Goal: Task Accomplishment & Management: Use online tool/utility

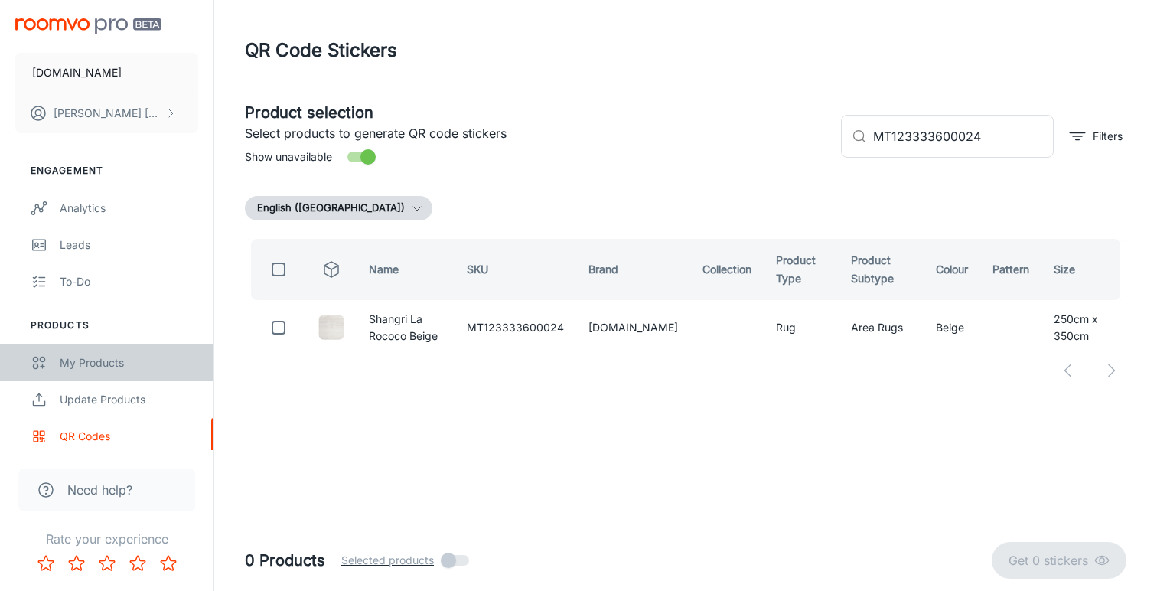
click at [112, 359] on div "My Products" at bounding box center [129, 362] width 138 height 17
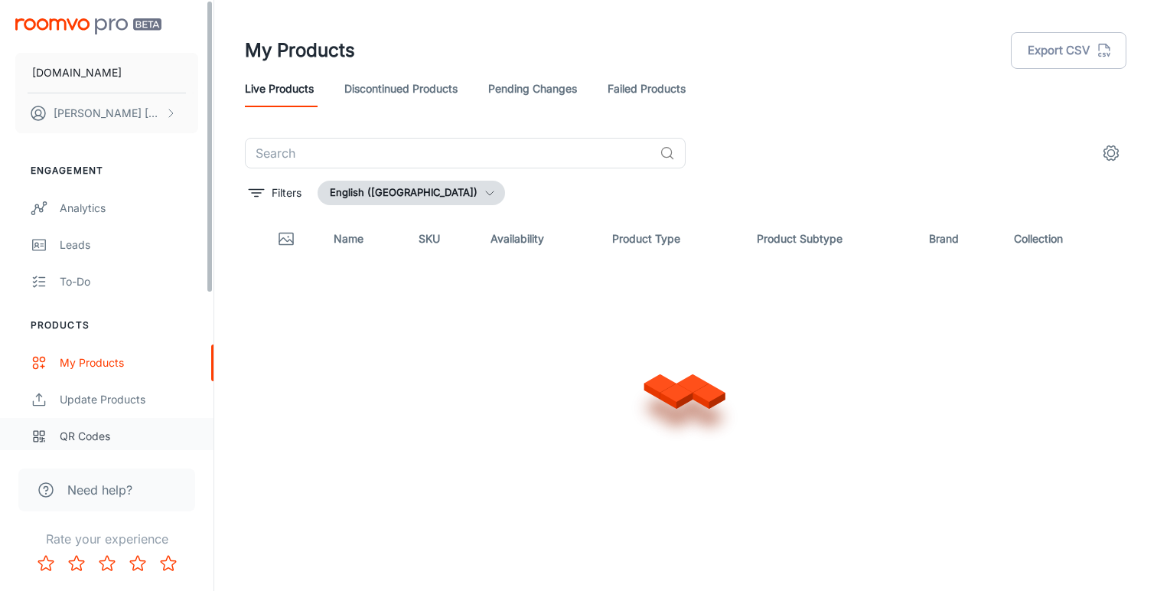
click at [91, 433] on div "QR Codes" at bounding box center [129, 436] width 138 height 17
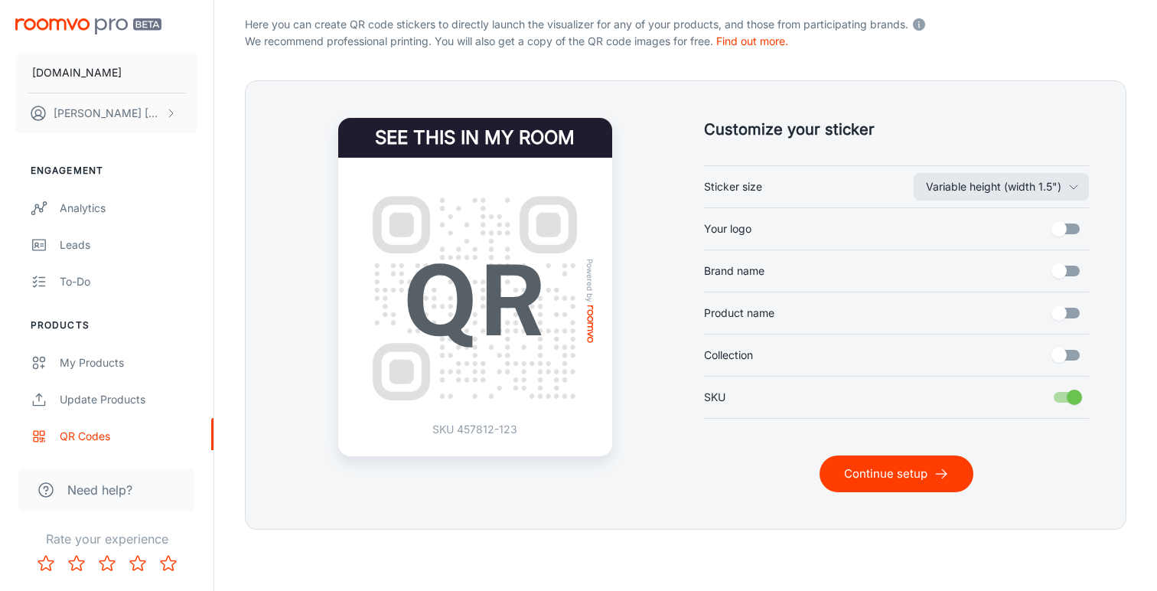
click at [892, 471] on button "Continue setup" at bounding box center [896, 473] width 154 height 37
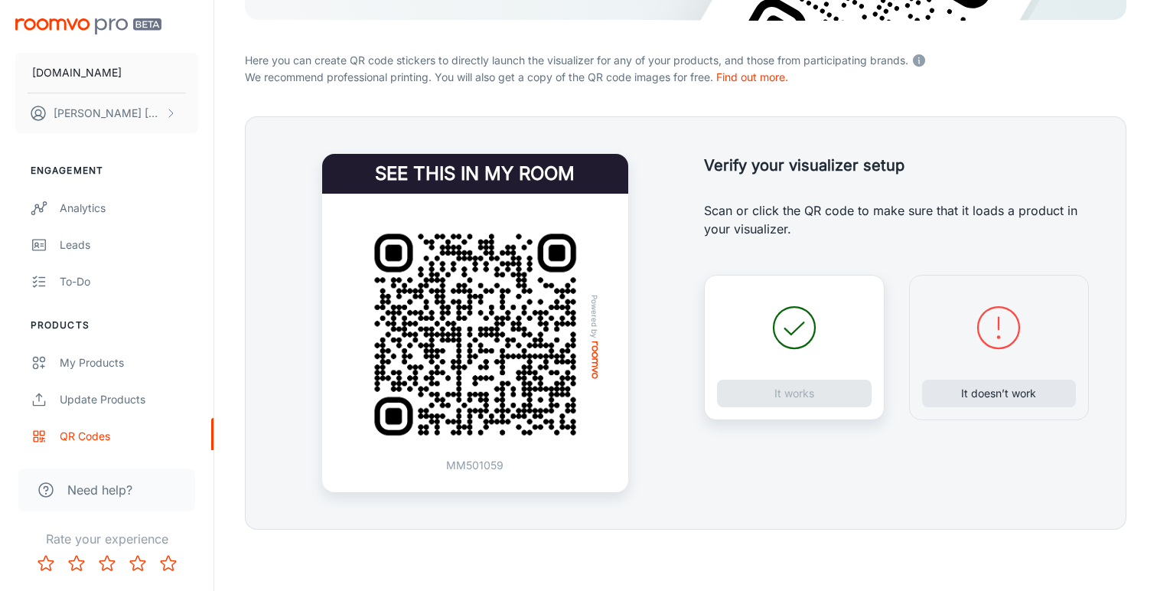
scroll to position [278, 0]
click at [974, 389] on button "It doesn’t work" at bounding box center [999, 393] width 155 height 28
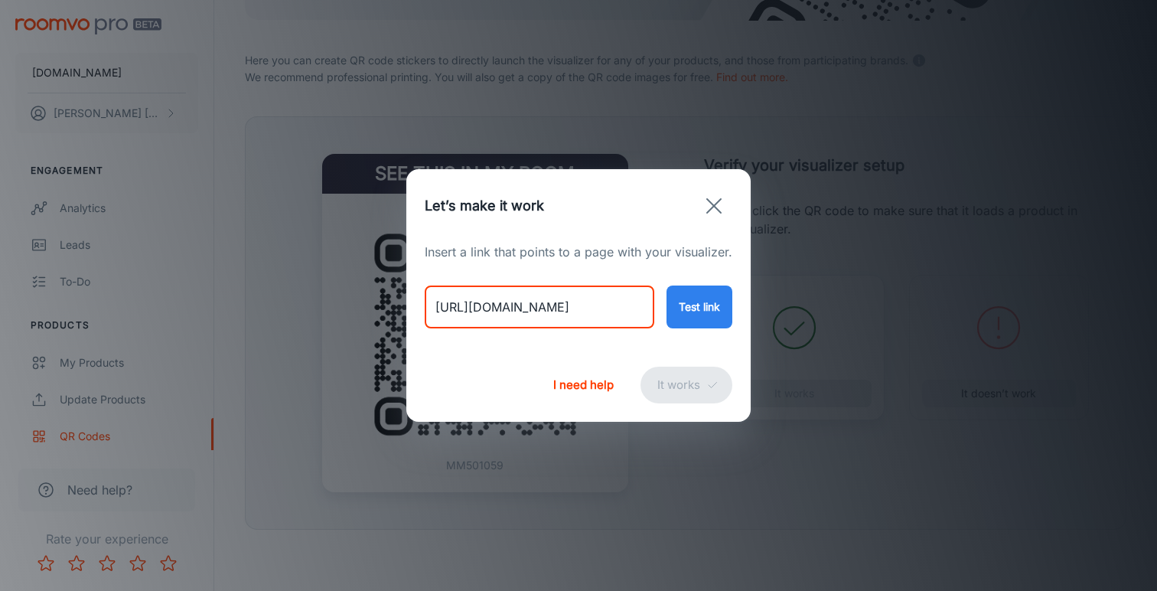
click at [516, 304] on input "[URL][DOMAIN_NAME]" at bounding box center [540, 306] width 230 height 43
paste input "oushak-1495133"
type input "[URL][DOMAIN_NAME]"
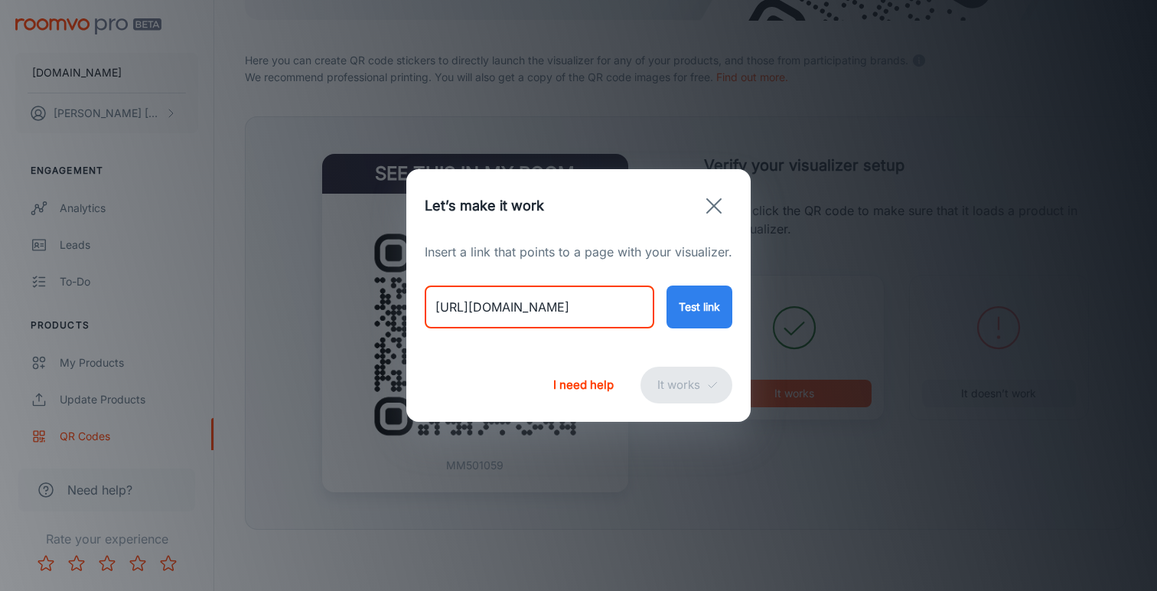
click at [722, 320] on button "Test link" at bounding box center [699, 306] width 66 height 43
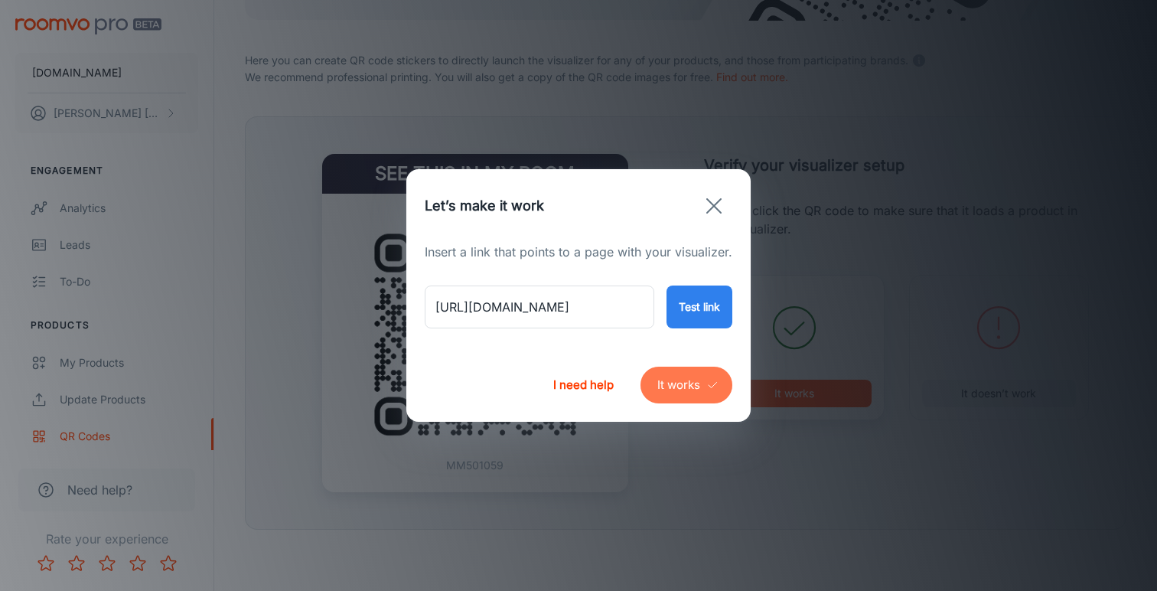
click at [675, 383] on button "It works" at bounding box center [686, 384] width 92 height 37
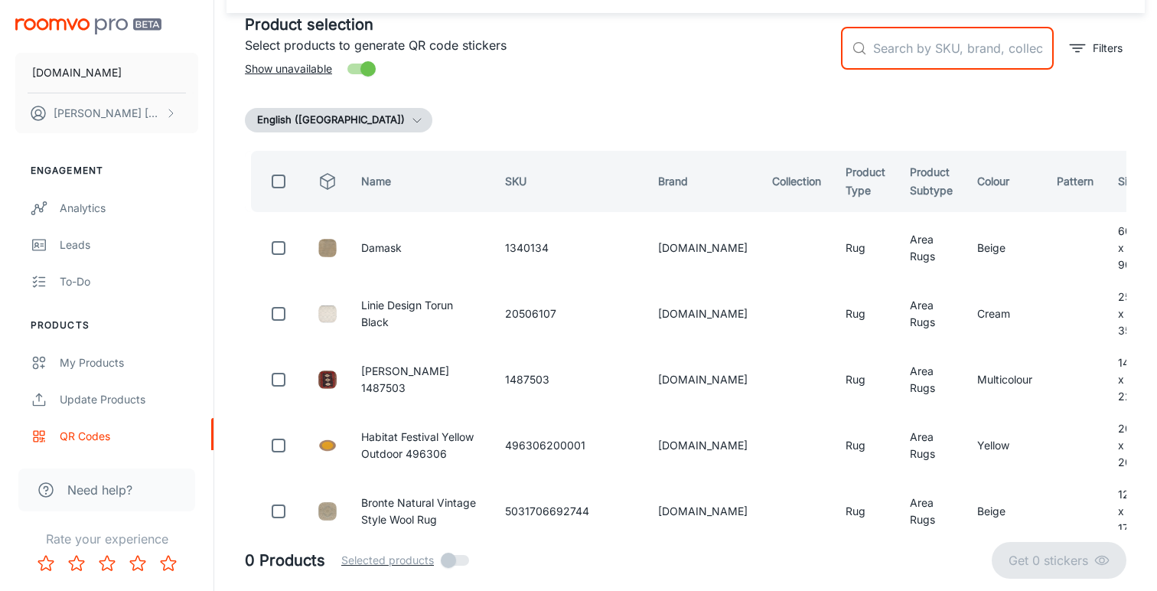
click at [887, 50] on input "text" at bounding box center [963, 48] width 181 height 43
paste input "1495133"
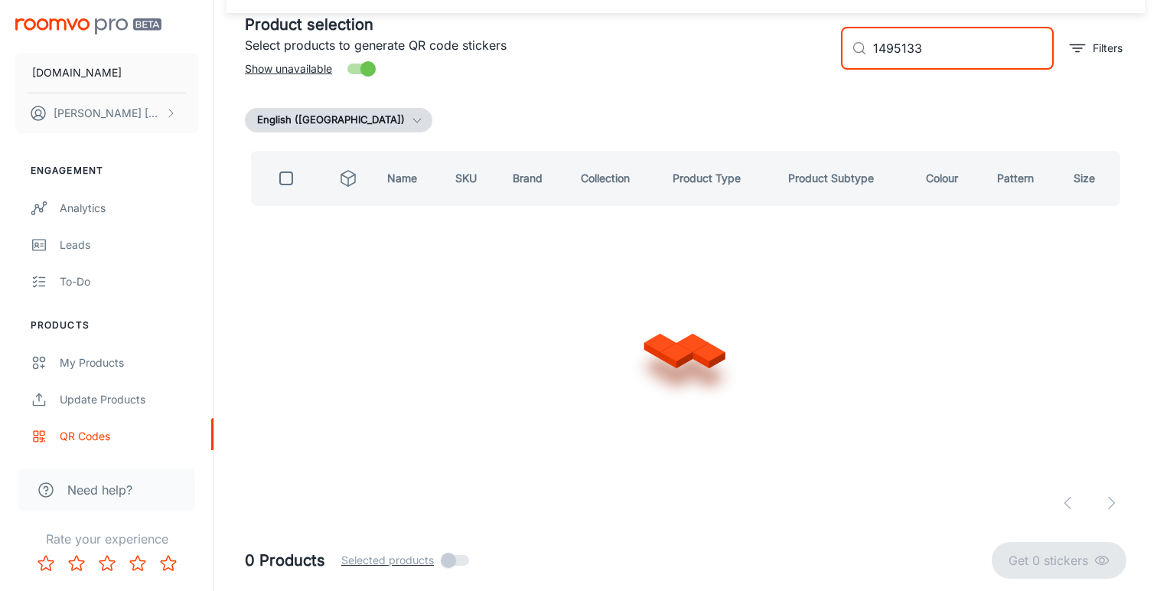
scroll to position [0, 0]
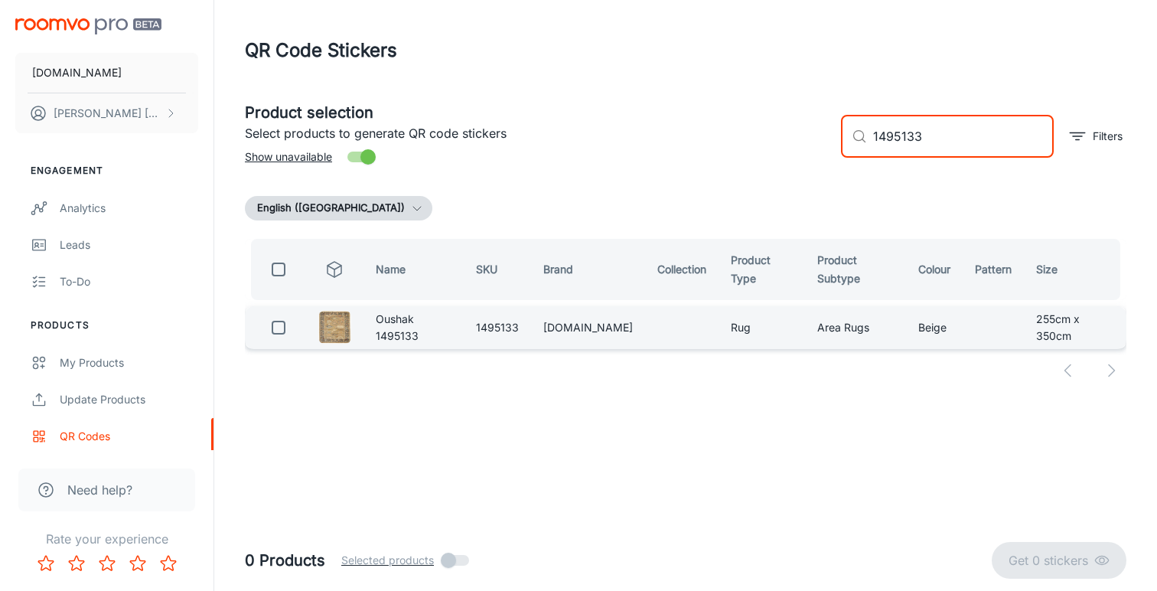
type input "1495133"
click at [276, 328] on input "checkbox" at bounding box center [278, 327] width 31 height 31
checkbox input "true"
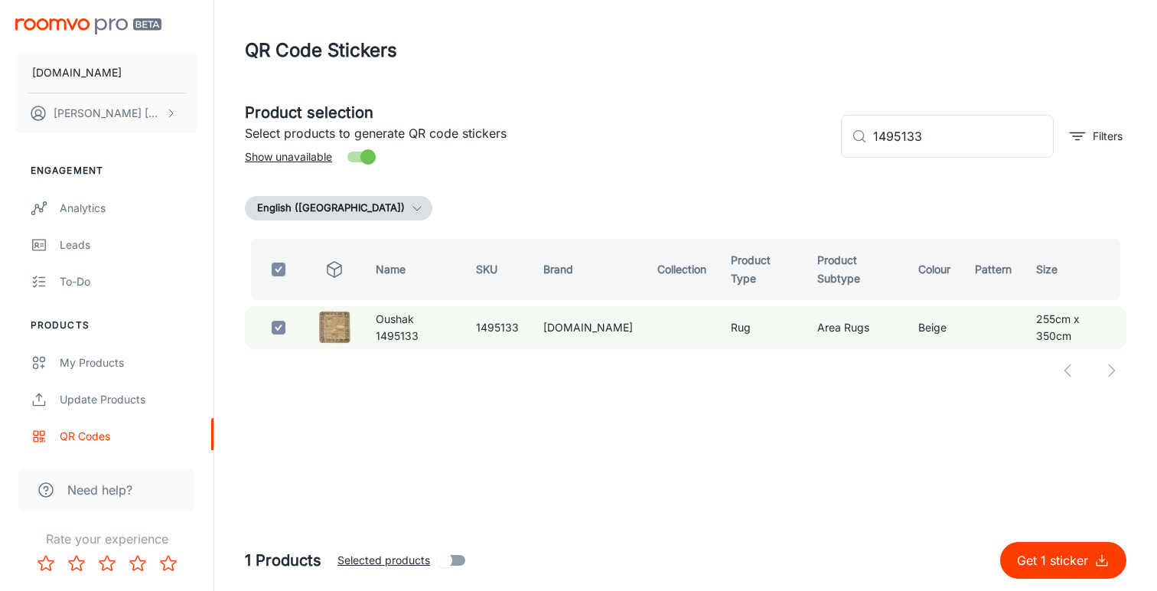
click at [1047, 568] on p "Get 1 sticker" at bounding box center [1055, 560] width 77 height 18
checkbox input "false"
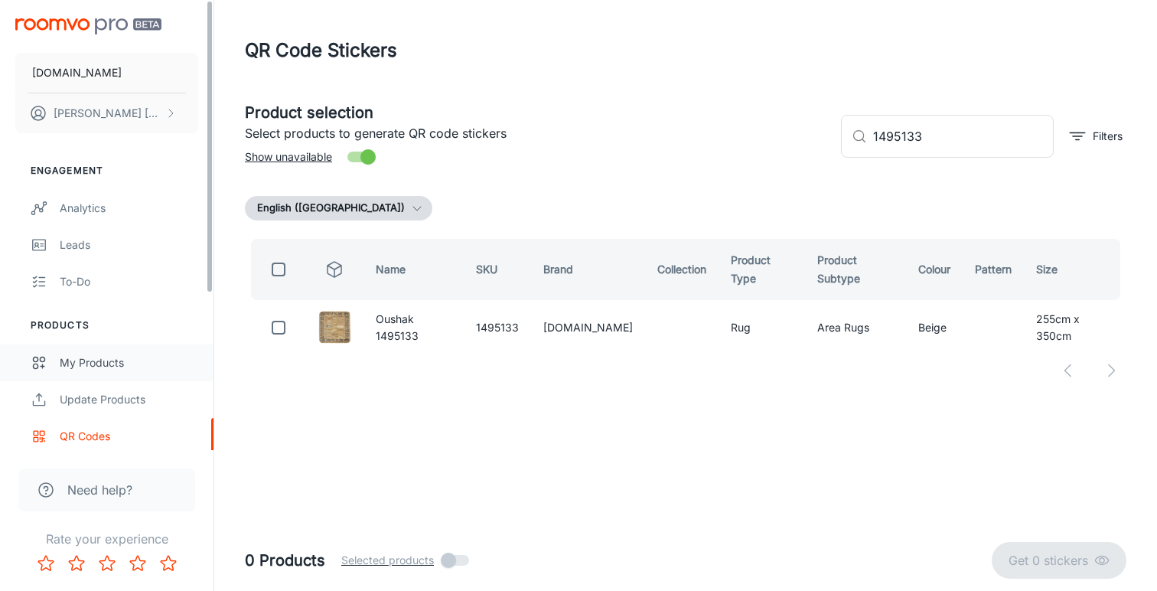
click at [94, 363] on div "My Products" at bounding box center [129, 362] width 138 height 17
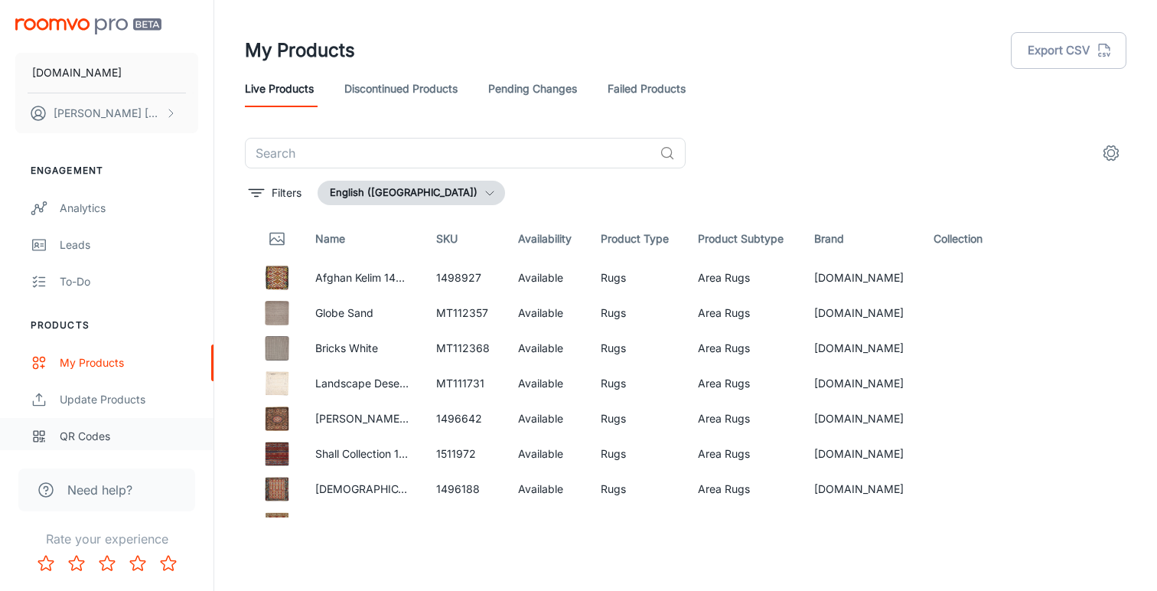
click at [80, 438] on div "QR Codes" at bounding box center [129, 436] width 138 height 17
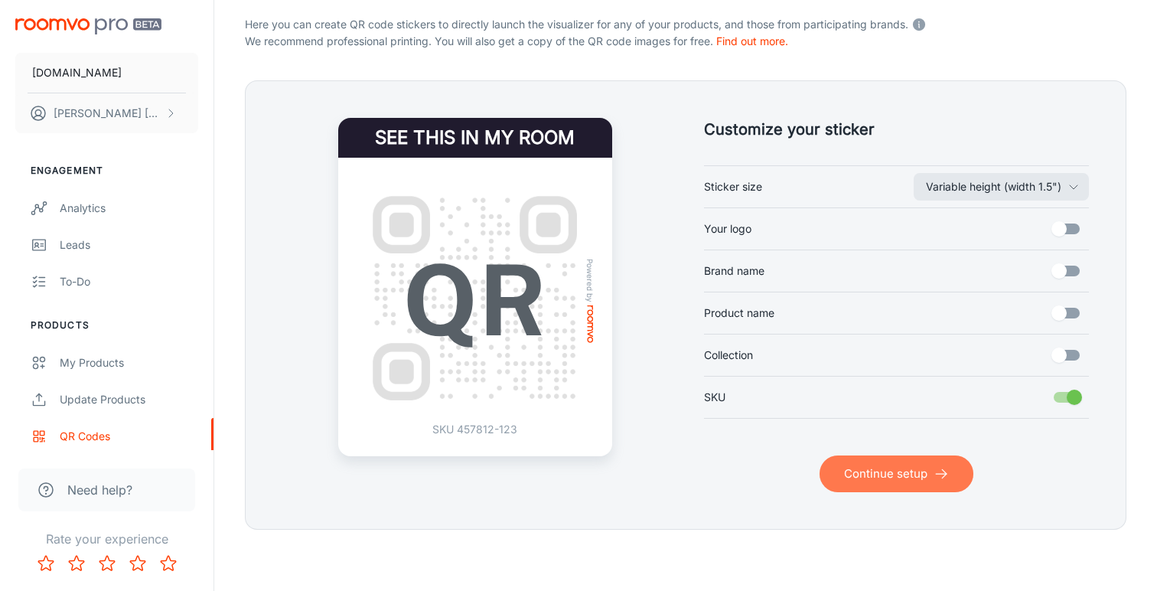
click at [900, 475] on button "Continue setup" at bounding box center [896, 473] width 154 height 37
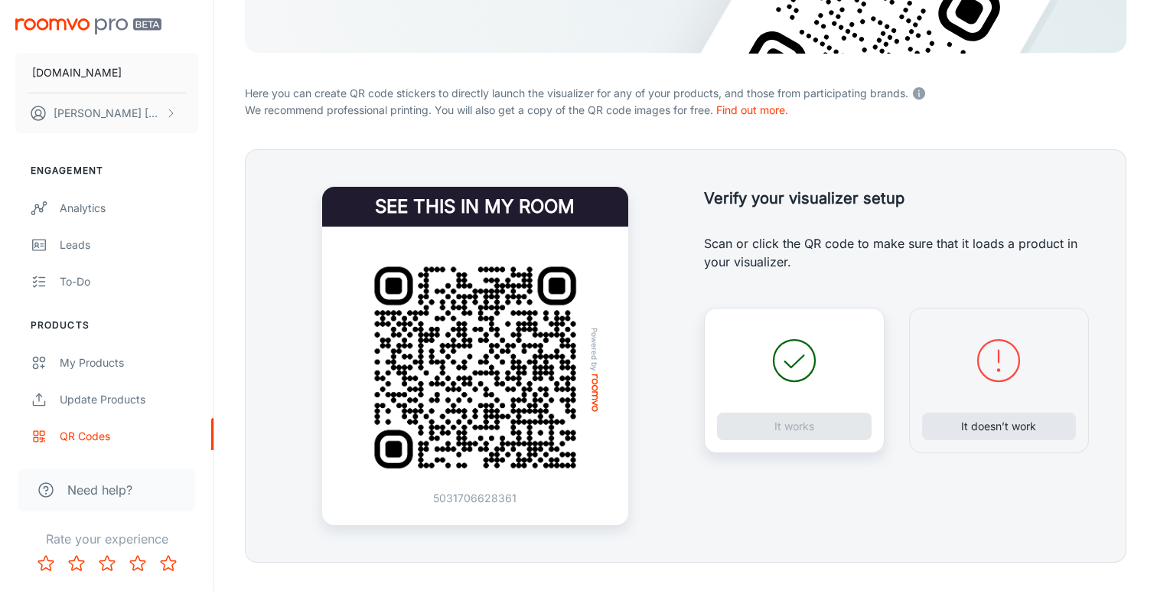
scroll to position [266, 0]
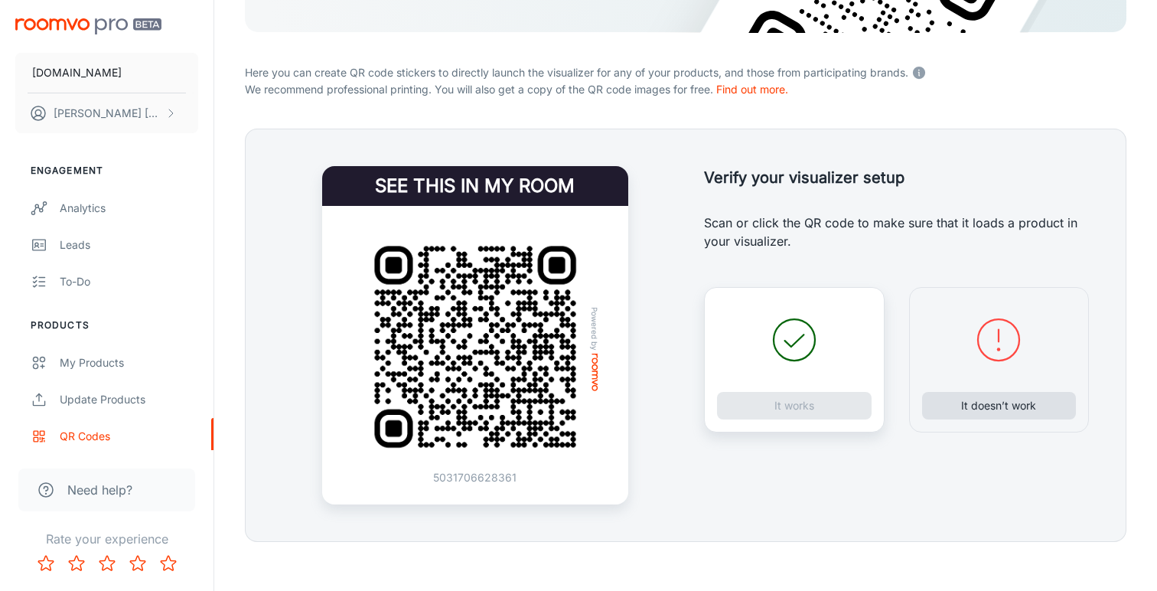
click at [963, 409] on button "It doesn’t work" at bounding box center [999, 406] width 155 height 28
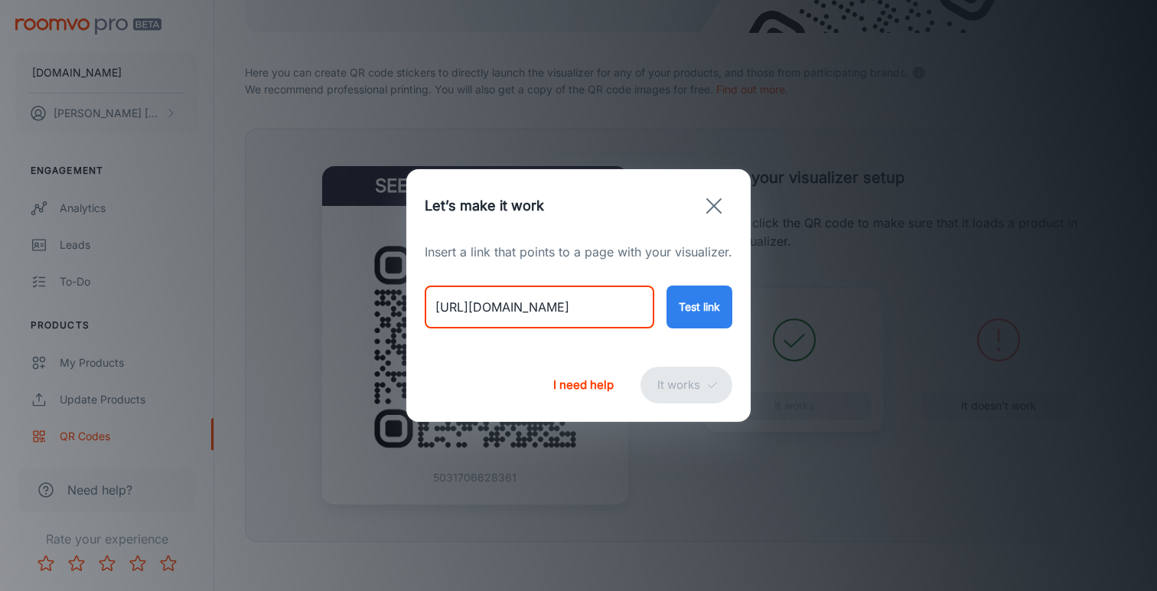
click at [513, 304] on input "[URL][DOMAIN_NAME]" at bounding box center [540, 306] width 230 height 43
paste input "thar-grey-blue-abstract-rug"
type input "[URL][DOMAIN_NAME]"
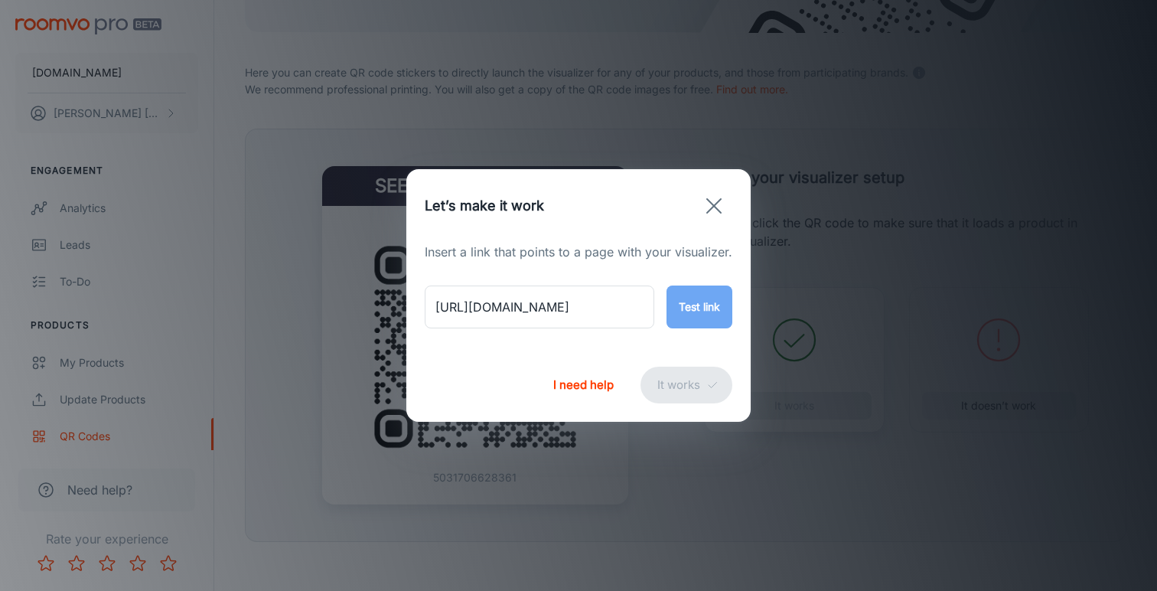
click at [700, 308] on button "Test link" at bounding box center [699, 306] width 66 height 43
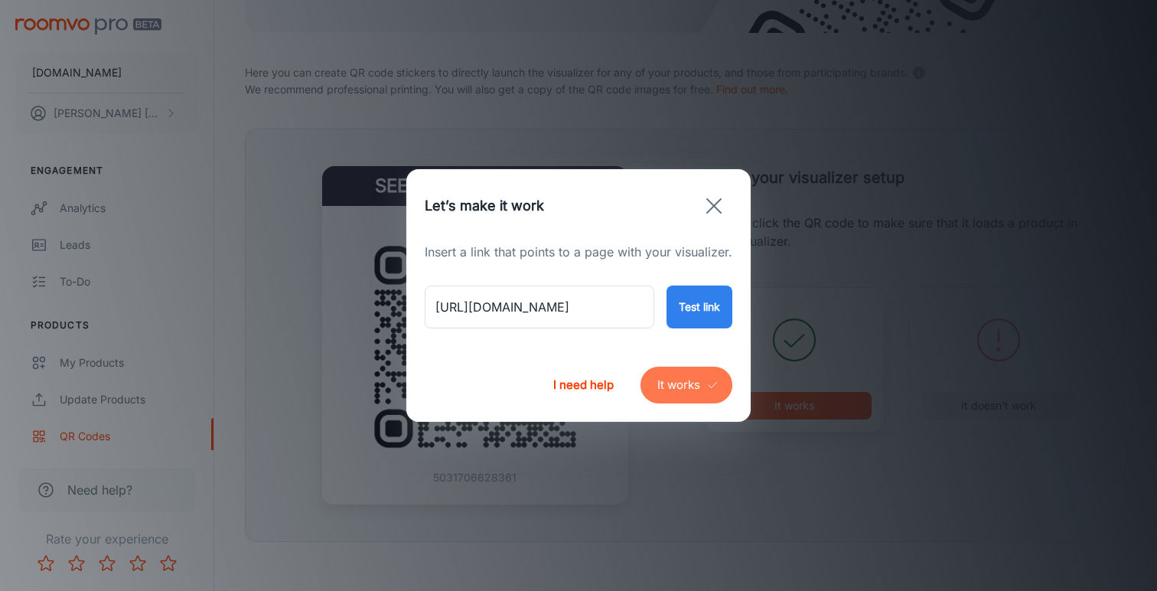
click at [687, 379] on button "It works" at bounding box center [686, 384] width 92 height 37
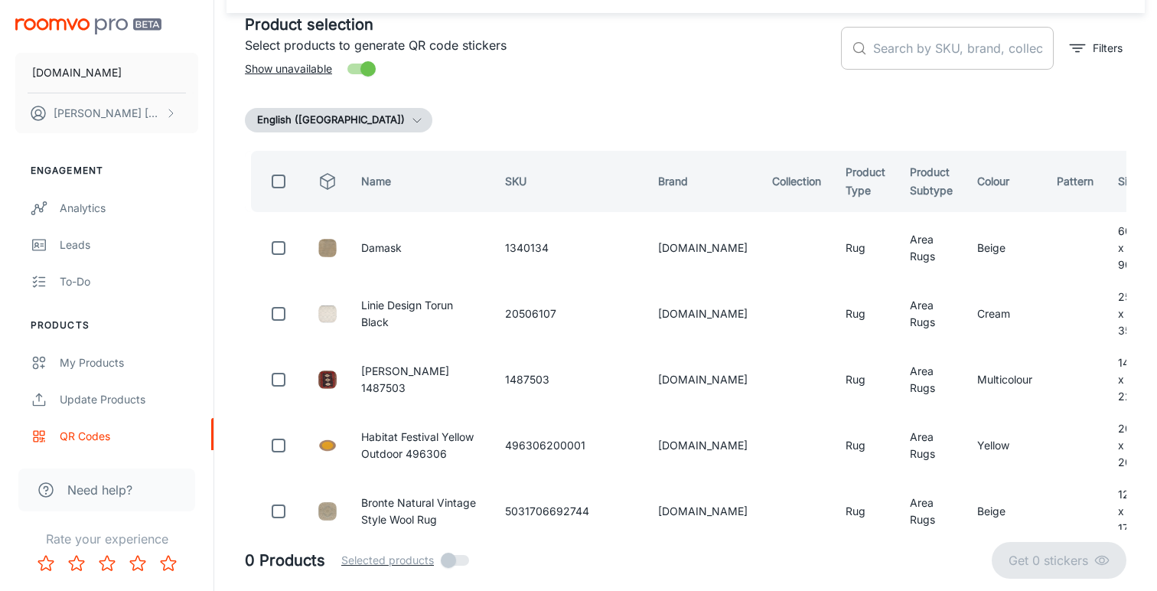
click at [954, 50] on input "text" at bounding box center [963, 48] width 181 height 43
paste input "502387231122"
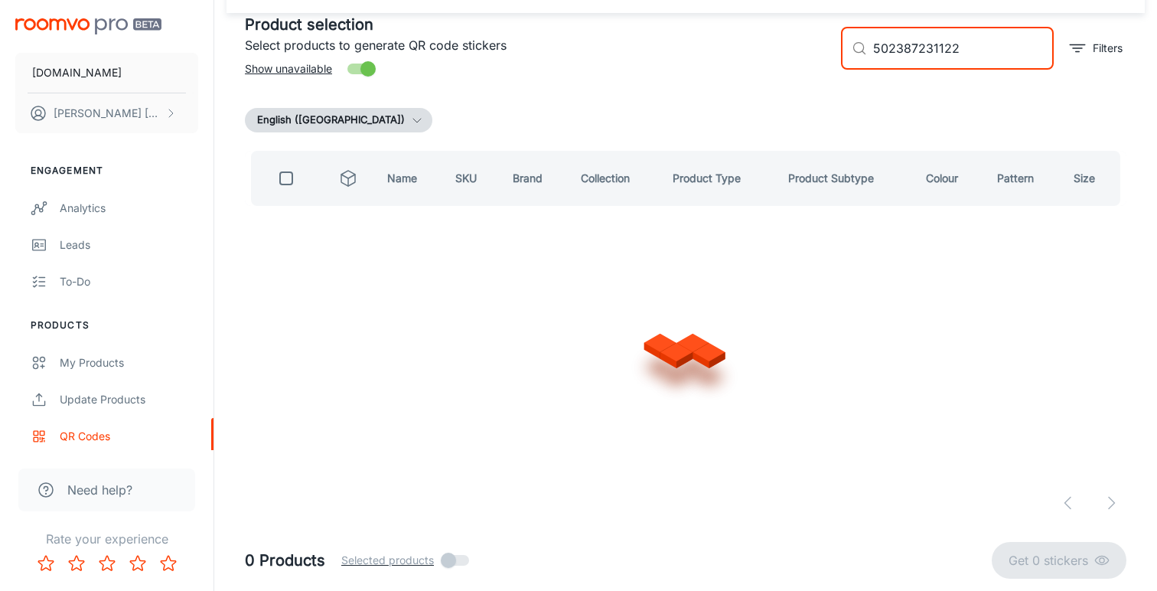
scroll to position [0, 0]
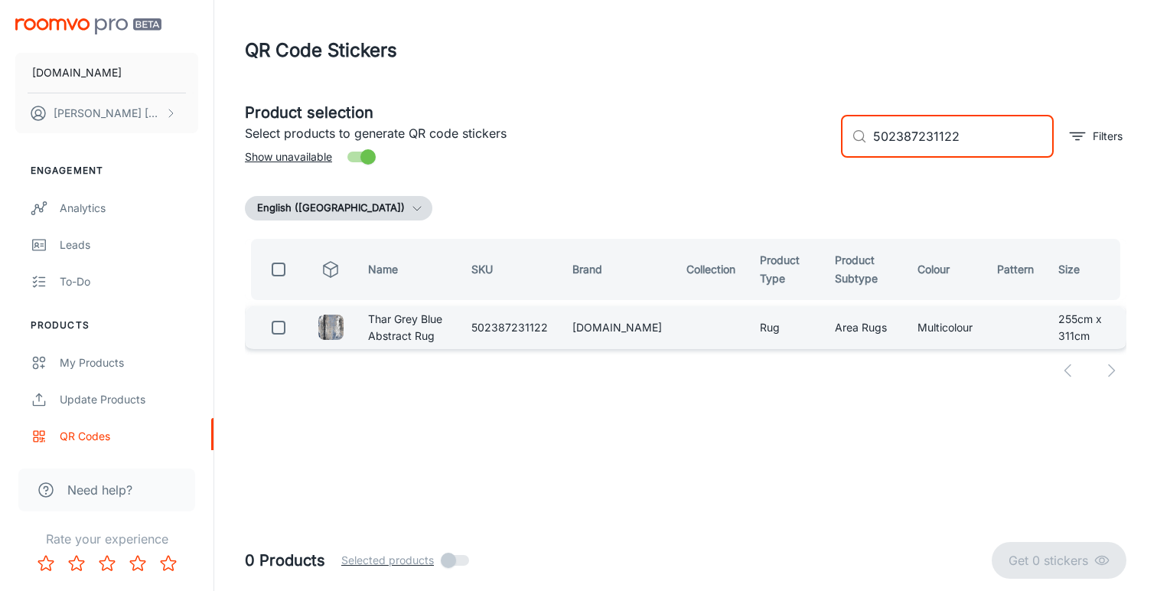
type input "502387231122"
click at [278, 340] on input "checkbox" at bounding box center [278, 327] width 31 height 31
checkbox input "true"
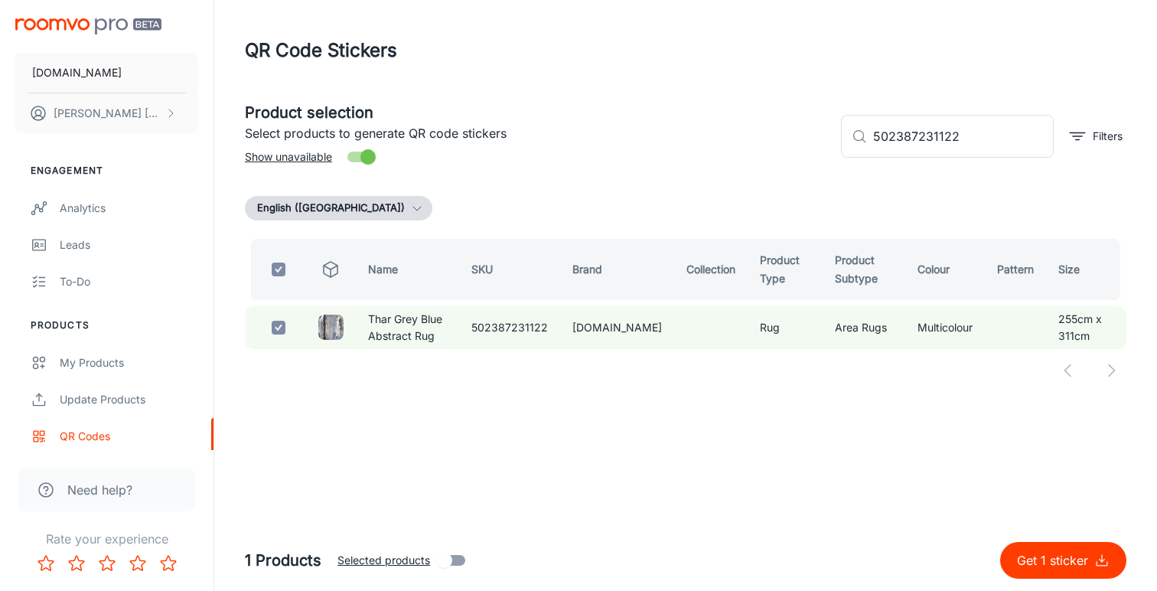
click at [1025, 565] on p "Get 1 sticker" at bounding box center [1055, 560] width 77 height 18
checkbox input "false"
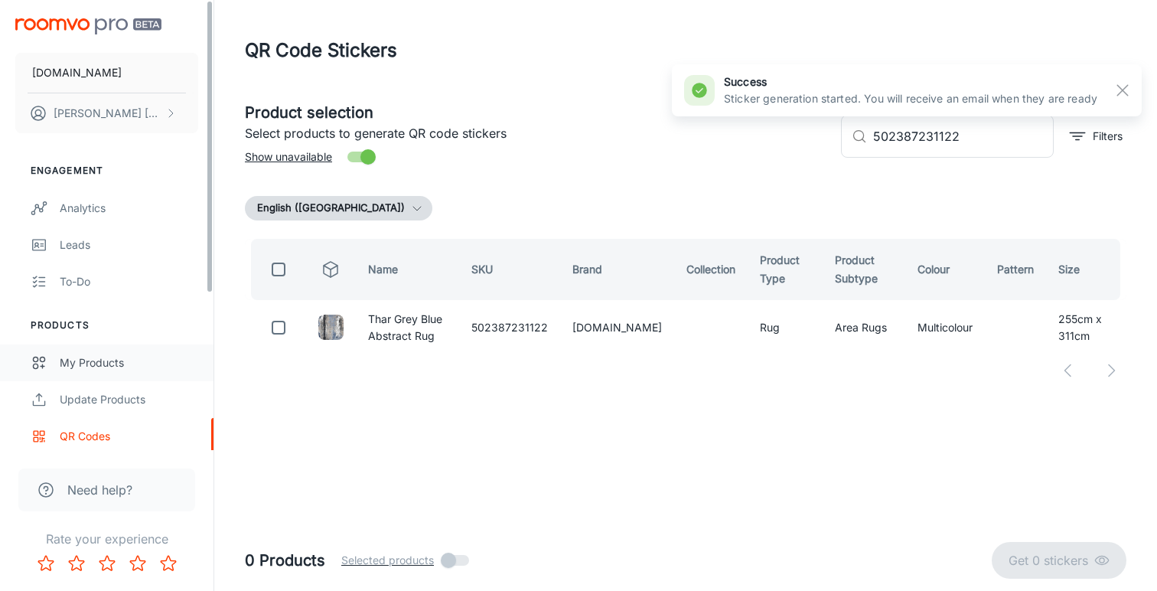
click at [78, 365] on div "My Products" at bounding box center [129, 362] width 138 height 17
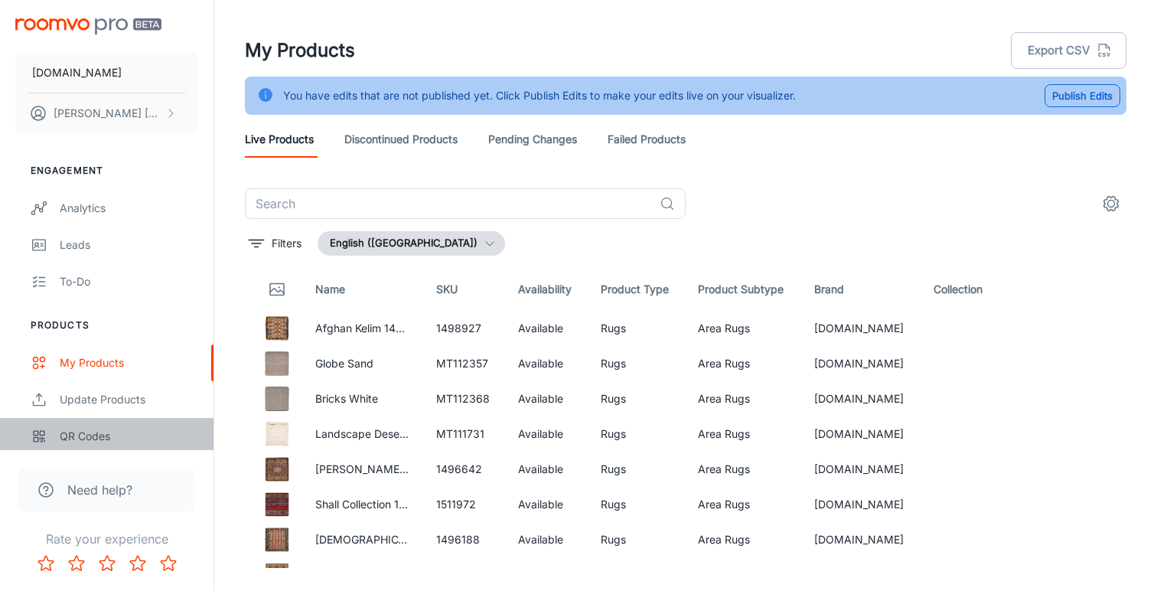
click at [75, 439] on div "QR Codes" at bounding box center [129, 436] width 138 height 17
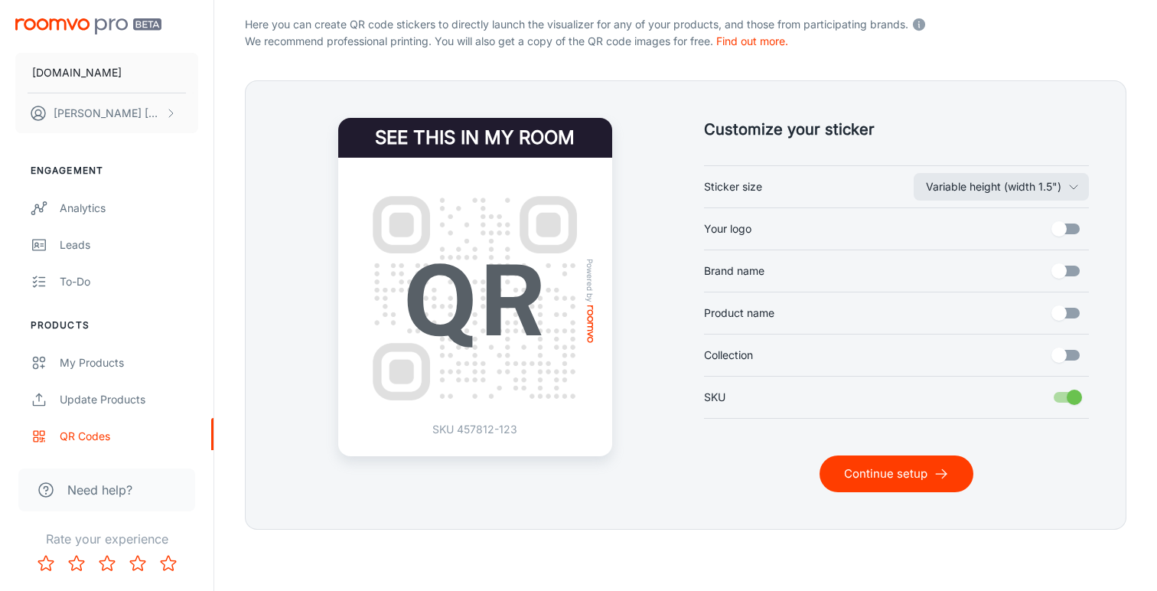
click at [862, 465] on button "Continue setup" at bounding box center [896, 473] width 154 height 37
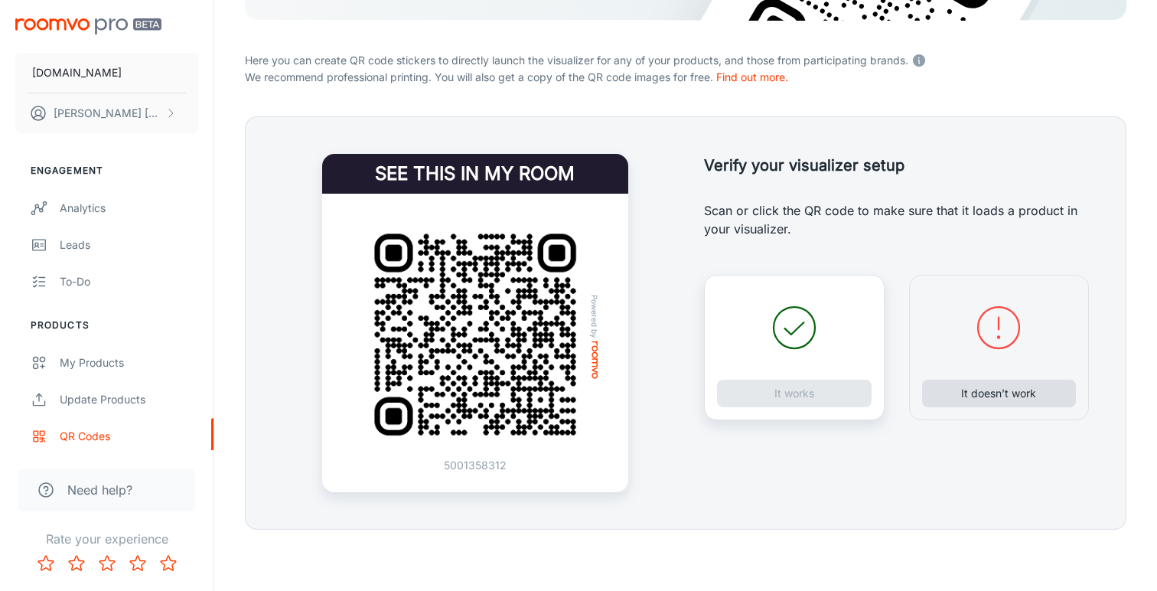
scroll to position [278, 0]
click at [977, 400] on button "It doesn’t work" at bounding box center [999, 393] width 155 height 28
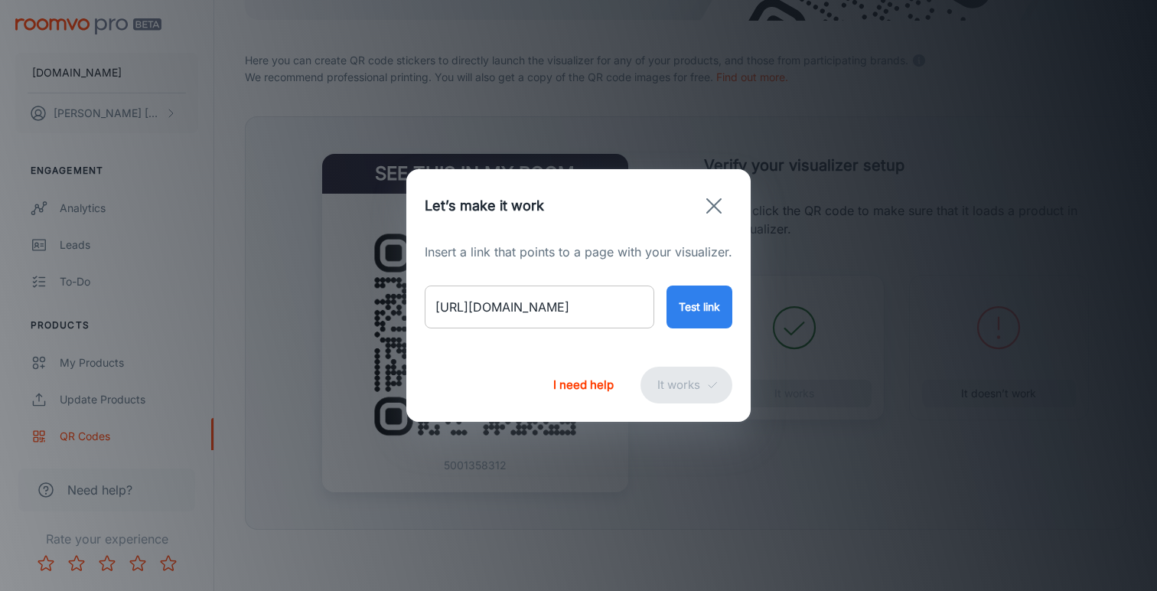
click at [590, 314] on input "[URL][DOMAIN_NAME]" at bounding box center [540, 306] width 230 height 43
paste input "landscape-fields-charcoal?variant=46706492637490"
type input "[URL][DOMAIN_NAME]"
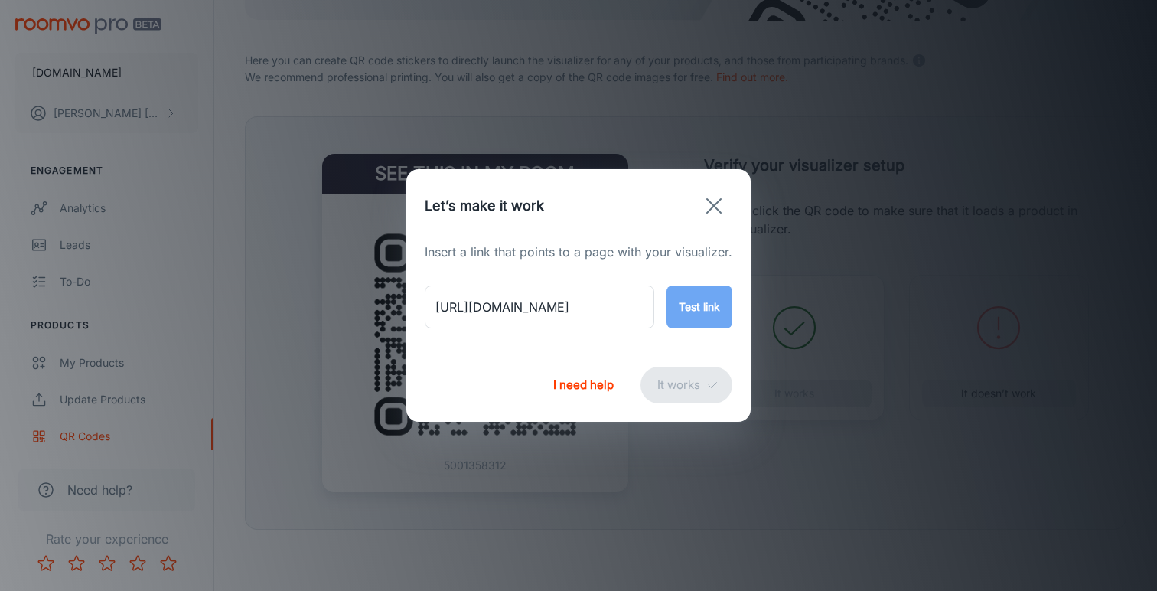
click at [702, 297] on button "Test link" at bounding box center [699, 306] width 66 height 43
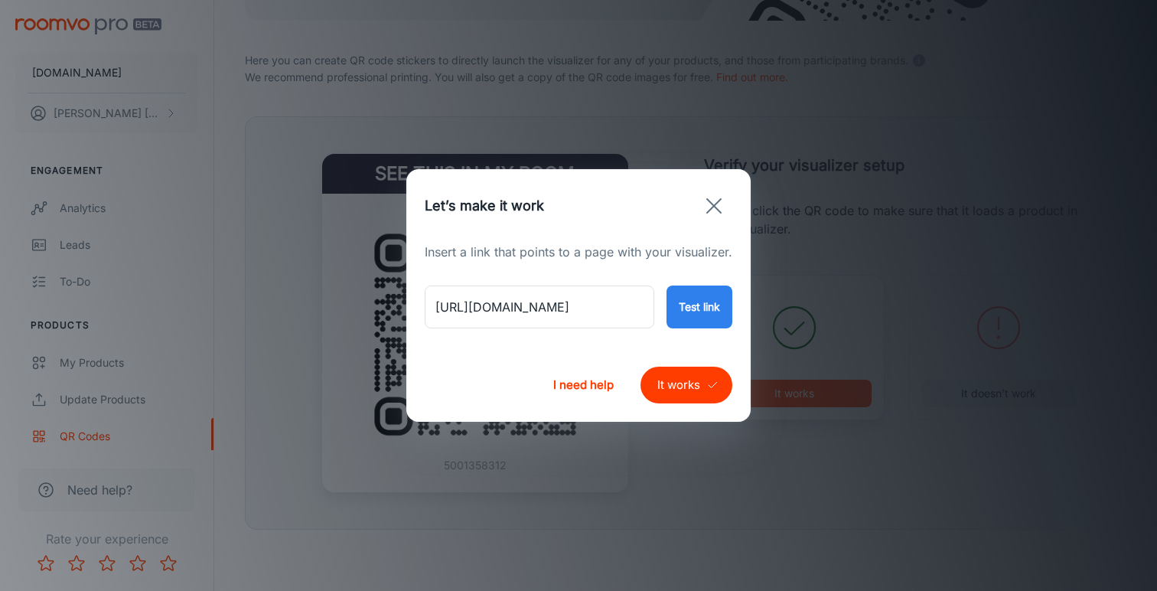
click at [704, 376] on button "It works" at bounding box center [686, 384] width 92 height 37
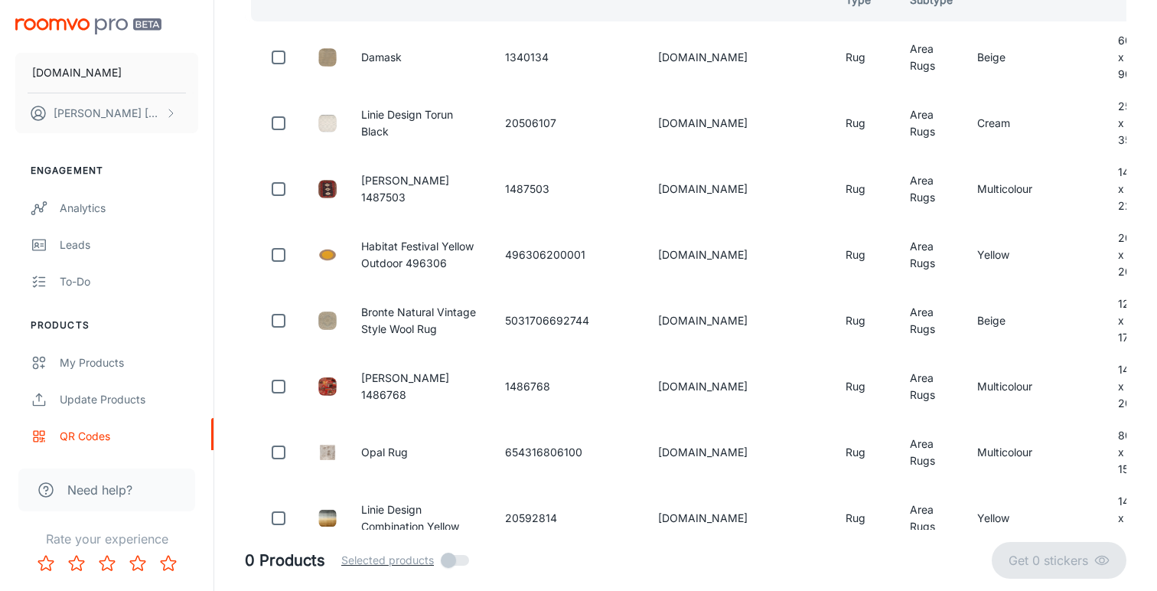
scroll to position [88, 0]
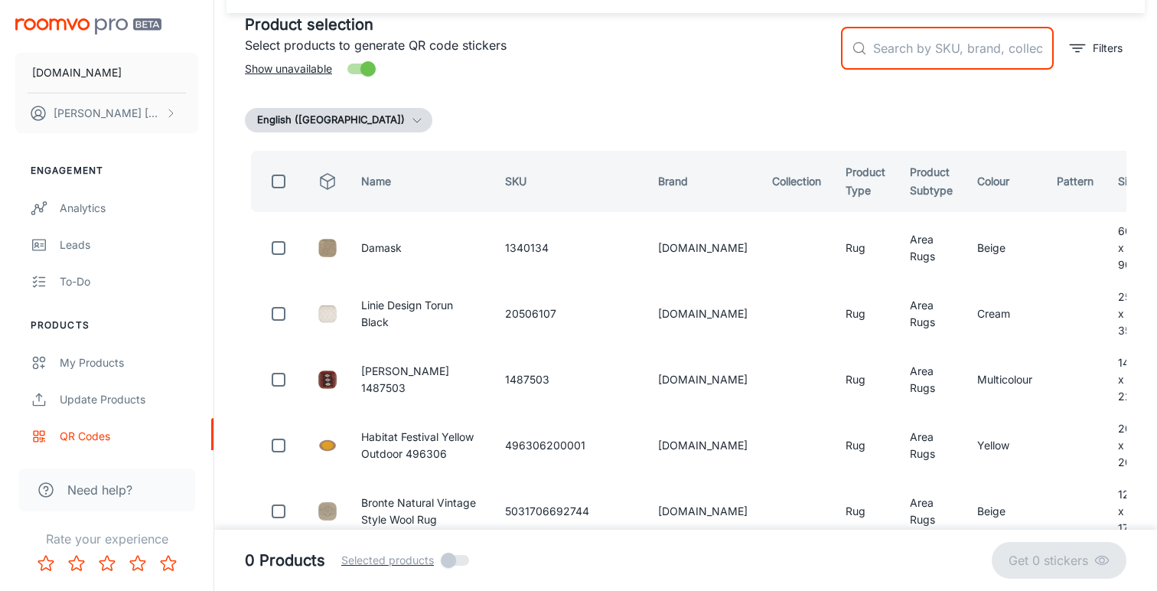
click at [916, 48] on input "text" at bounding box center [963, 48] width 181 height 43
click at [923, 51] on input "text" at bounding box center [963, 48] width 181 height 43
paste input "MT111709"
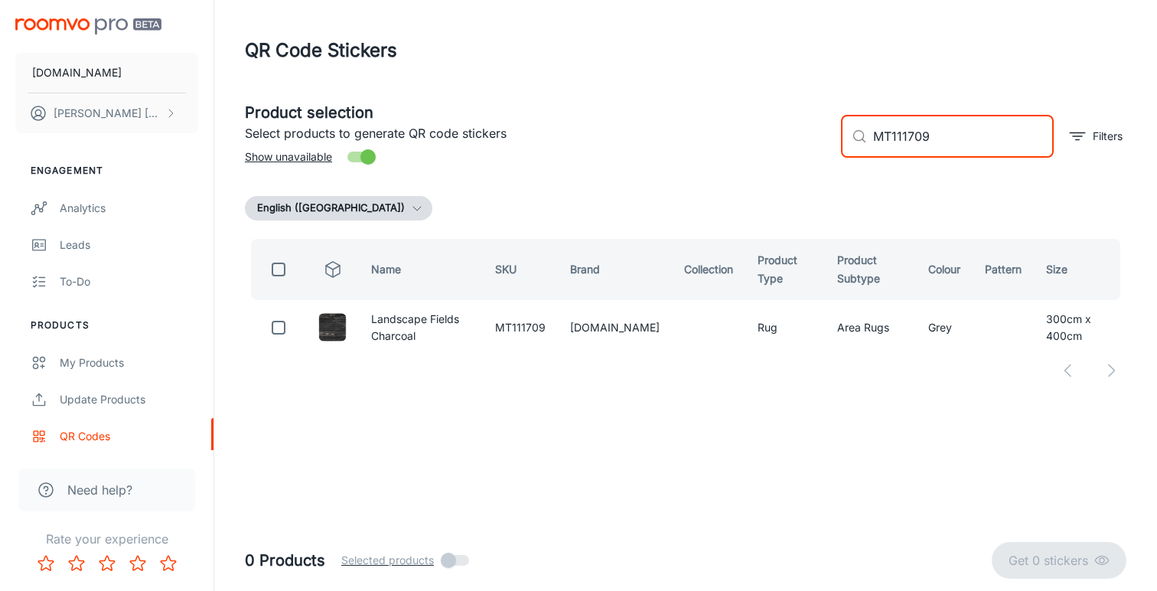
scroll to position [0, 0]
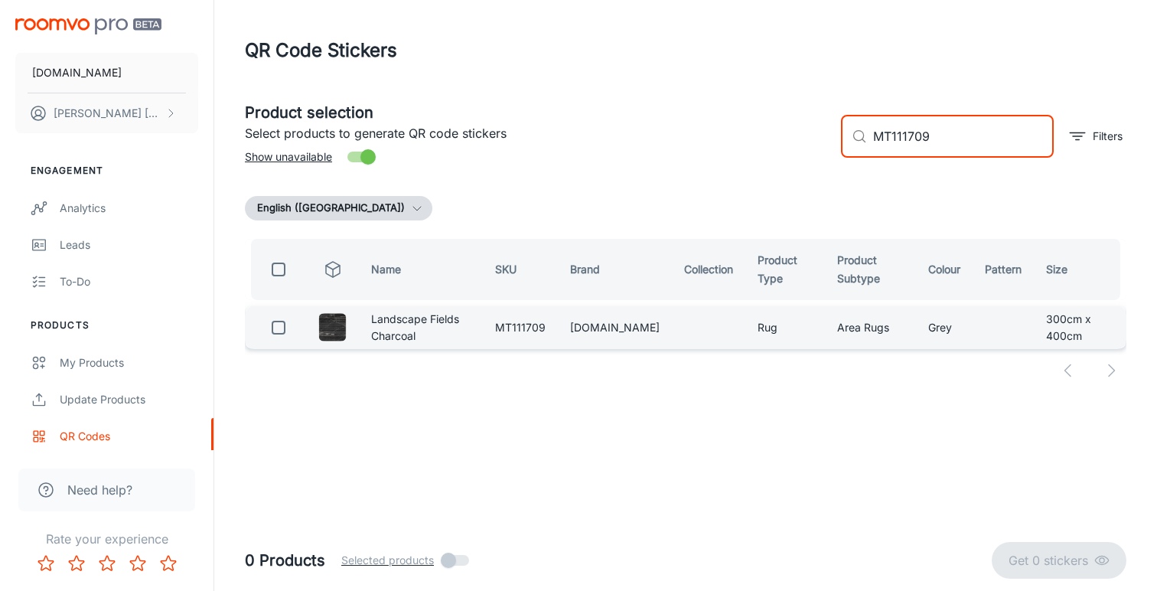
type input "MT111709"
click at [275, 333] on input "checkbox" at bounding box center [278, 327] width 31 height 31
checkbox input "true"
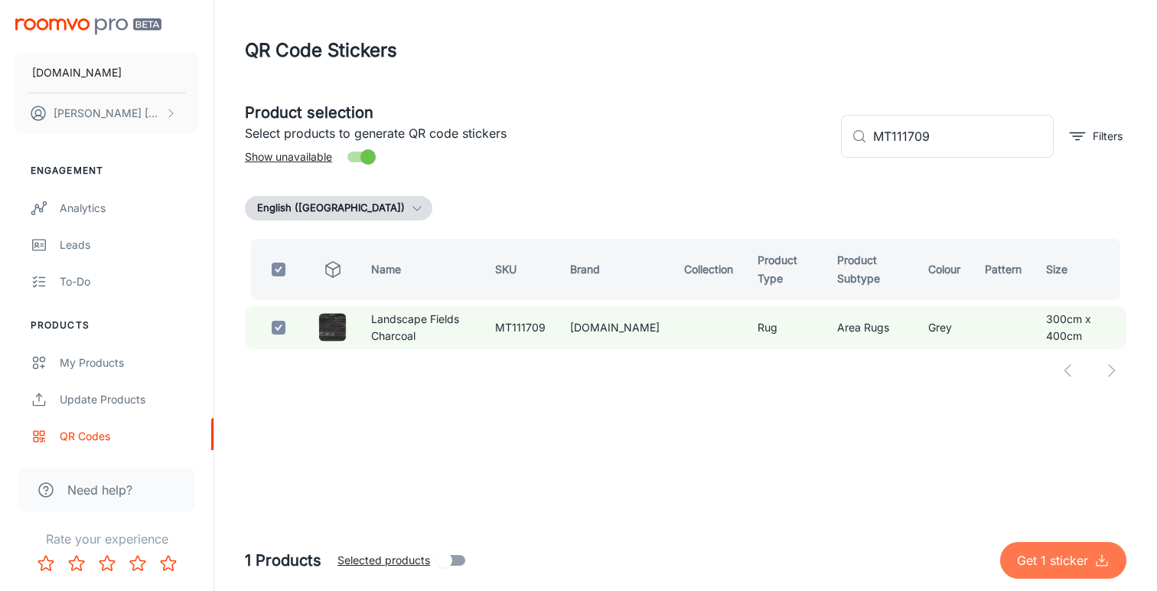
click at [1053, 560] on p "Get 1 sticker" at bounding box center [1055, 560] width 77 height 18
checkbox input "false"
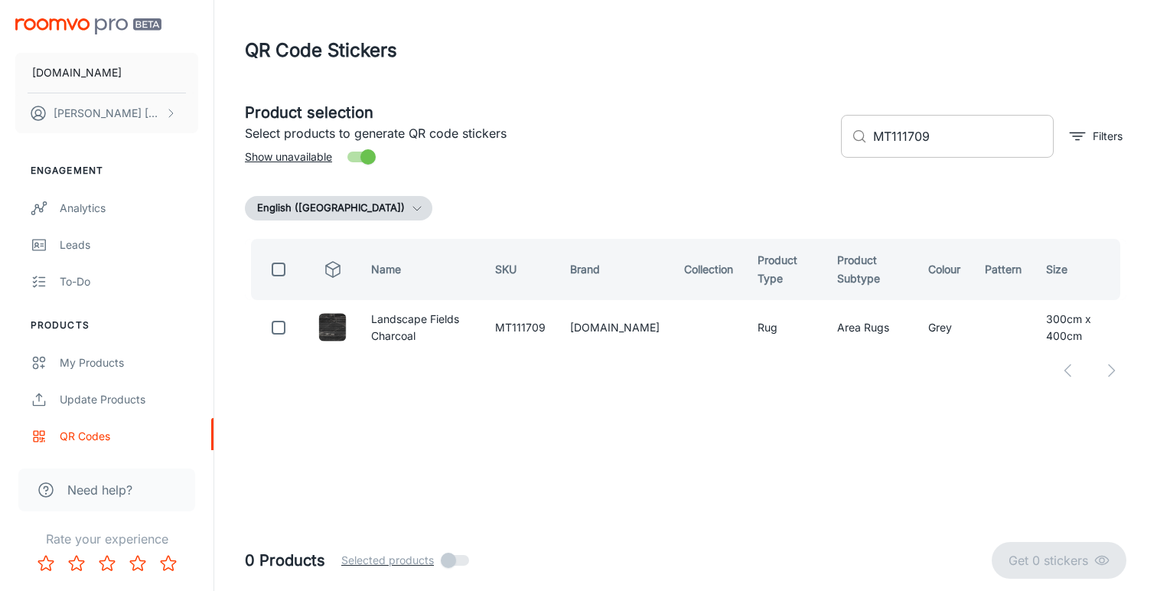
click at [915, 138] on input "MT111709" at bounding box center [963, 136] width 181 height 43
paste input "654316808630"
type input "654316808630"
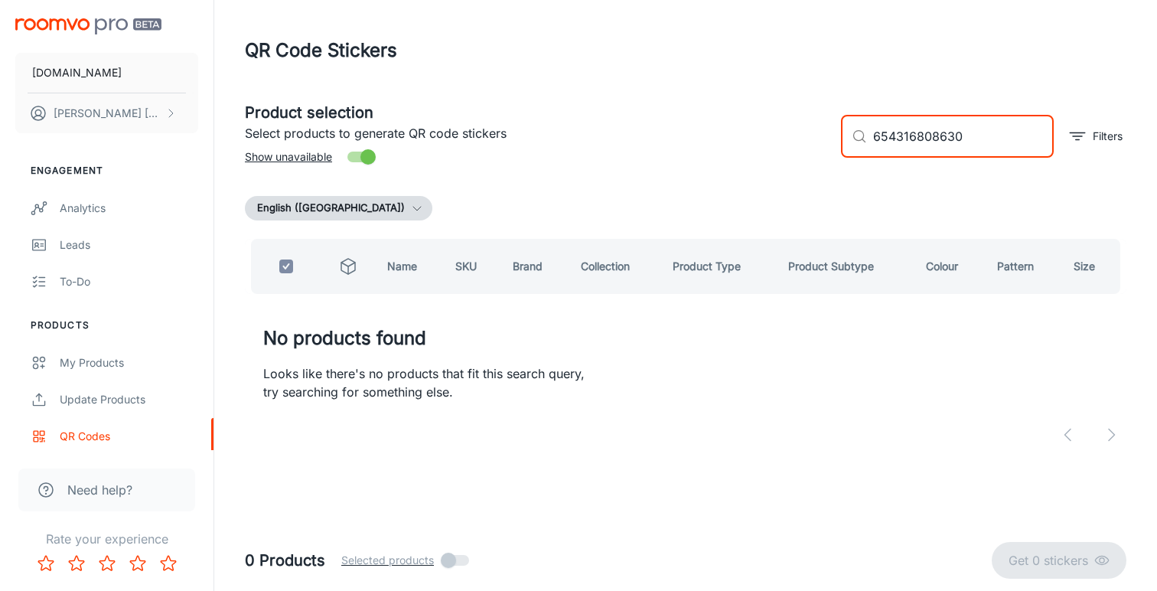
checkbox input "true"
type input "654316808630"
click at [369, 160] on input "Show unavailable" at bounding box center [367, 156] width 87 height 29
click at [369, 159] on input "Show unavailable" at bounding box center [352, 156] width 87 height 29
checkbox input "true"
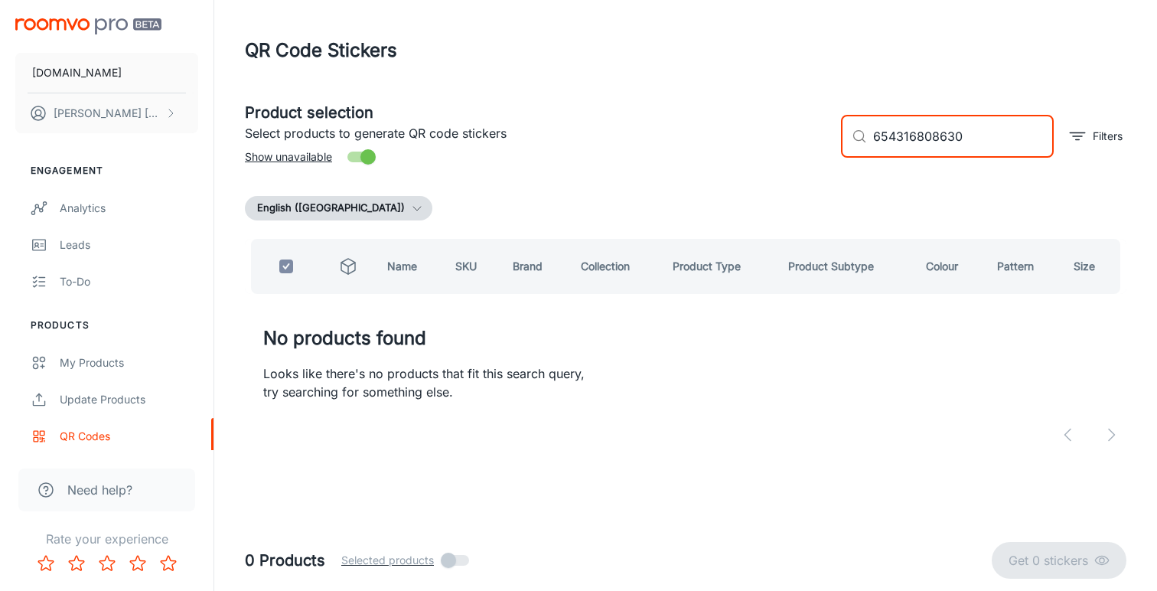
click at [916, 134] on input "654316808630" at bounding box center [963, 136] width 181 height 43
paste input "Riviera Navy Silver"
type input "Riviera Navy Silver"
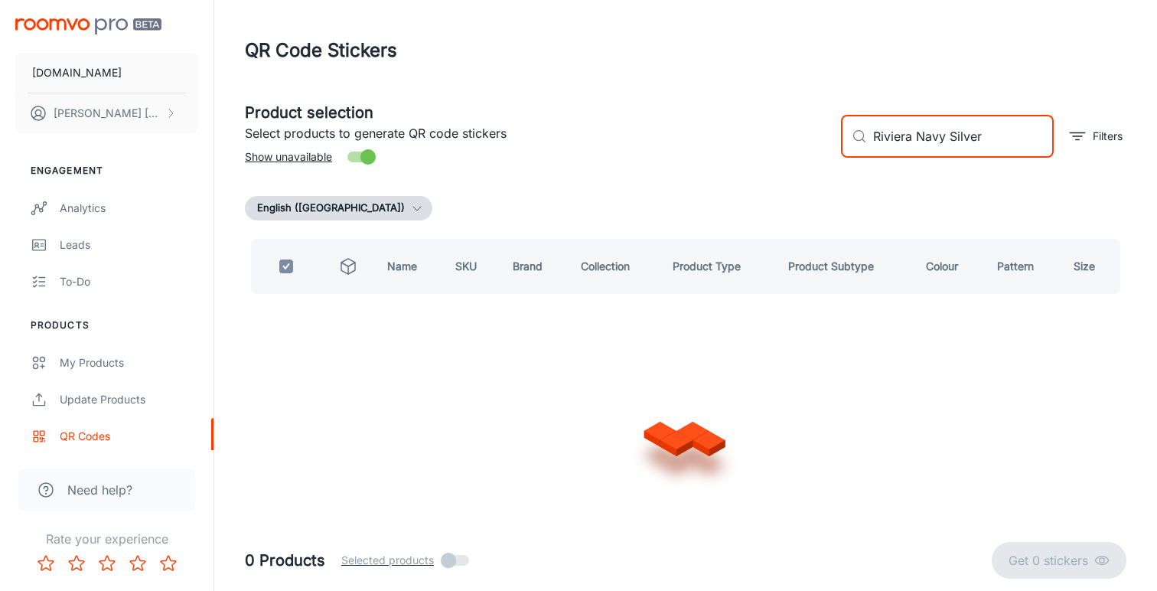
checkbox input "false"
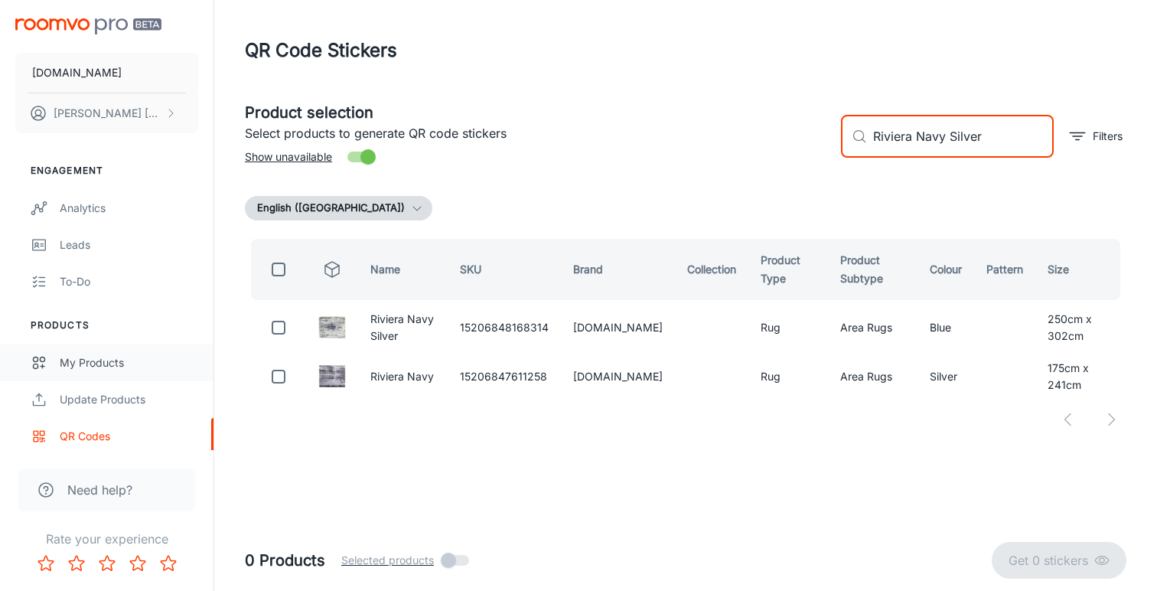
type input "Riviera Navy Silver"
click at [118, 364] on div "My Products" at bounding box center [129, 362] width 138 height 17
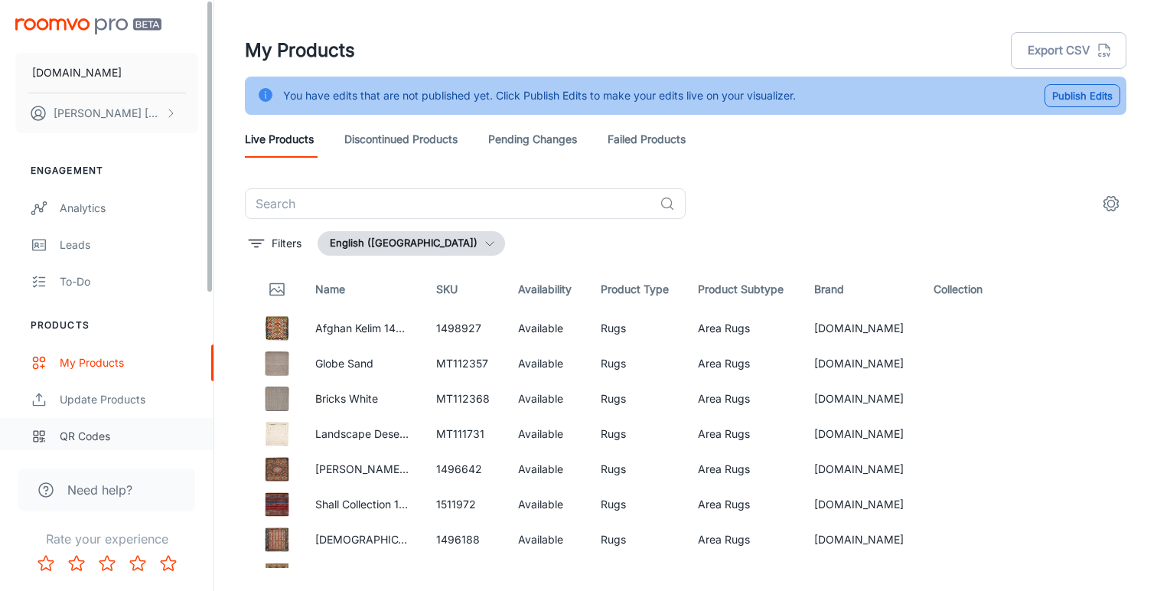
click at [86, 435] on div "QR Codes" at bounding box center [129, 436] width 138 height 17
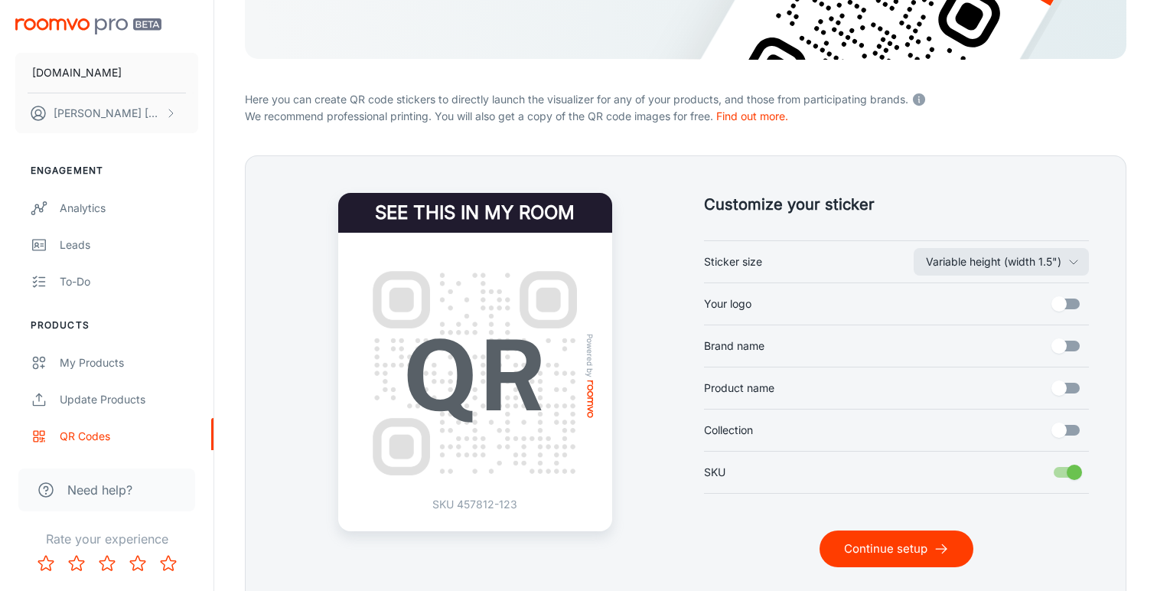
scroll to position [240, 0]
click at [892, 544] on button "Continue setup" at bounding box center [896, 547] width 154 height 37
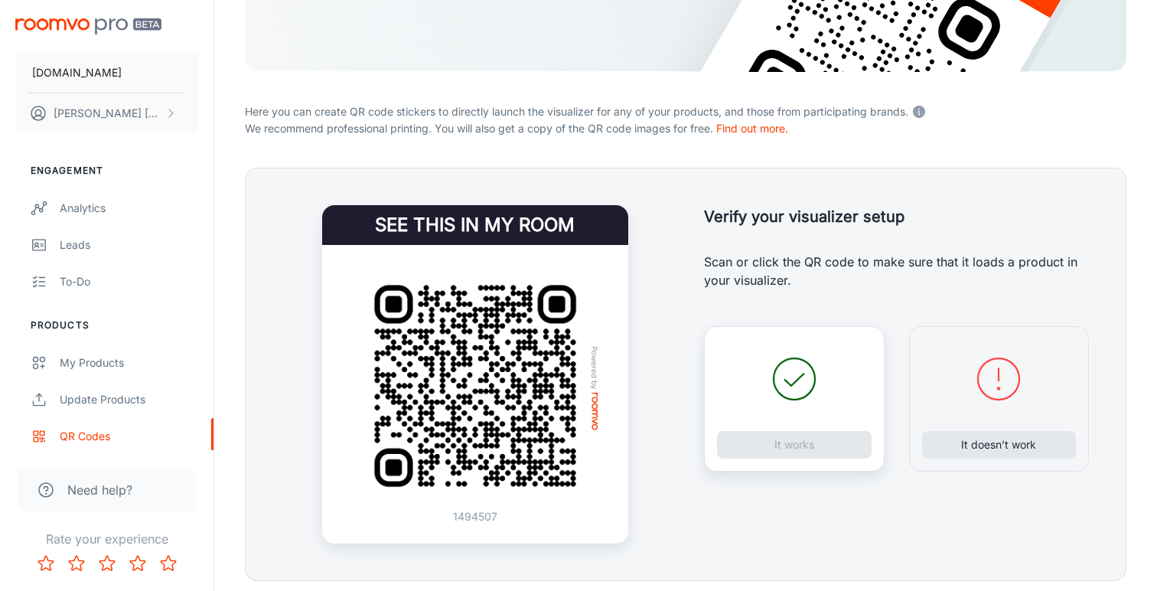
scroll to position [259, 0]
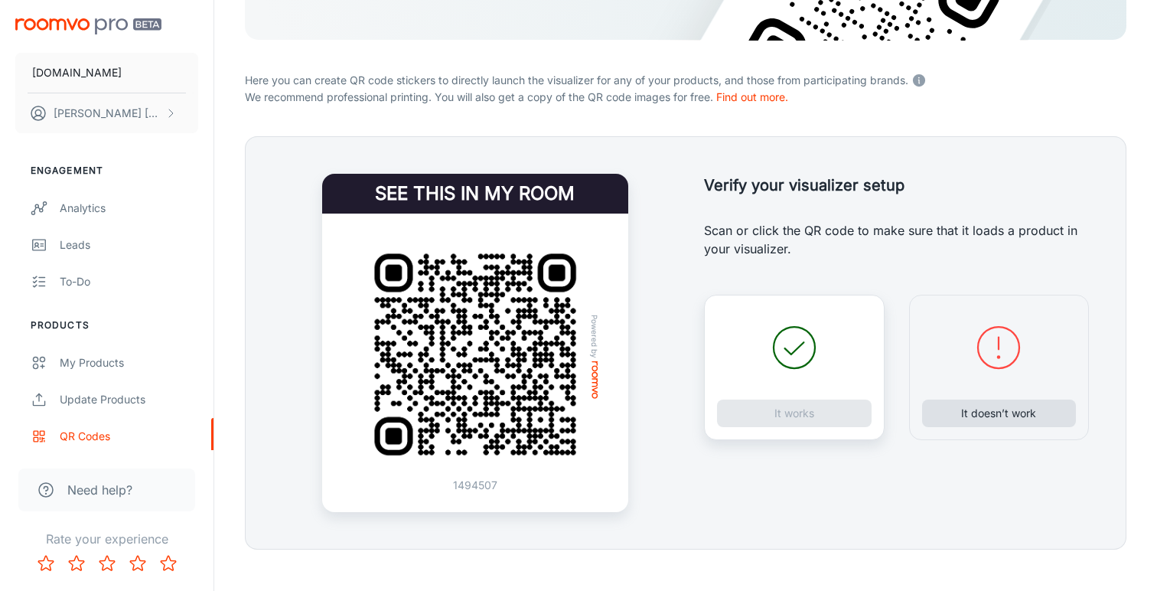
click at [968, 419] on button "It doesn’t work" at bounding box center [999, 413] width 155 height 28
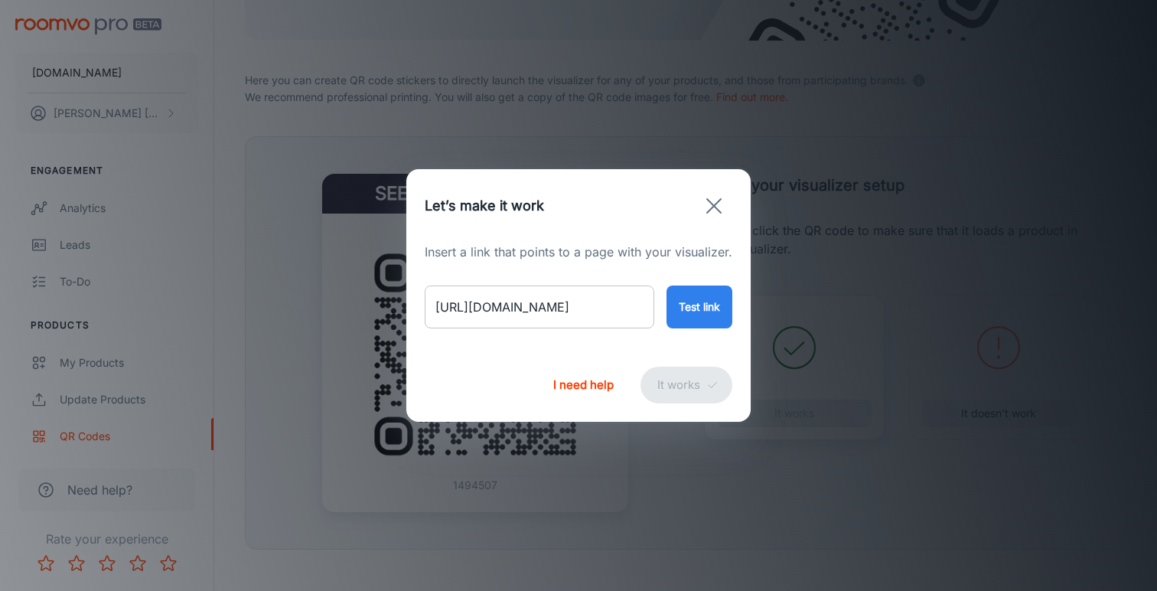
click at [575, 305] on input "[URL][DOMAIN_NAME]" at bounding box center [540, 306] width 230 height 43
paste input "riviera-navy-silv"
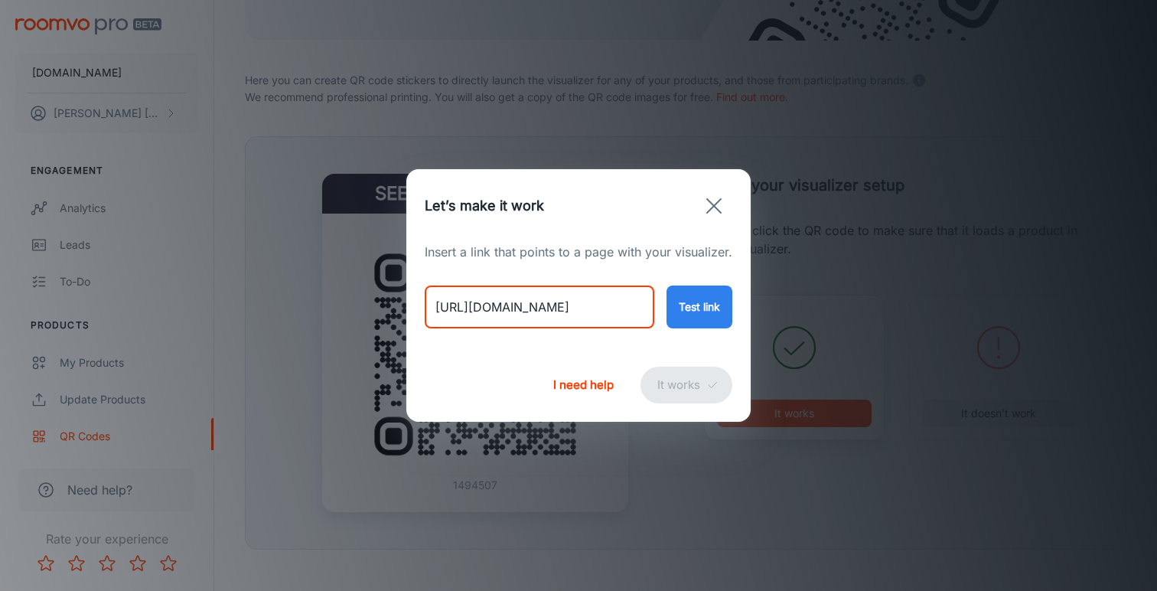
type input "[URL][DOMAIN_NAME]"
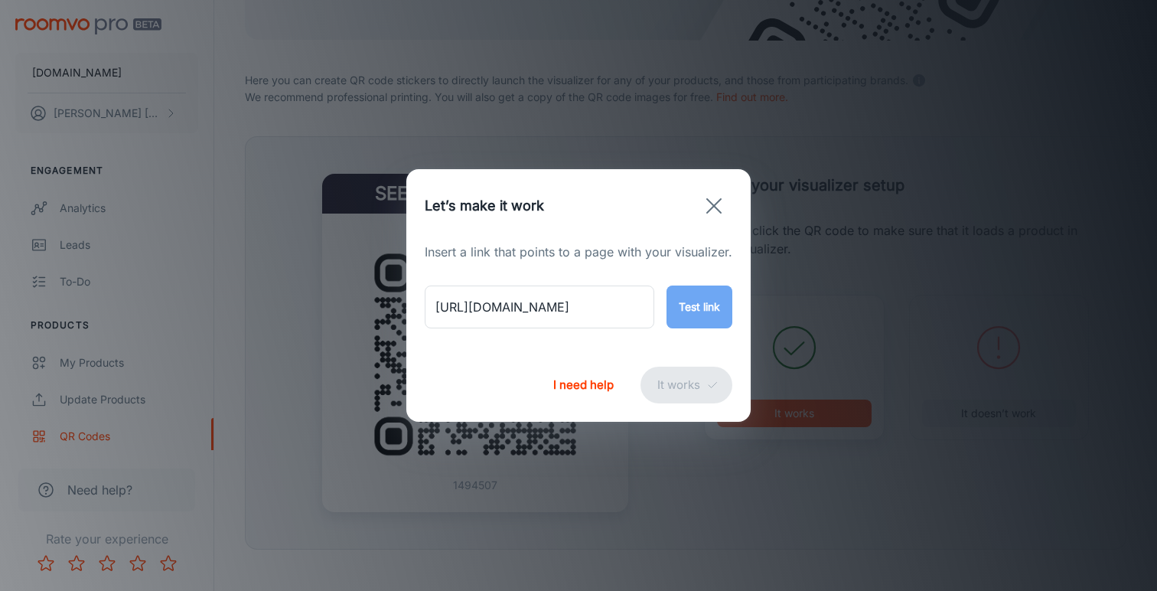
click at [710, 311] on button "Test link" at bounding box center [699, 306] width 66 height 43
click at [698, 386] on button "It works" at bounding box center [686, 384] width 92 height 37
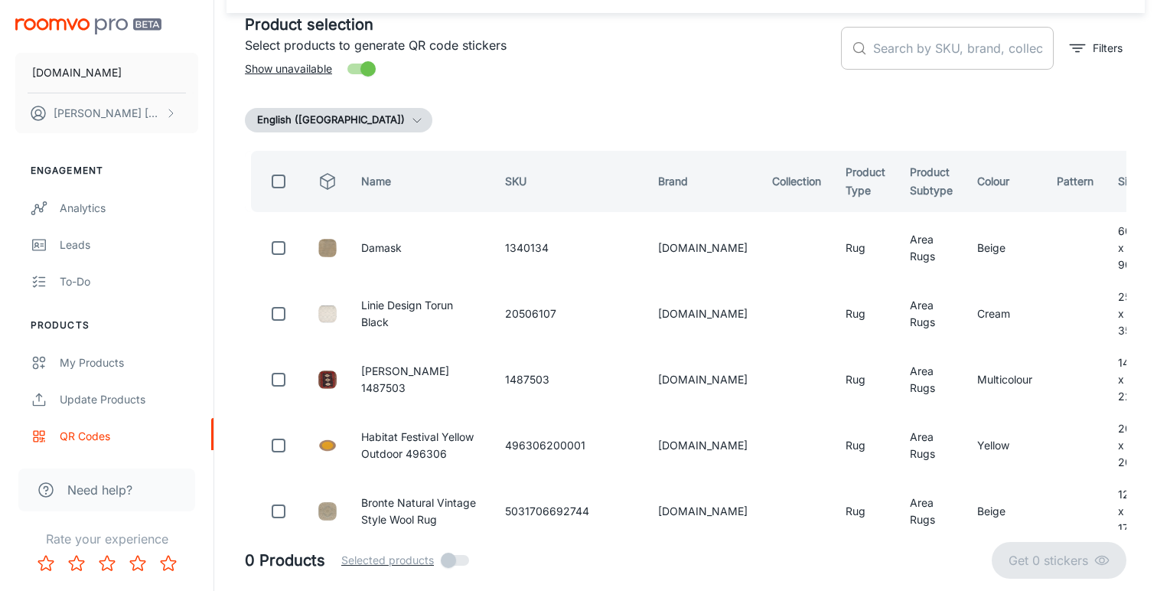
click at [937, 44] on input "text" at bounding box center [963, 48] width 181 height 43
paste input "Riviera Navy Silver"
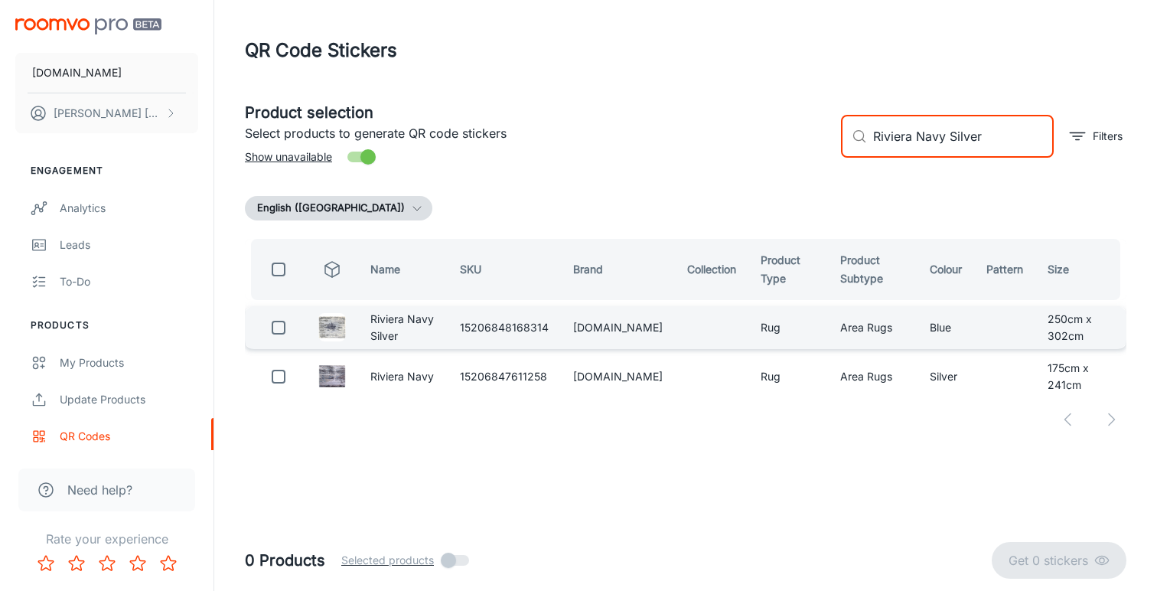
type input "Riviera Navy Silver"
click at [278, 327] on input "checkbox" at bounding box center [278, 327] width 31 height 31
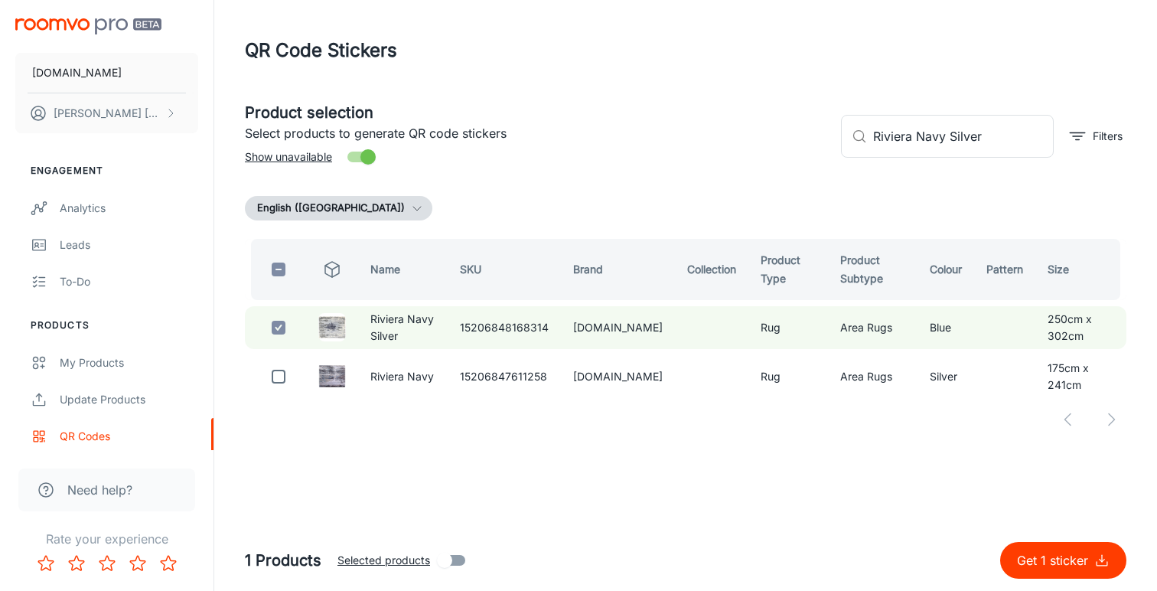
click at [1083, 560] on p "Get 1 sticker" at bounding box center [1055, 560] width 77 height 18
checkbox input "false"
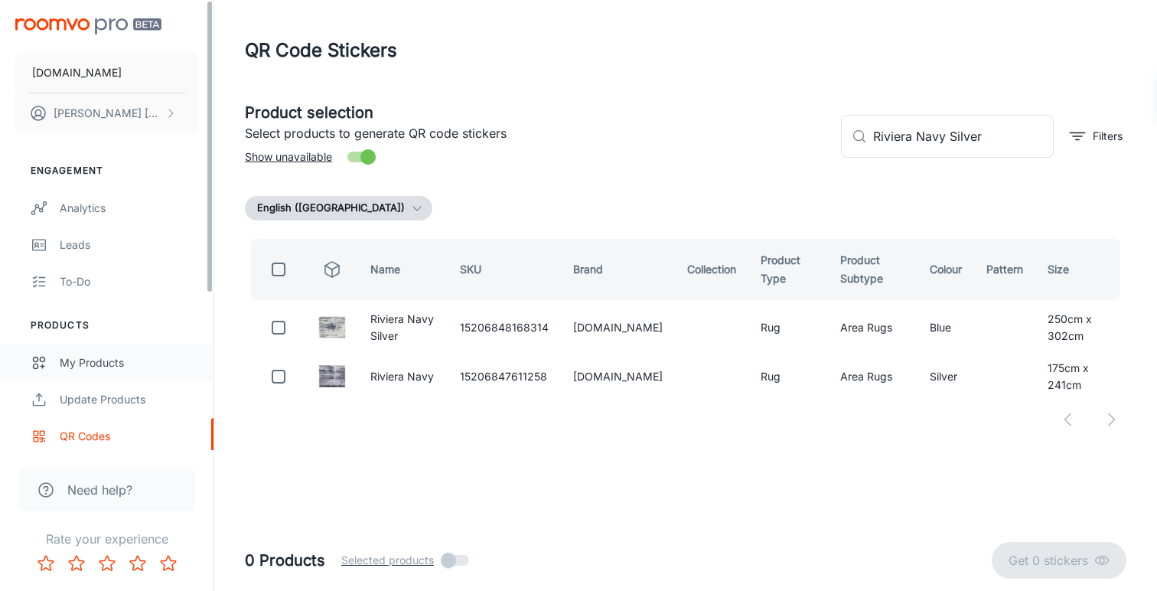
click at [127, 362] on div "My Products" at bounding box center [129, 362] width 138 height 17
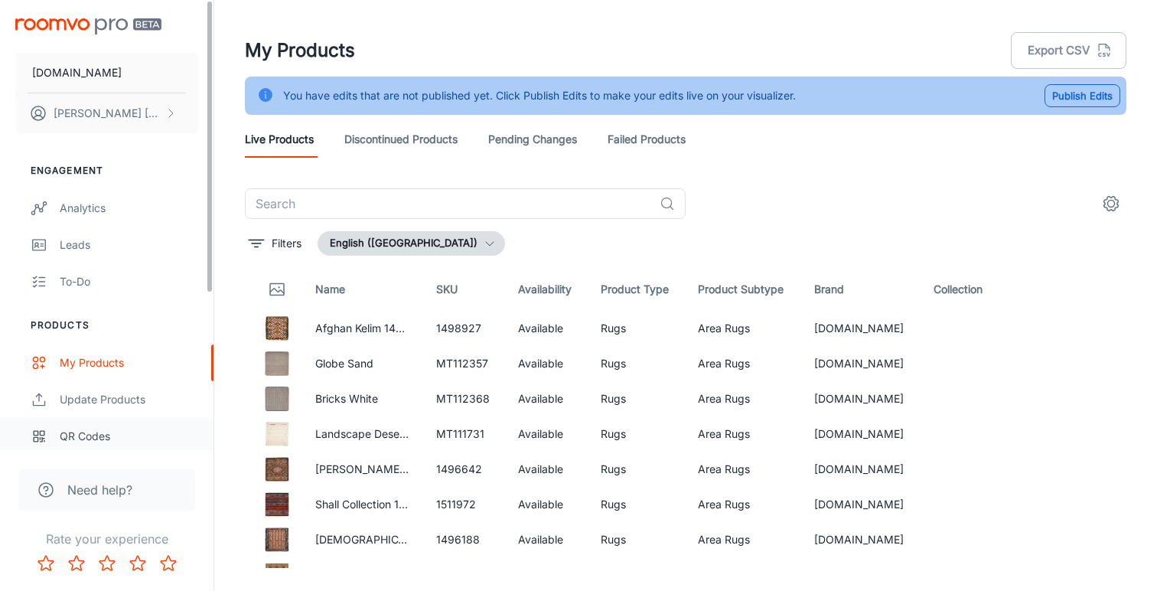
click at [90, 440] on div "QR Codes" at bounding box center [129, 436] width 138 height 17
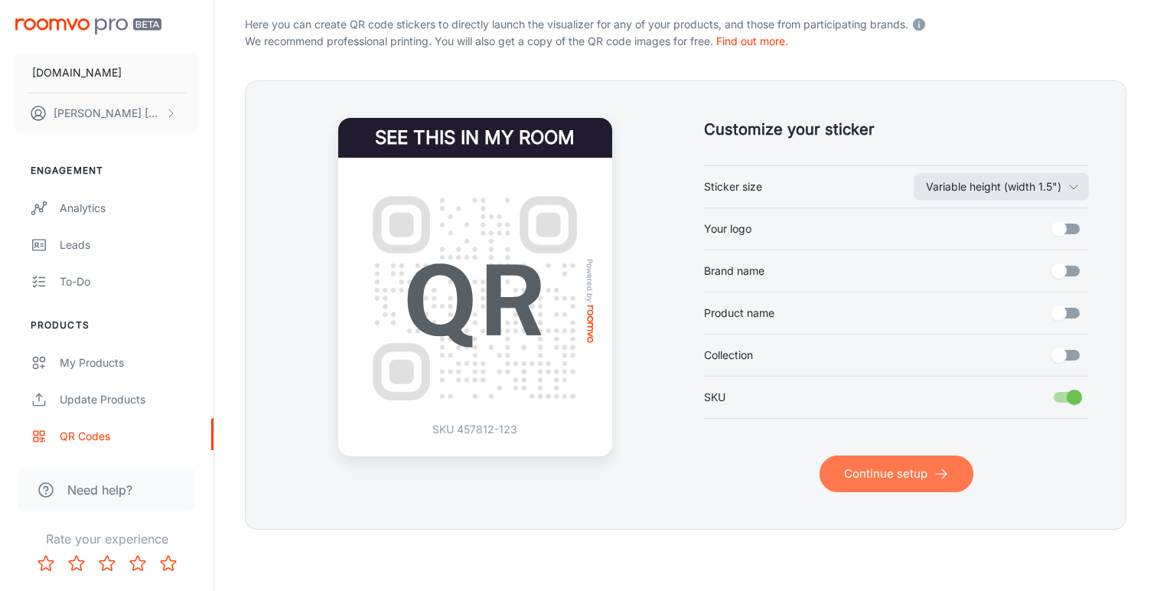
click at [884, 467] on button "Continue setup" at bounding box center [896, 473] width 154 height 37
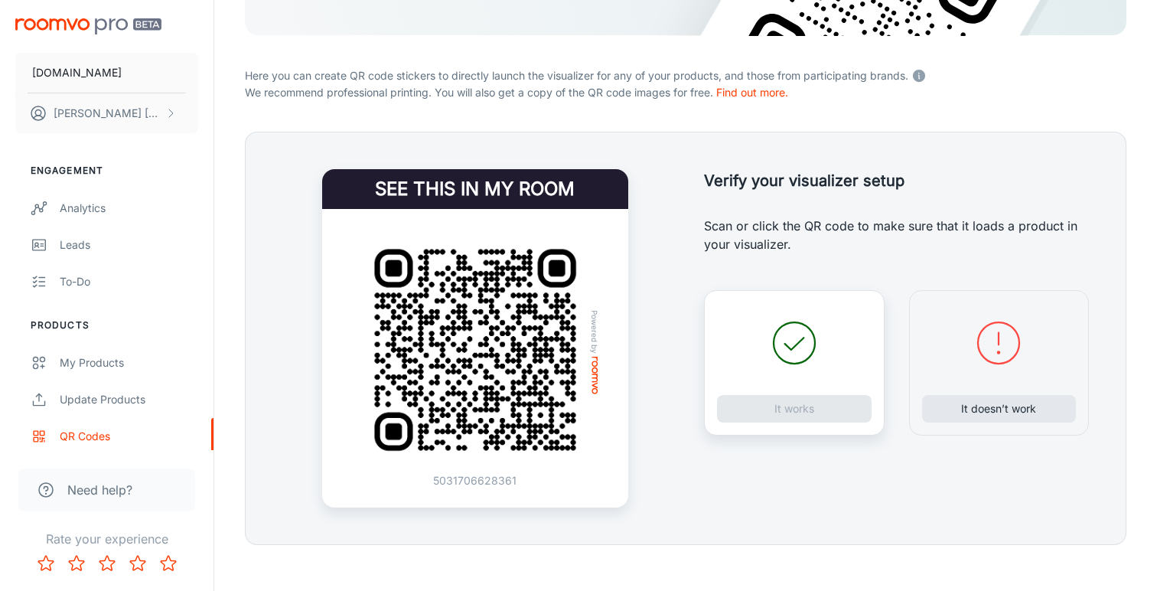
scroll to position [278, 0]
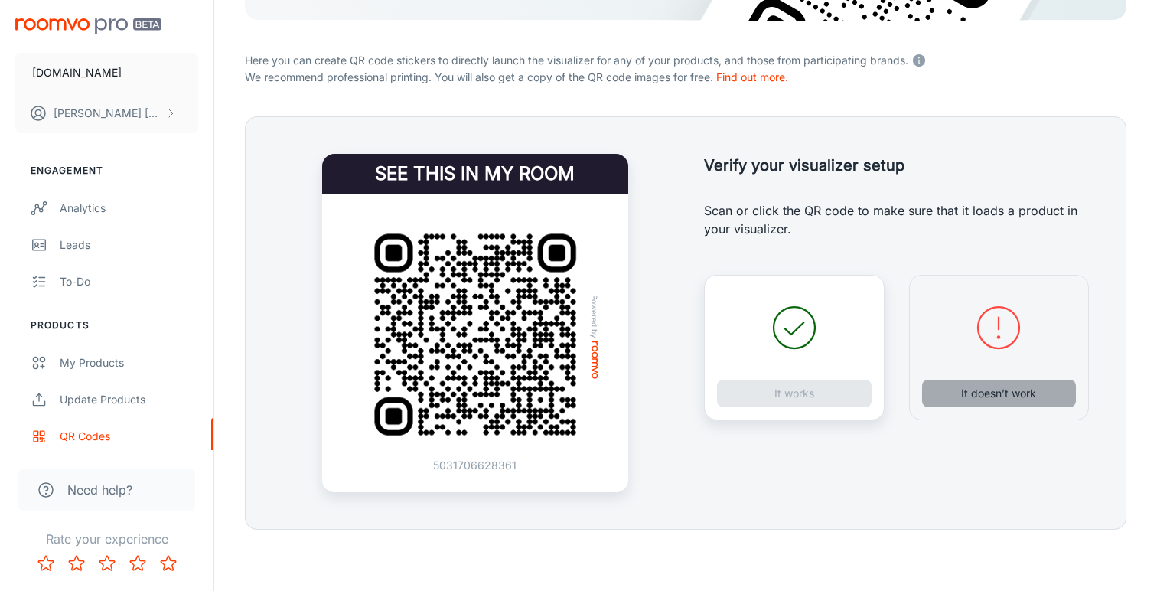
click at [1004, 390] on button "It doesn’t work" at bounding box center [999, 393] width 155 height 28
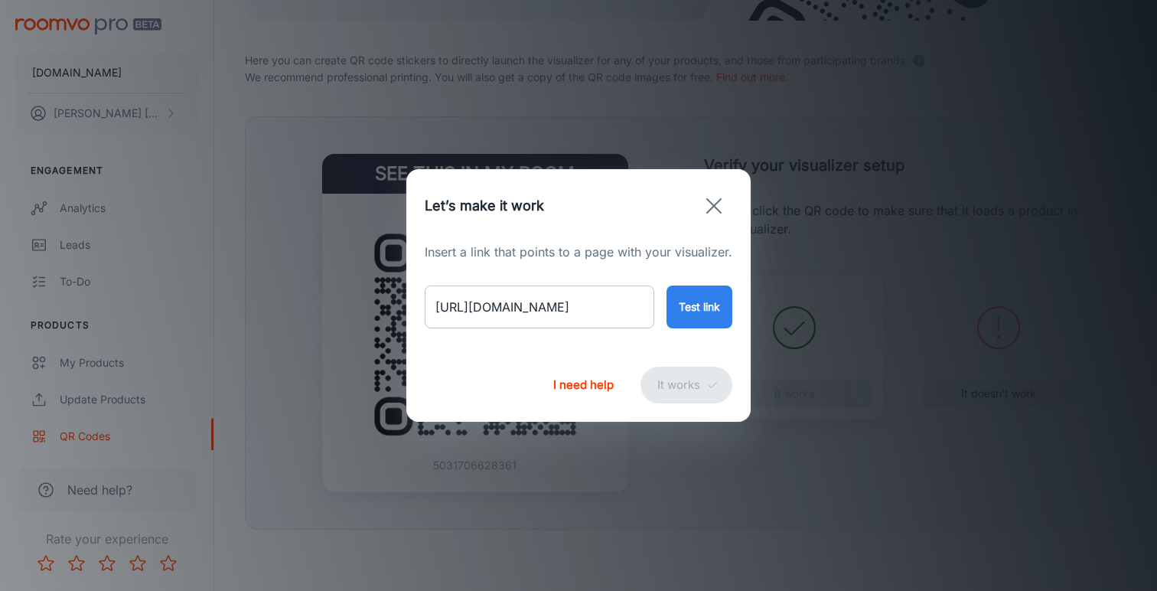
click at [579, 305] on input "[URL][DOMAIN_NAME]" at bounding box center [540, 306] width 230 height 43
paste input "riviera-silver-blue"
type input "[URL][DOMAIN_NAME]"
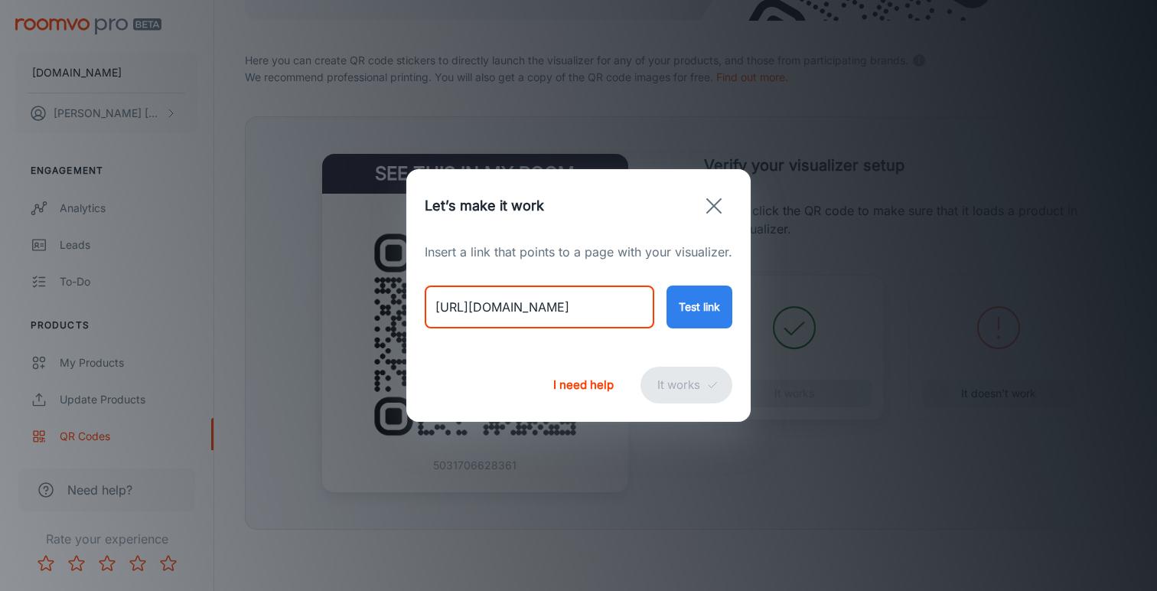
click at [695, 312] on button "Test link" at bounding box center [699, 306] width 66 height 43
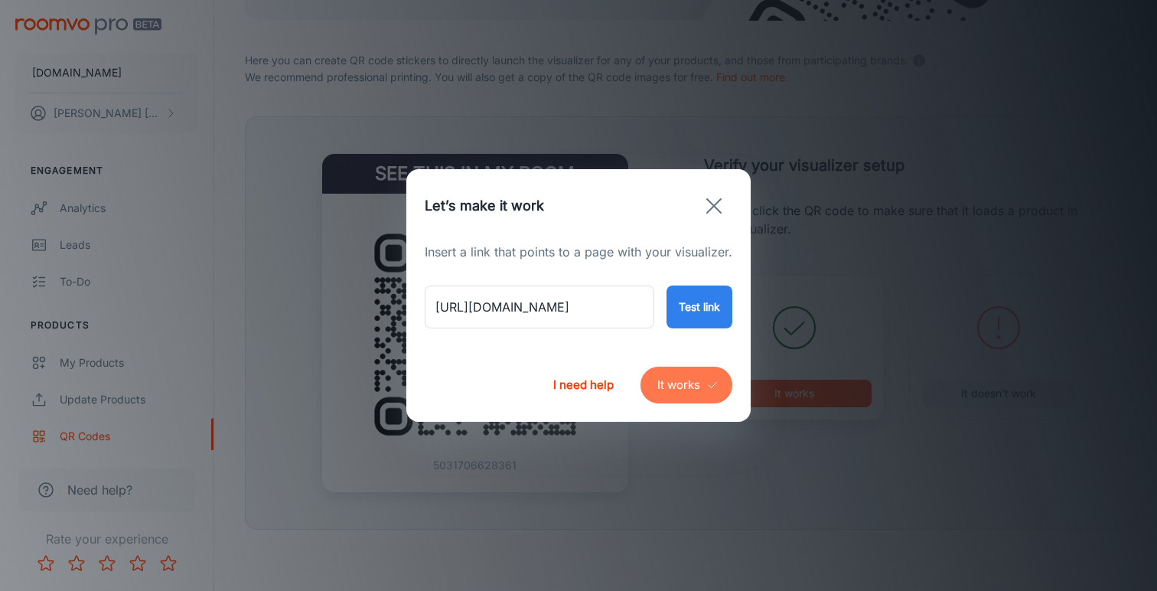
click at [682, 386] on button "It works" at bounding box center [686, 384] width 92 height 37
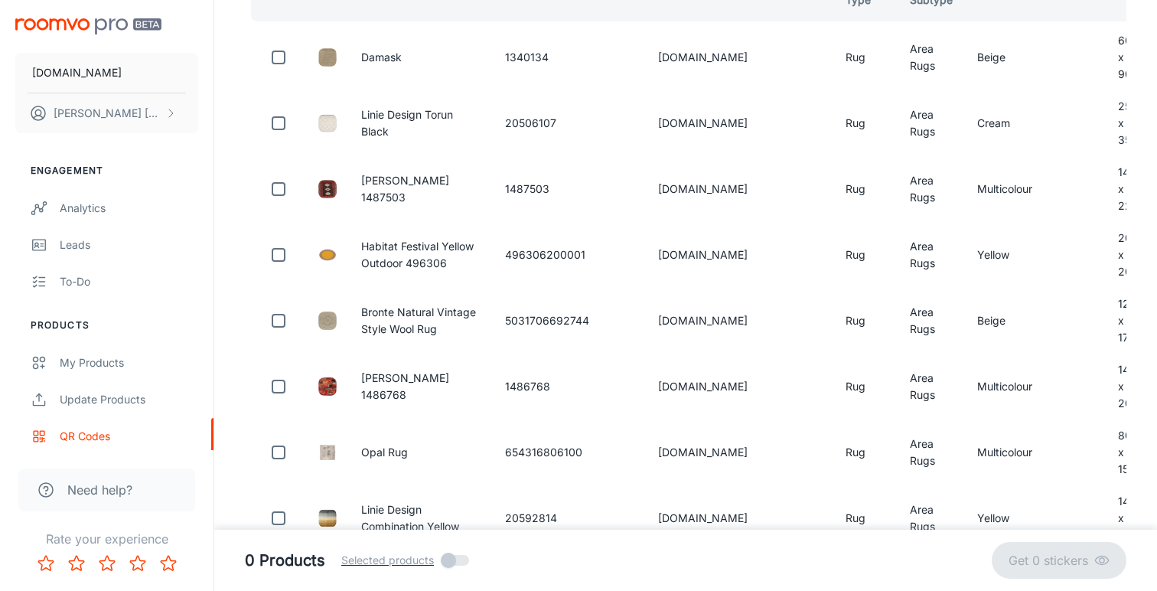
scroll to position [88, 0]
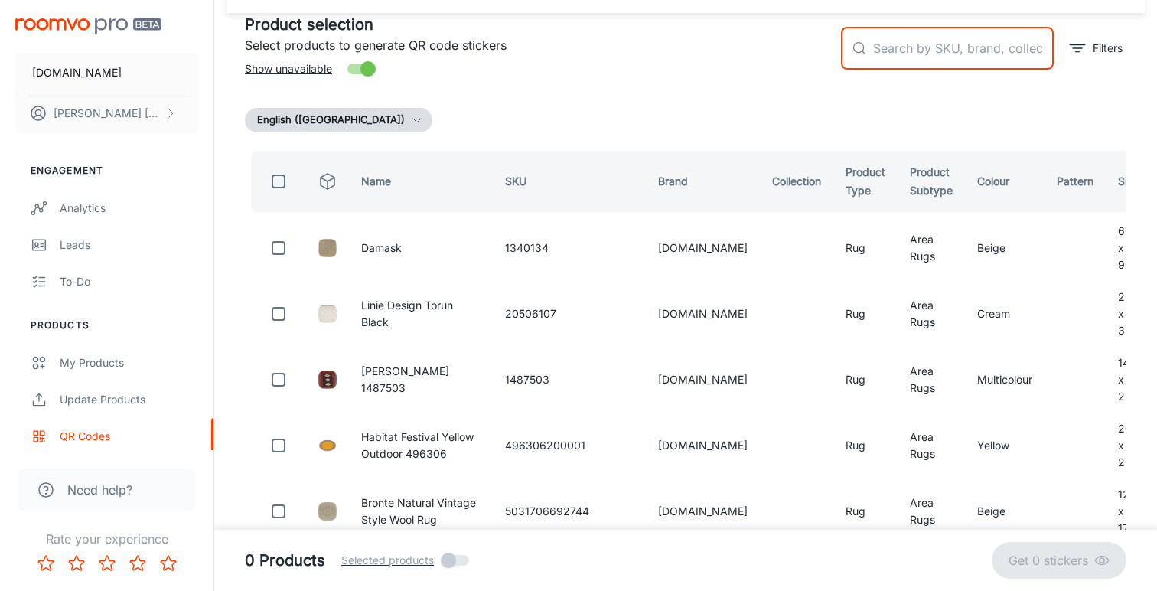
click at [948, 54] on input "text" at bounding box center [963, 48] width 181 height 43
paste input "Riviera Silver Blue"
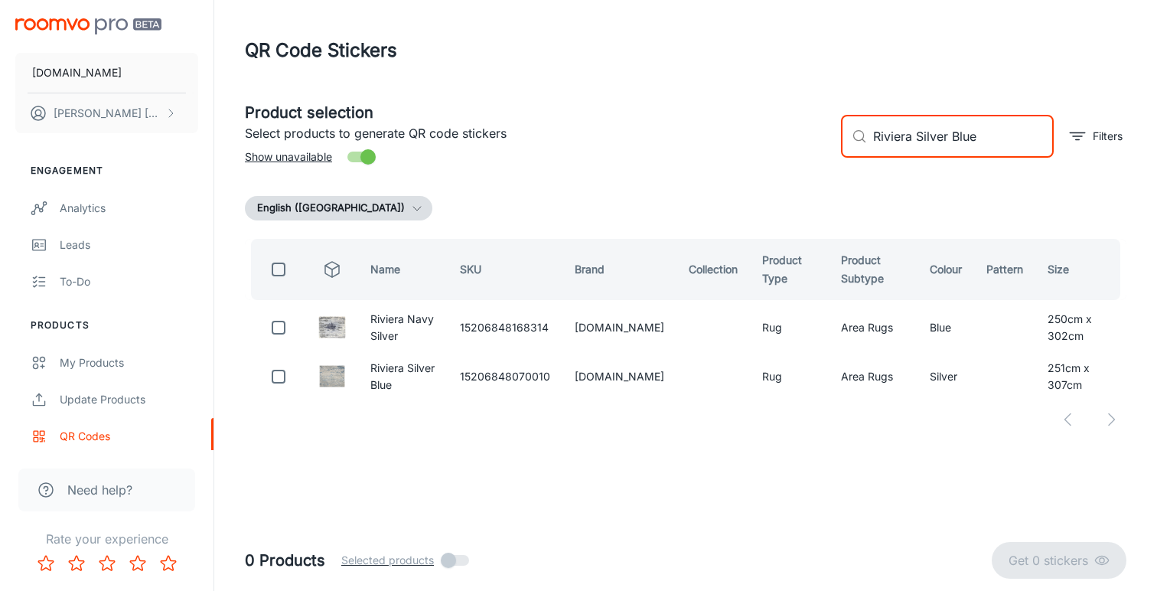
scroll to position [0, 0]
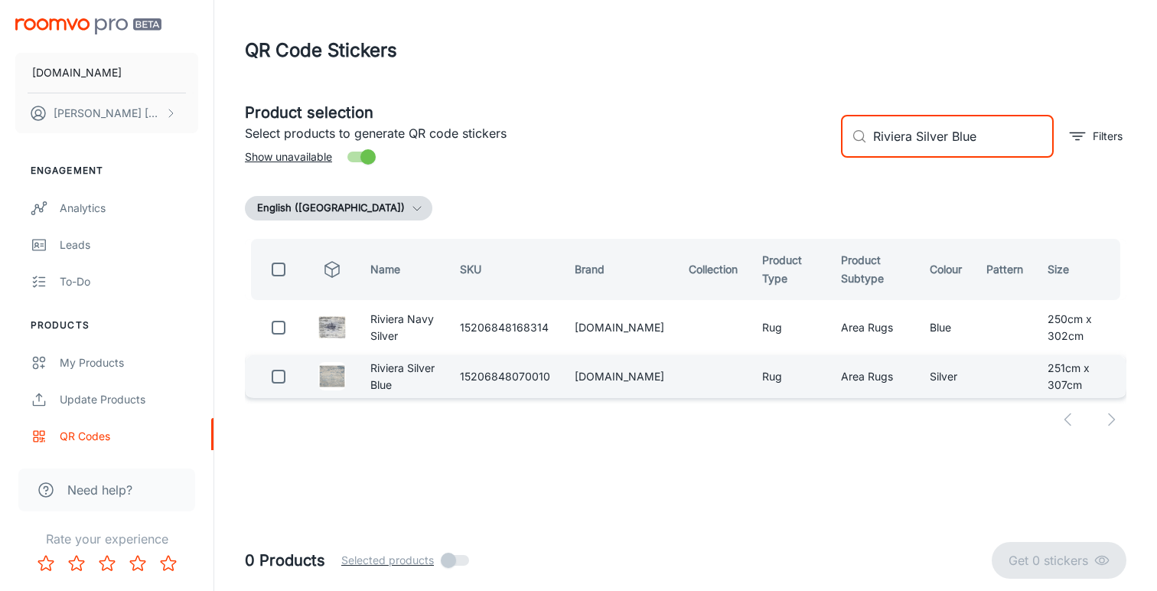
type input "Riviera Silver Blue"
click at [278, 376] on input "checkbox" at bounding box center [278, 376] width 31 height 31
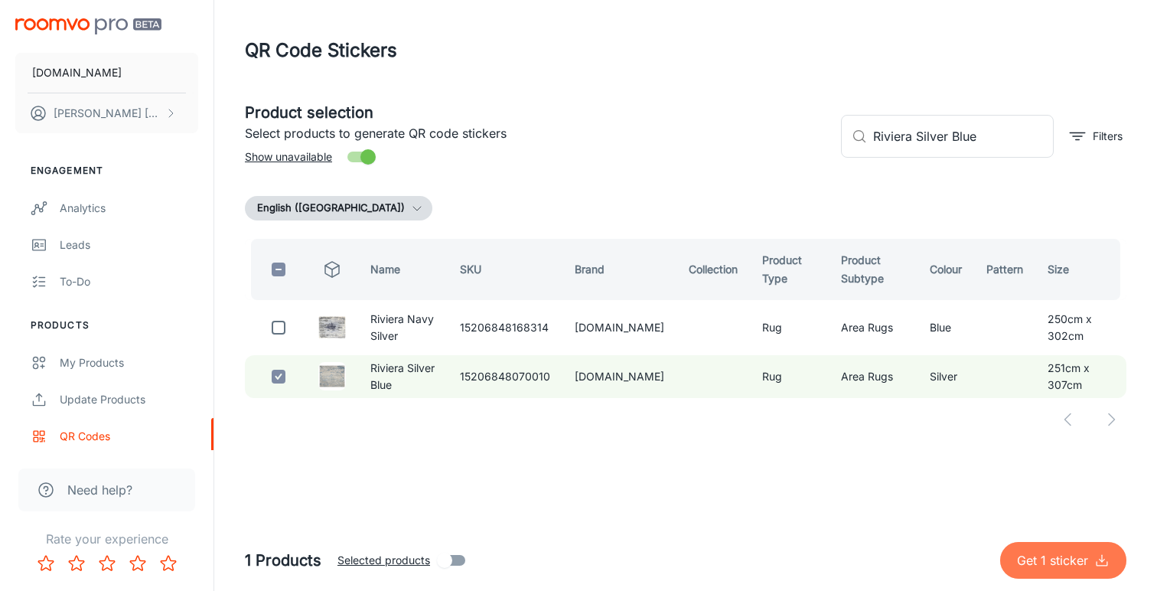
click at [1063, 557] on p "Get 1 sticker" at bounding box center [1055, 560] width 77 height 18
checkbox input "false"
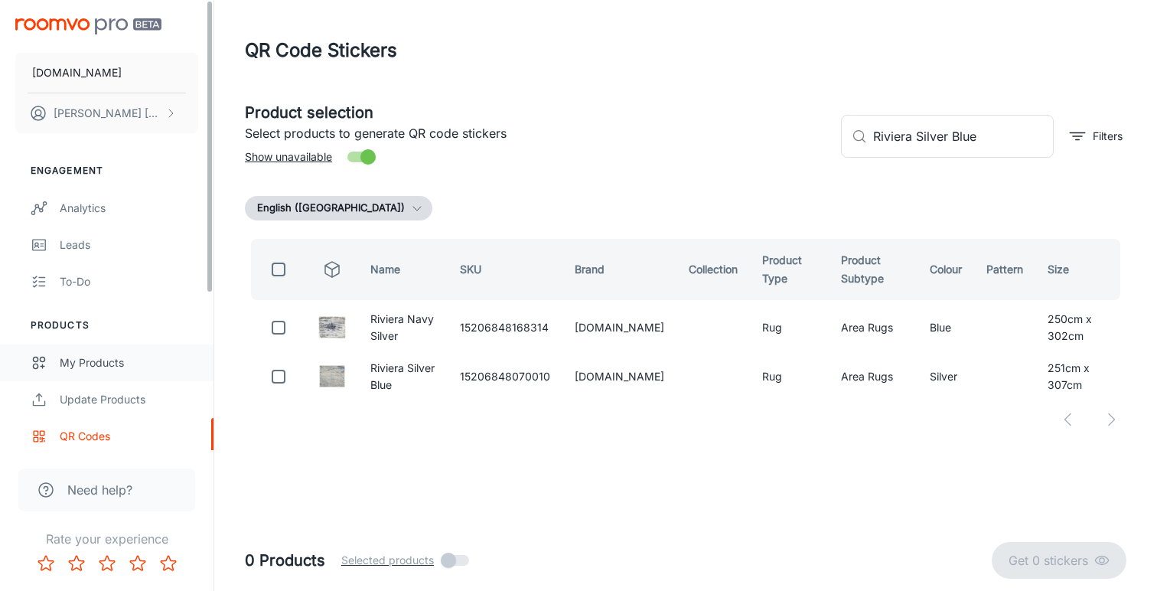
click at [122, 364] on div "My Products" at bounding box center [129, 362] width 138 height 17
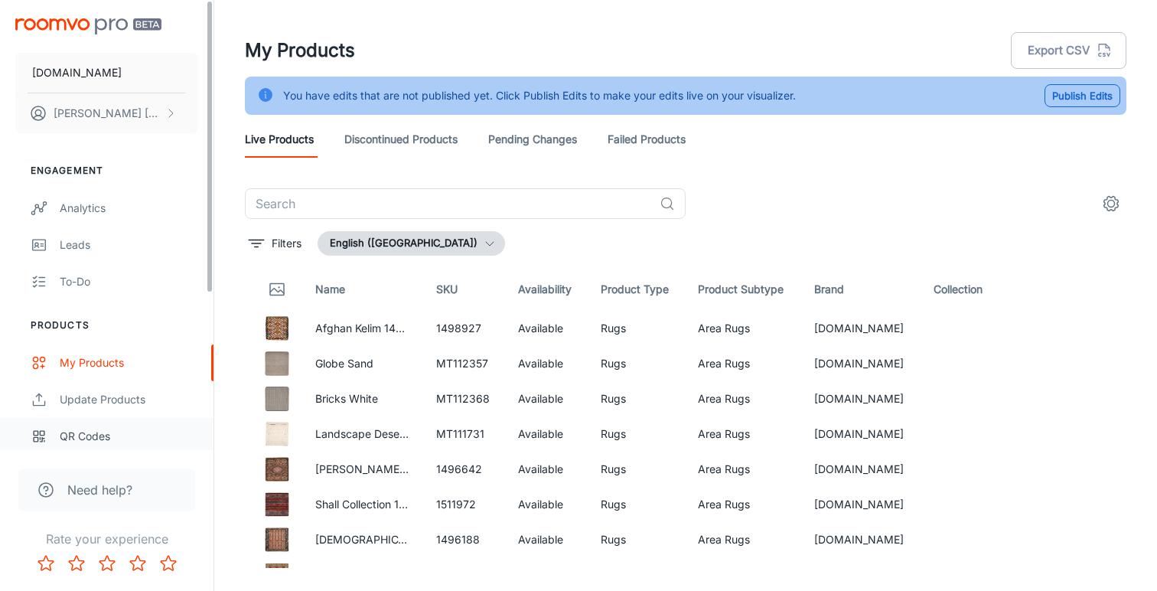
click at [86, 433] on div "QR Codes" at bounding box center [129, 436] width 138 height 17
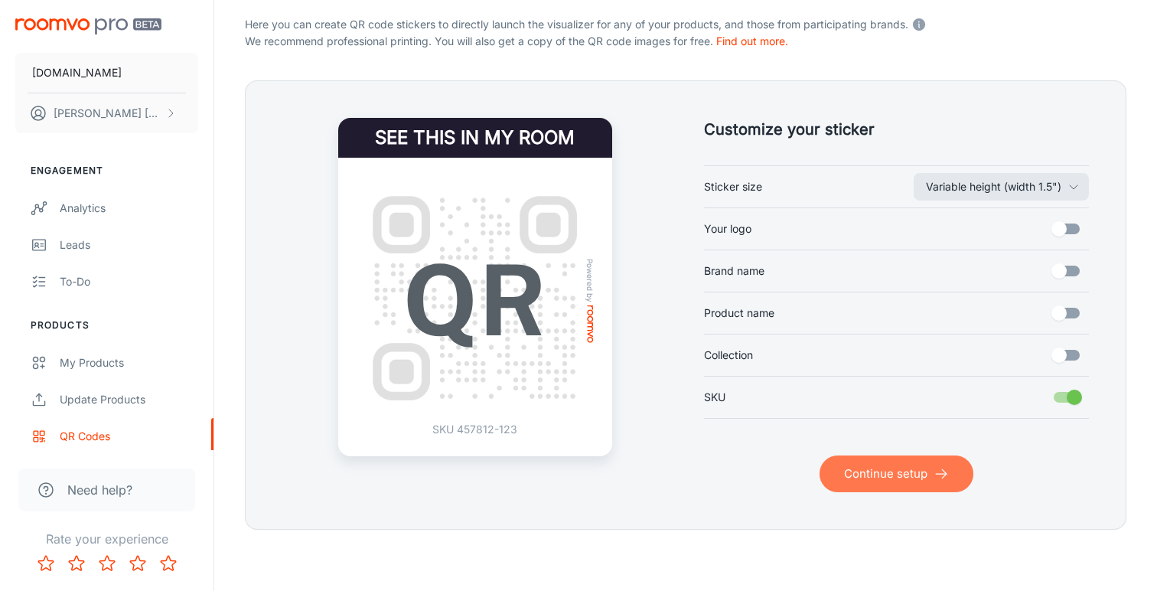
click at [864, 473] on button "Continue setup" at bounding box center [896, 473] width 154 height 37
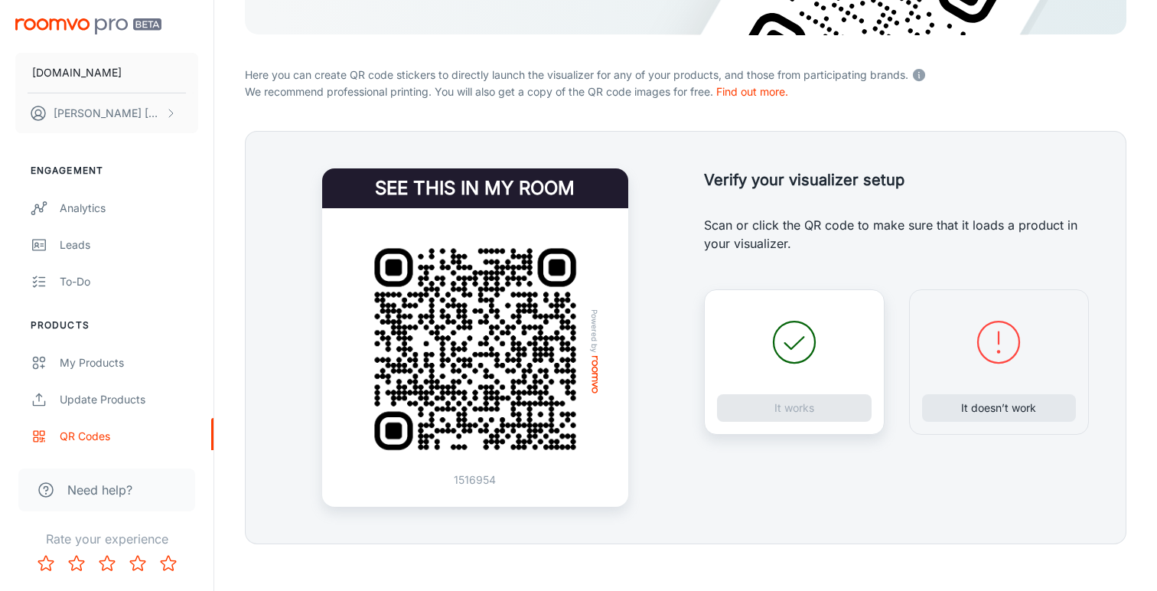
scroll to position [278, 0]
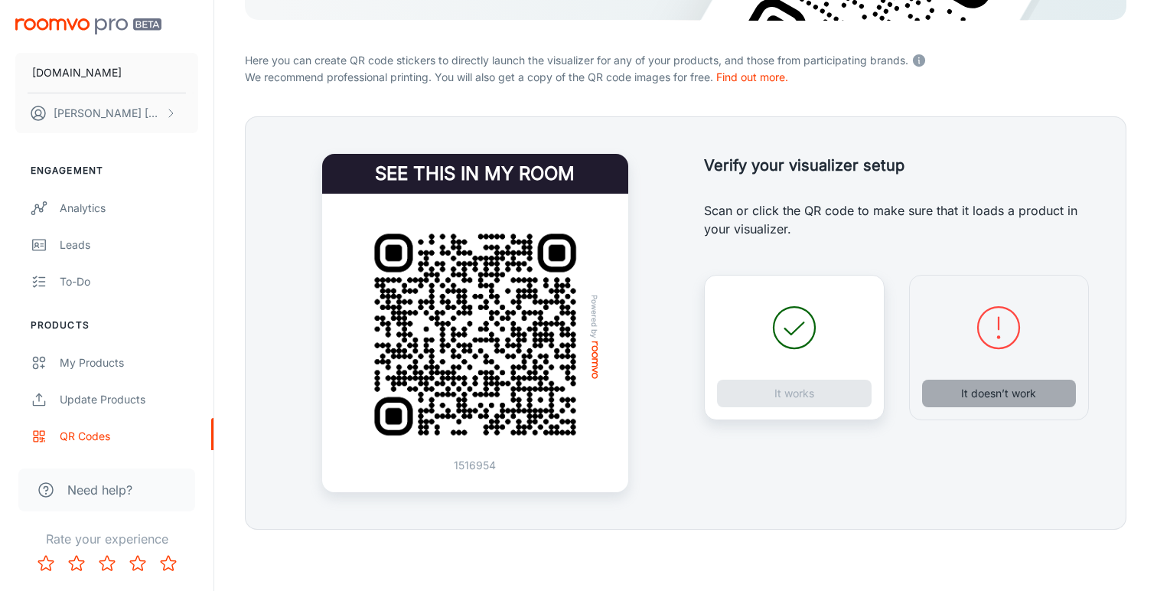
click at [1040, 399] on button "It doesn’t work" at bounding box center [999, 393] width 155 height 28
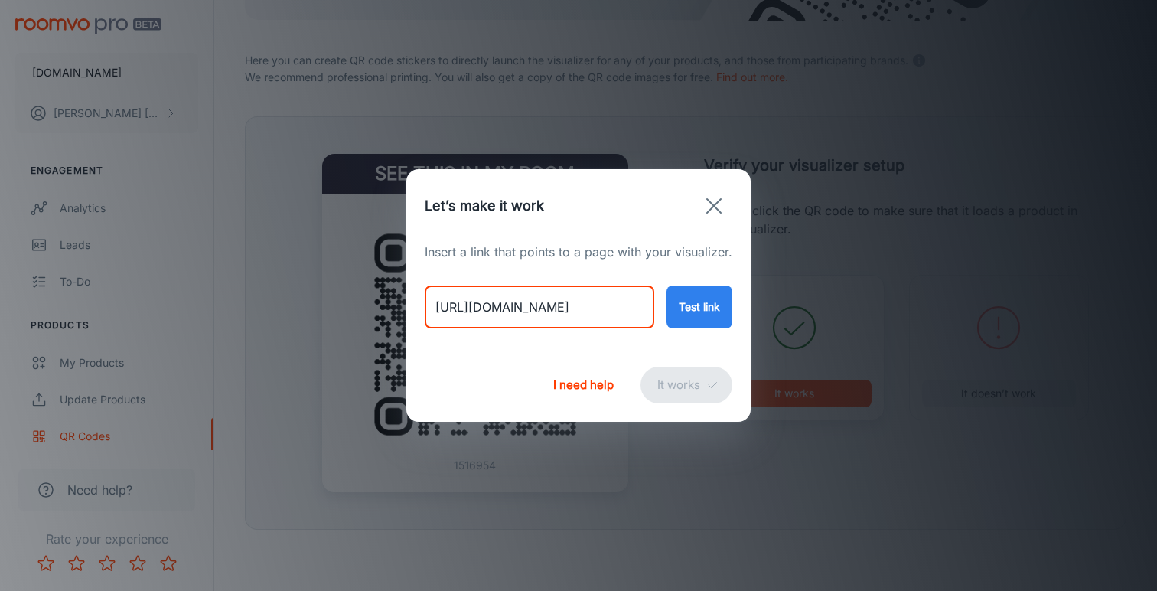
click at [586, 308] on input "[URL][DOMAIN_NAME]" at bounding box center [540, 306] width 230 height 43
paste input "riviera-cream-blue"
type input "[URL][DOMAIN_NAME]"
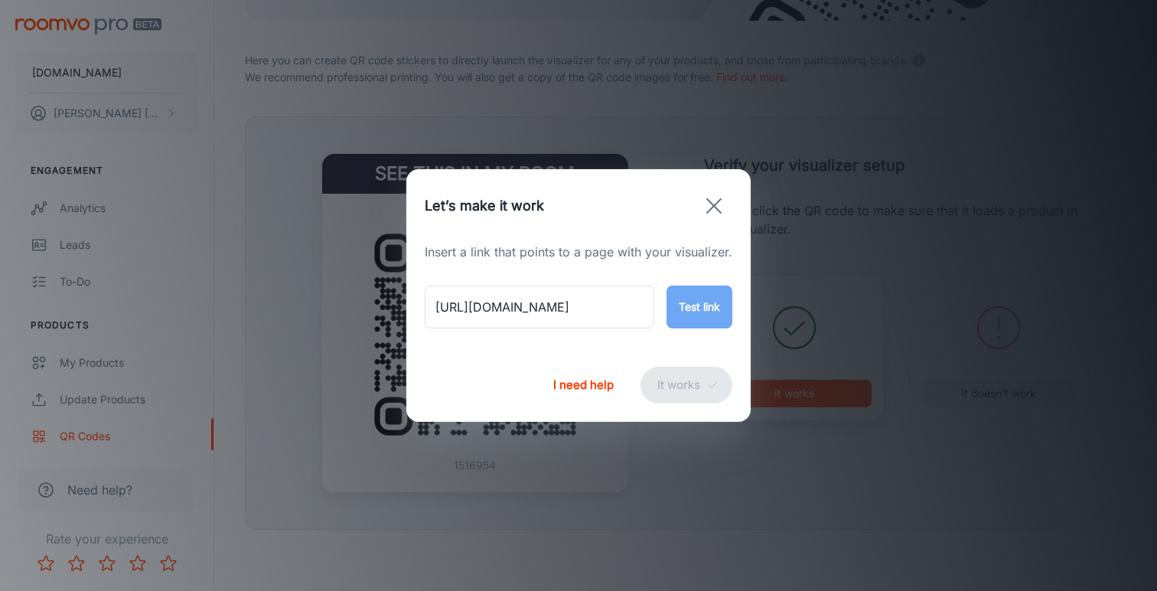
click at [697, 307] on button "Test link" at bounding box center [699, 306] width 66 height 43
click at [674, 383] on button "It works" at bounding box center [686, 384] width 92 height 37
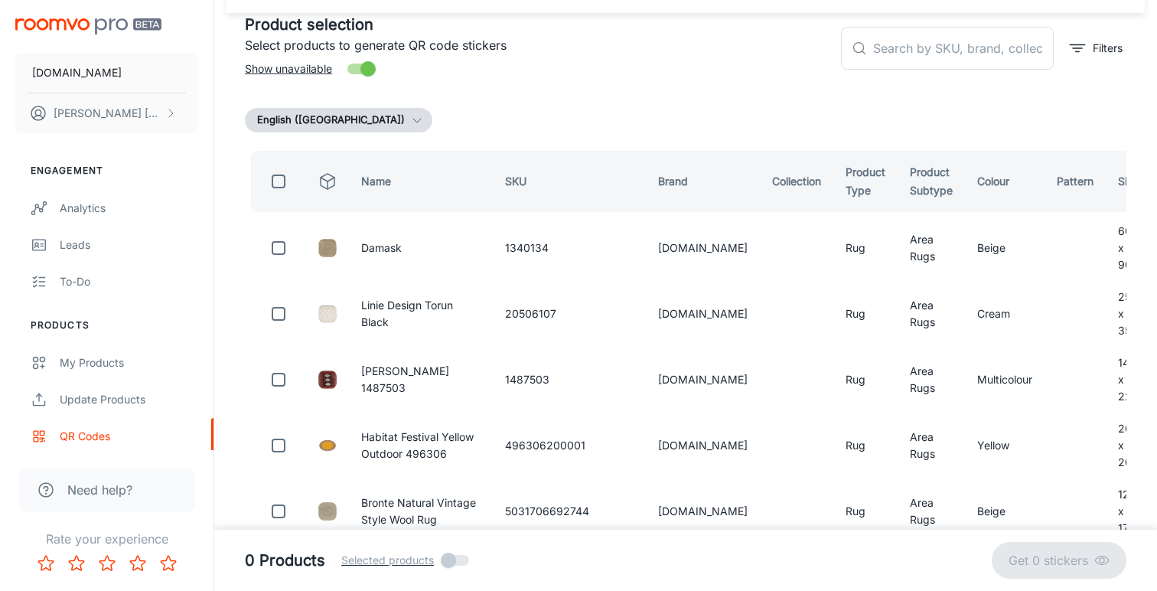
scroll to position [0, 0]
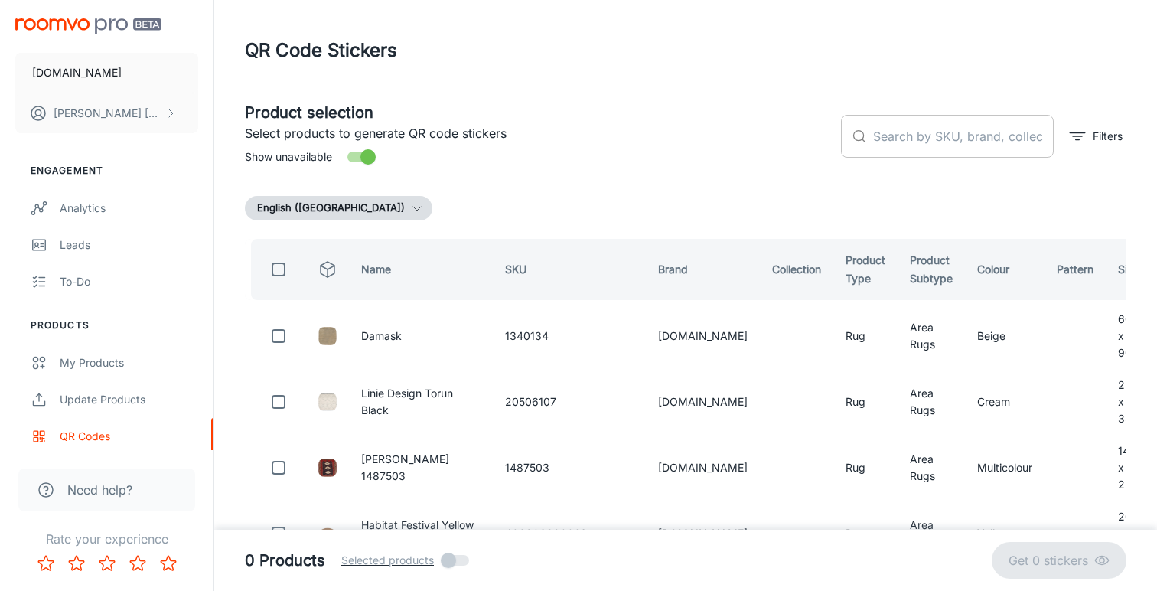
click at [898, 139] on input "text" at bounding box center [963, 136] width 181 height 43
paste input "Riviera Cream Blue"
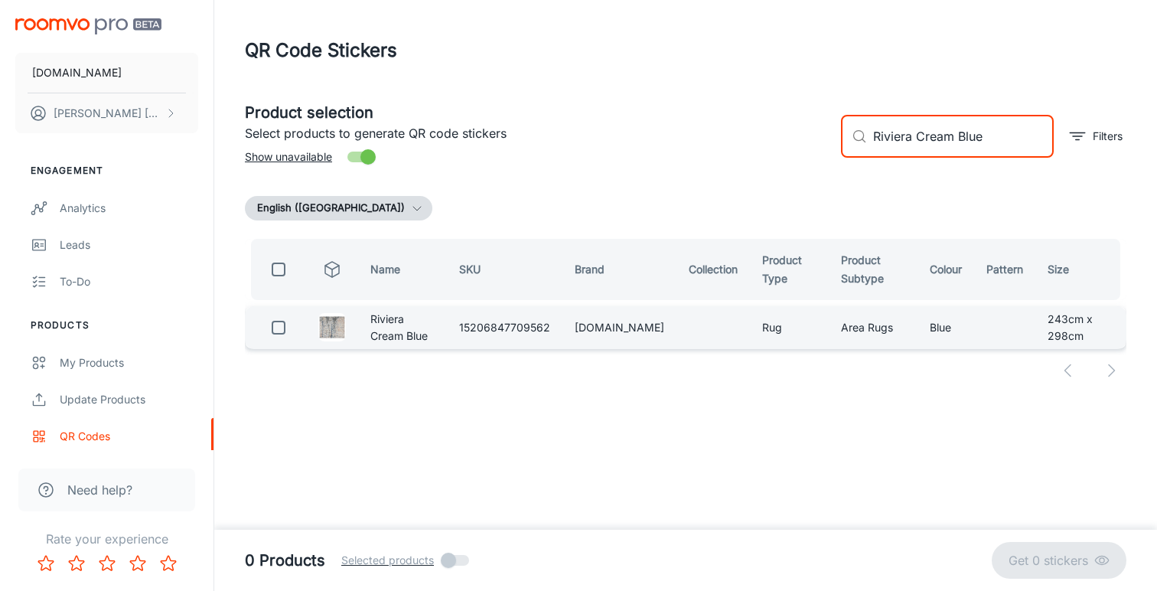
type input "Riviera Cream Blue"
click at [278, 325] on input "checkbox" at bounding box center [278, 327] width 31 height 31
checkbox input "true"
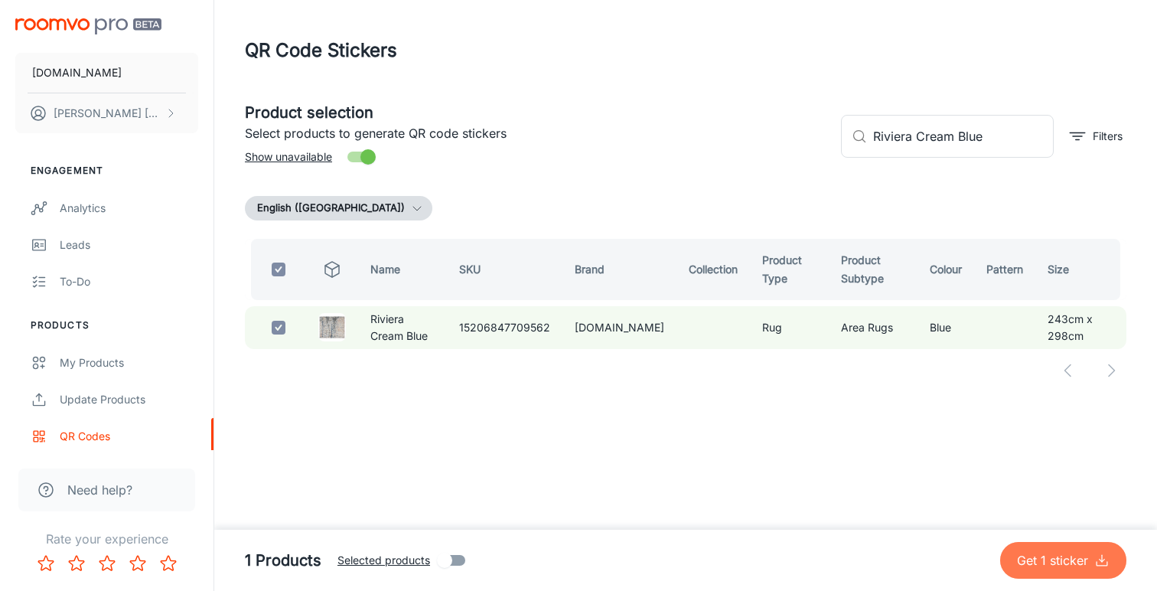
click at [1066, 566] on p "Get 1 sticker" at bounding box center [1055, 560] width 77 height 18
checkbox input "false"
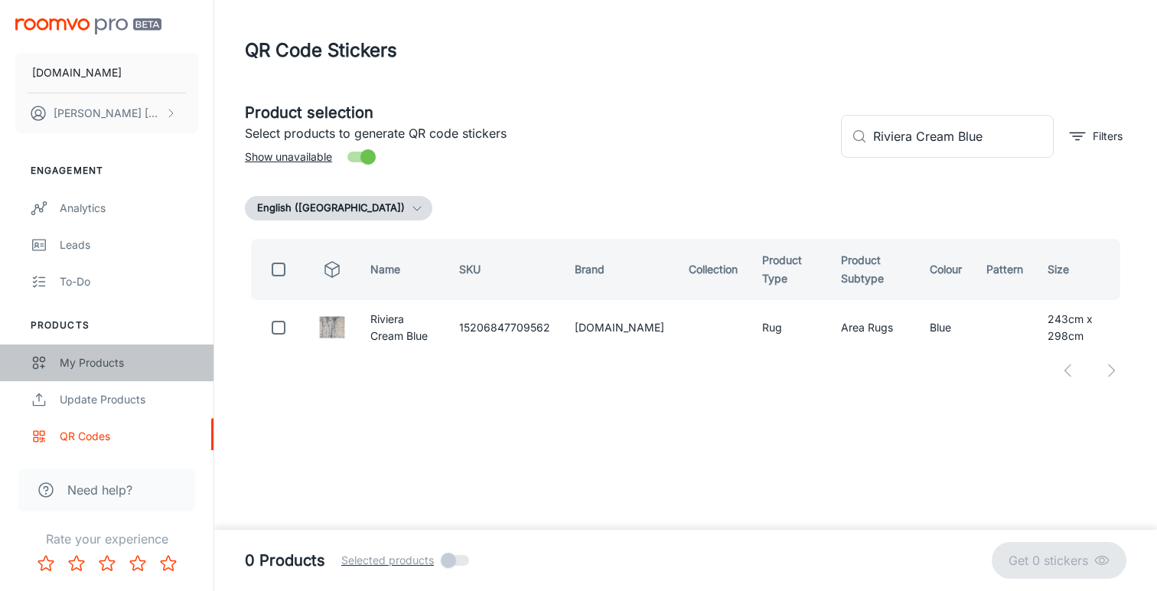
click at [122, 361] on div "My Products" at bounding box center [129, 362] width 138 height 17
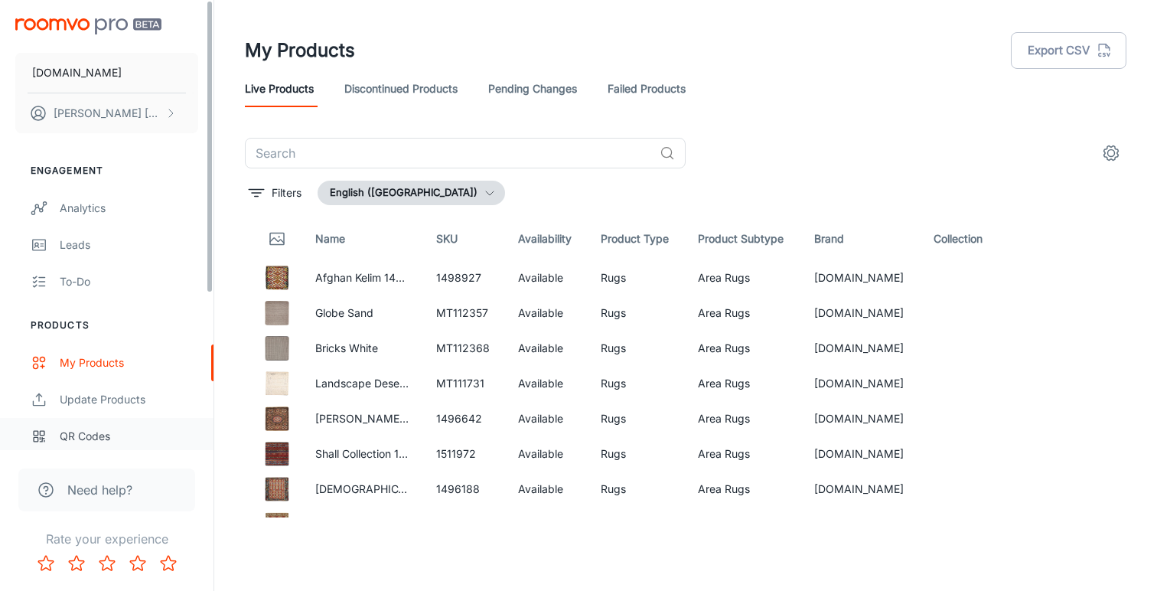
click at [95, 436] on div "QR Codes" at bounding box center [129, 436] width 138 height 17
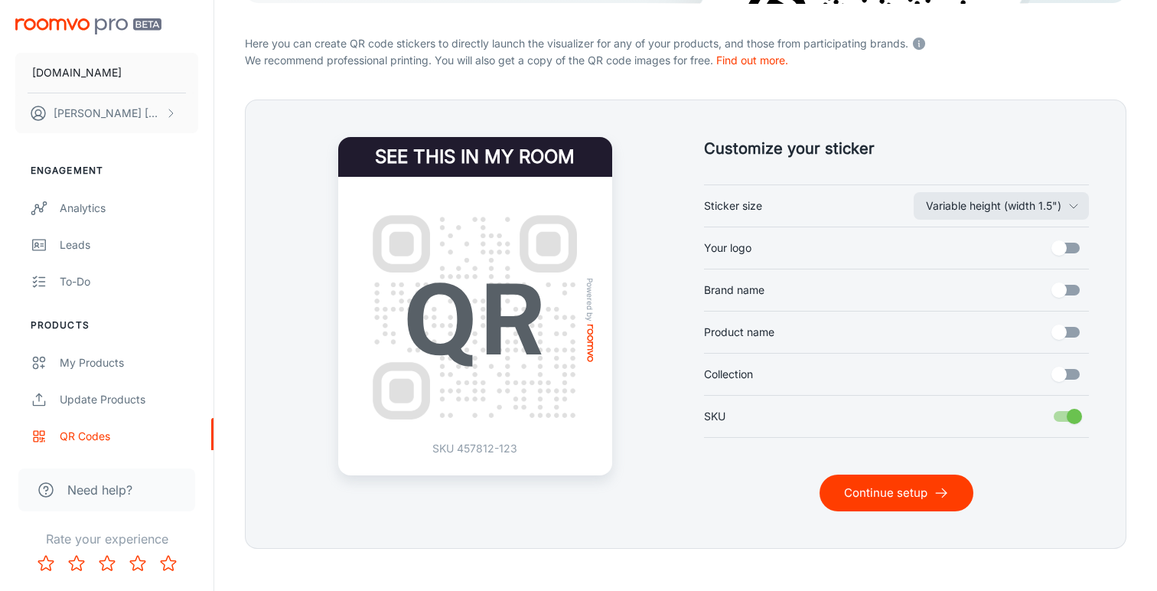
scroll to position [298, 0]
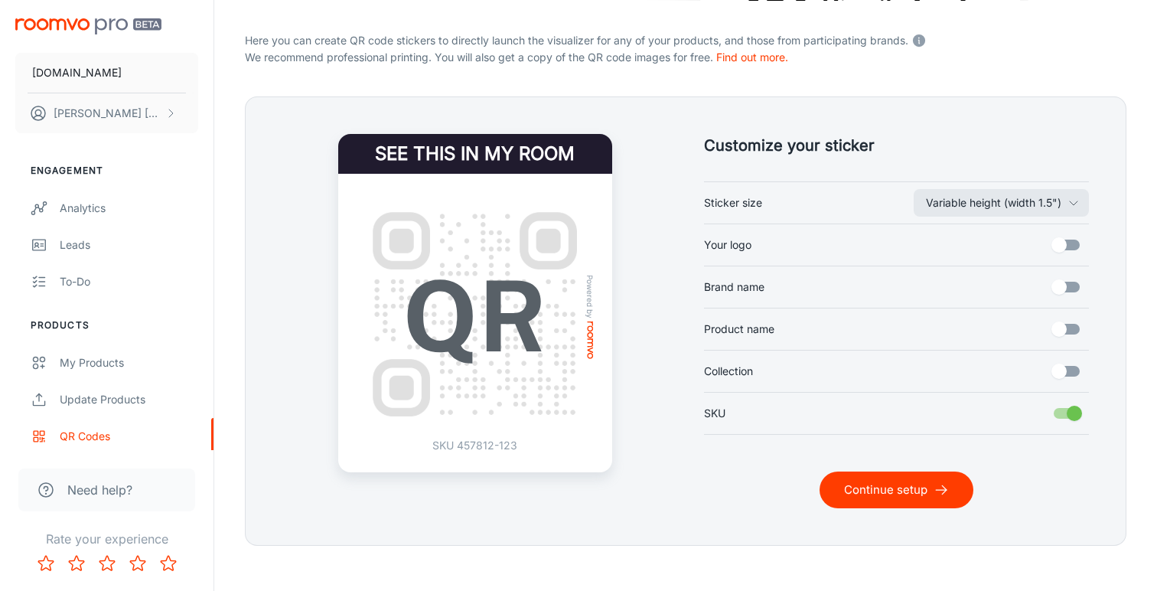
click at [890, 492] on button "Continue setup" at bounding box center [896, 489] width 154 height 37
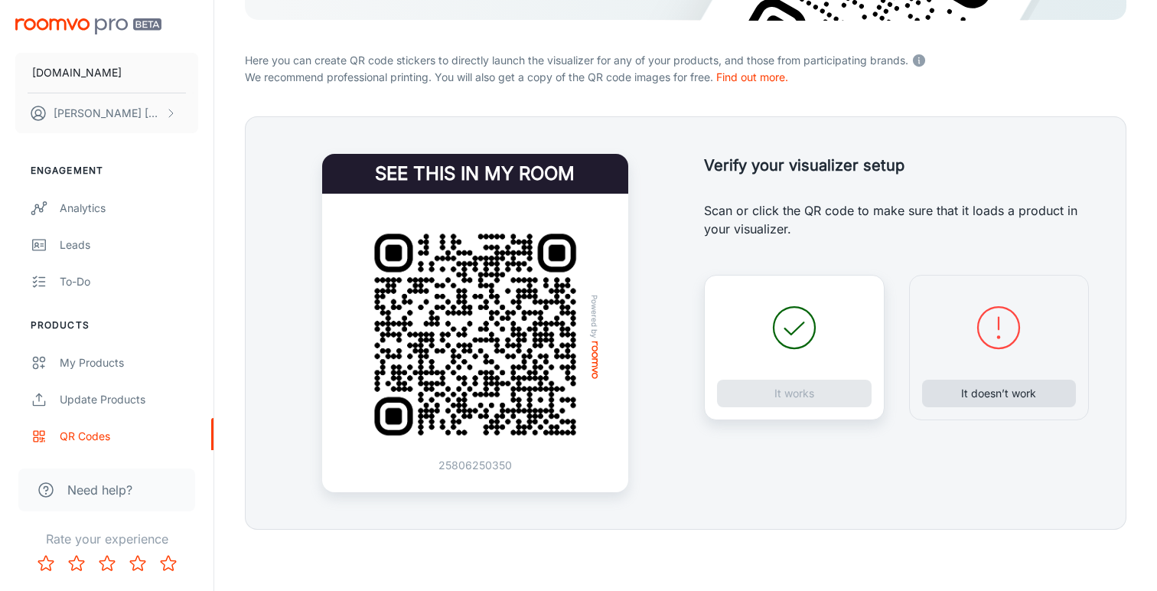
scroll to position [278, 0]
click at [1010, 383] on button "It doesn’t work" at bounding box center [999, 393] width 155 height 28
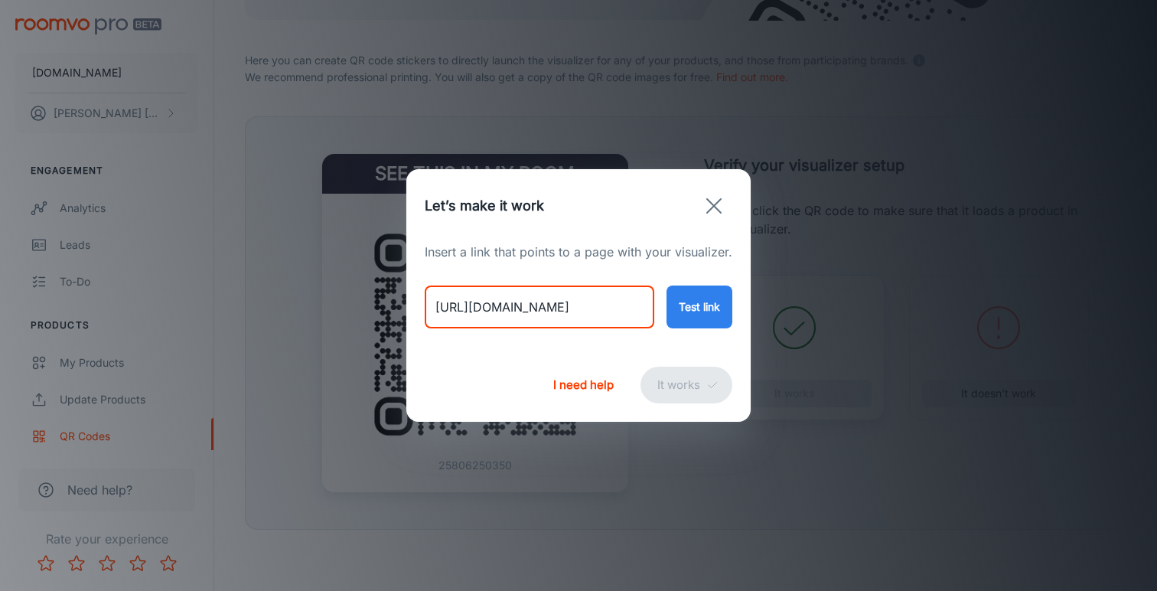
click at [571, 311] on input "[URL][DOMAIN_NAME]" at bounding box center [540, 306] width 230 height 43
paste input "riviera-organic-249x308"
type input "[URL][DOMAIN_NAME]"
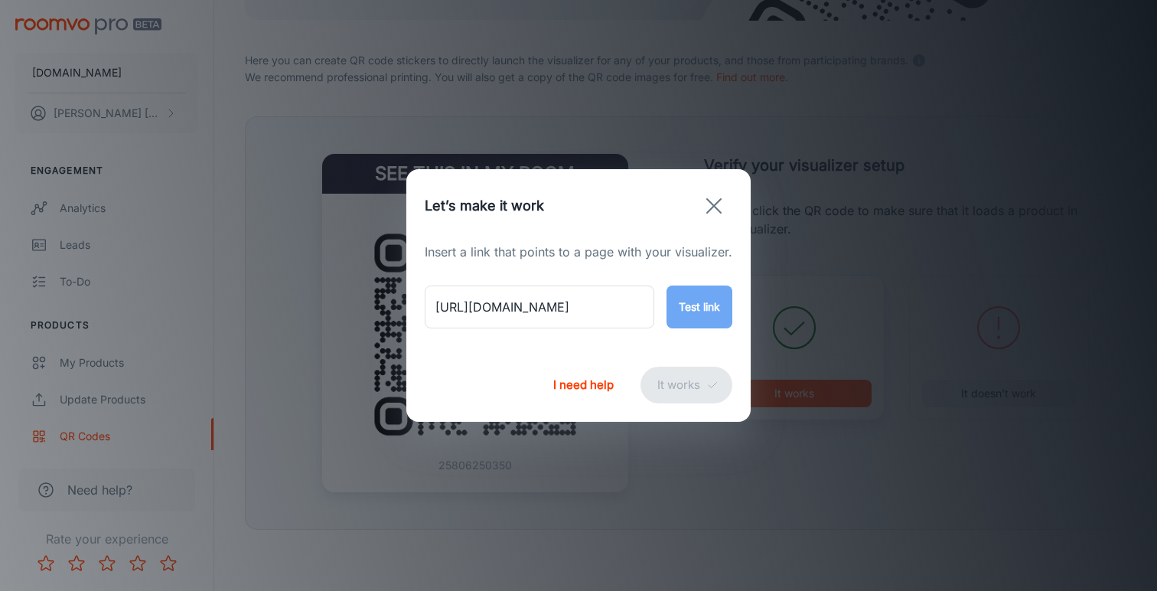
click at [686, 305] on button "Test link" at bounding box center [699, 306] width 66 height 43
click at [671, 383] on button "It works" at bounding box center [686, 384] width 92 height 37
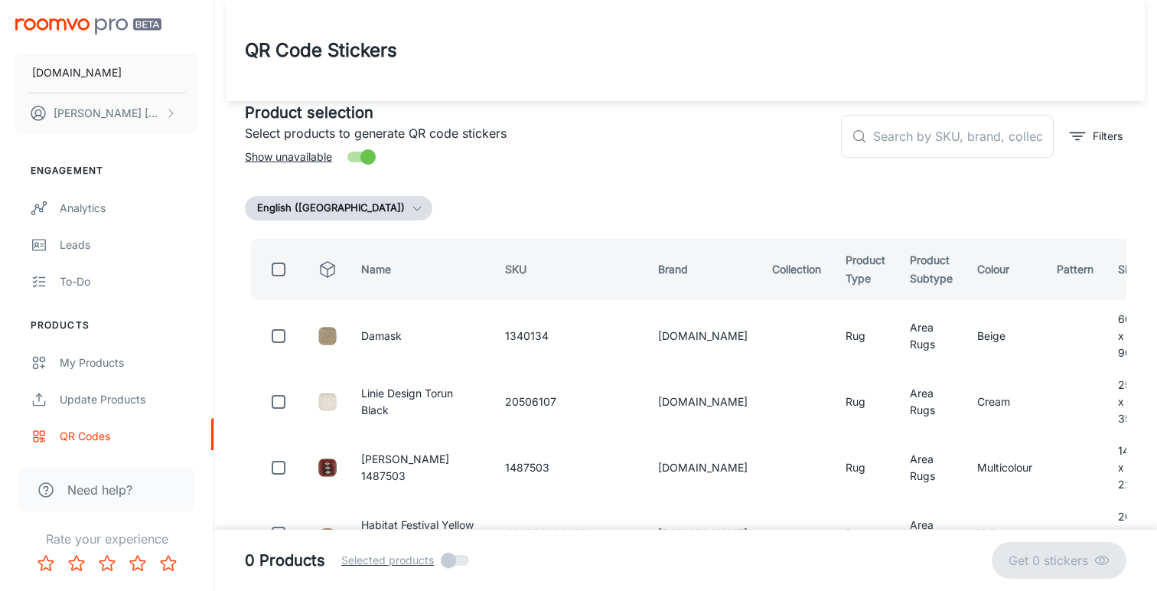
scroll to position [0, 0]
click at [911, 139] on input "text" at bounding box center [963, 136] width 181 height 43
paste input "Riviera Organic"
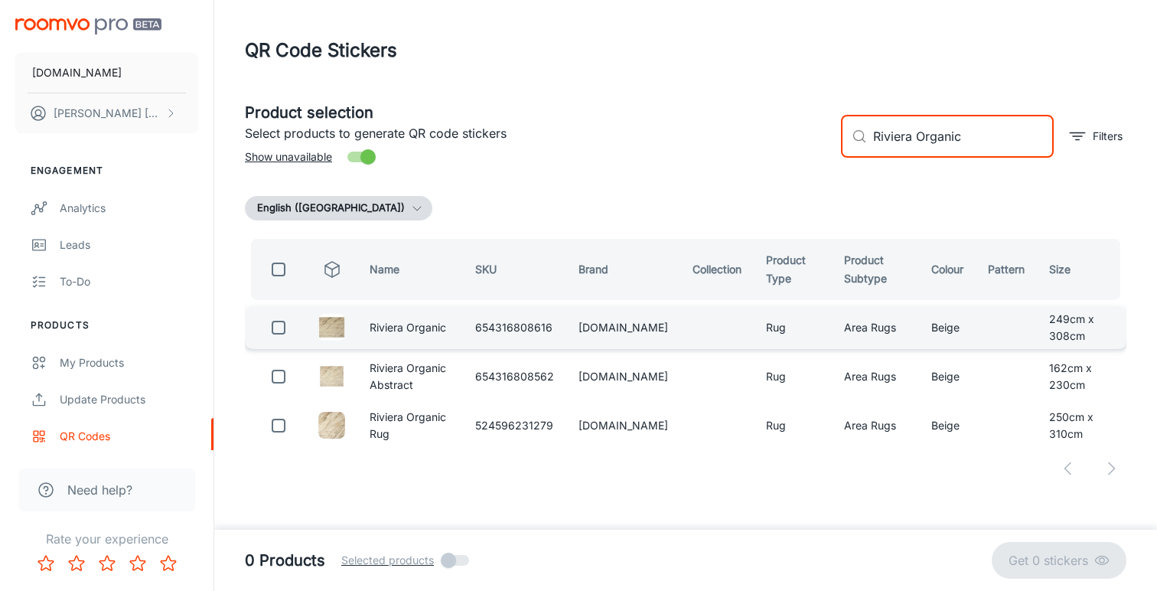
type input "Riviera Organic"
click at [278, 323] on input "checkbox" at bounding box center [278, 327] width 31 height 31
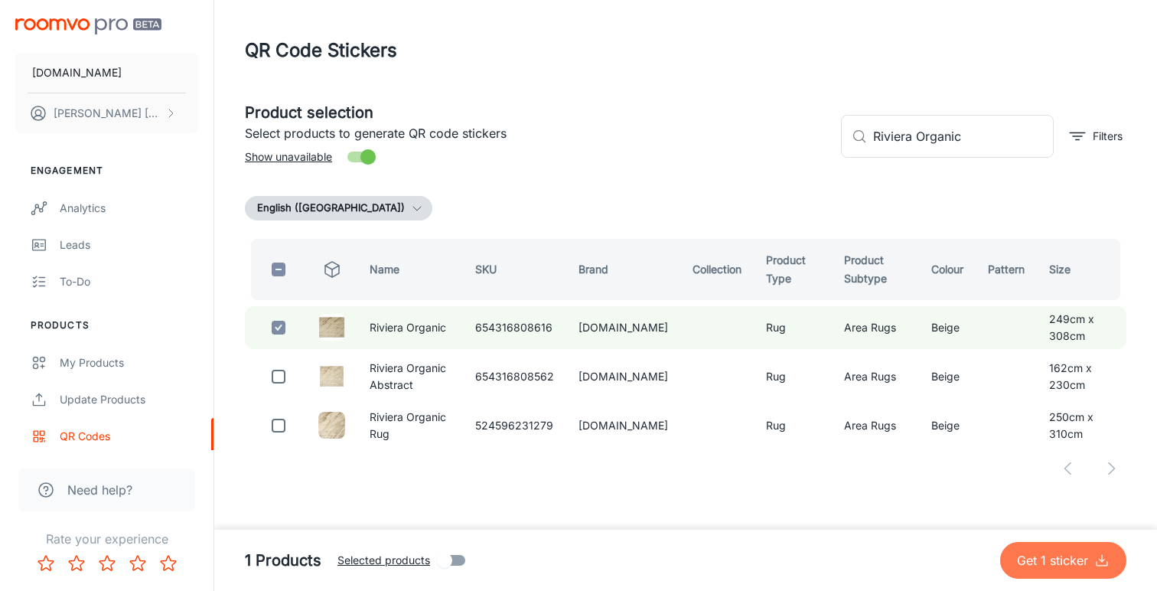
click at [1053, 555] on p "Get 1 sticker" at bounding box center [1055, 560] width 77 height 18
checkbox input "false"
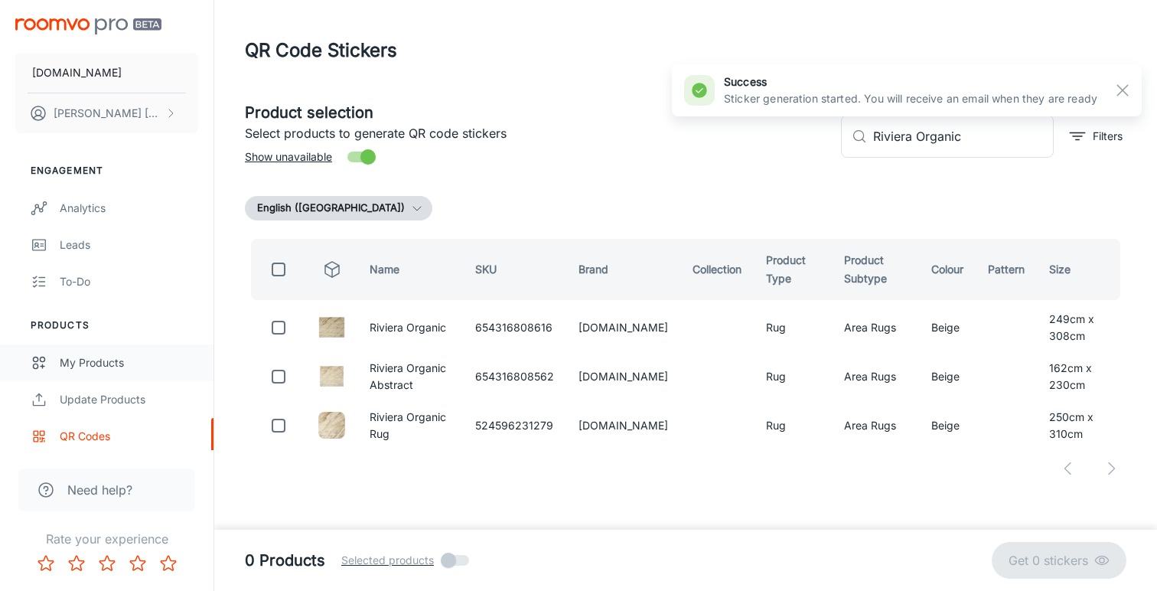
click at [124, 365] on div "My Products" at bounding box center [129, 362] width 138 height 17
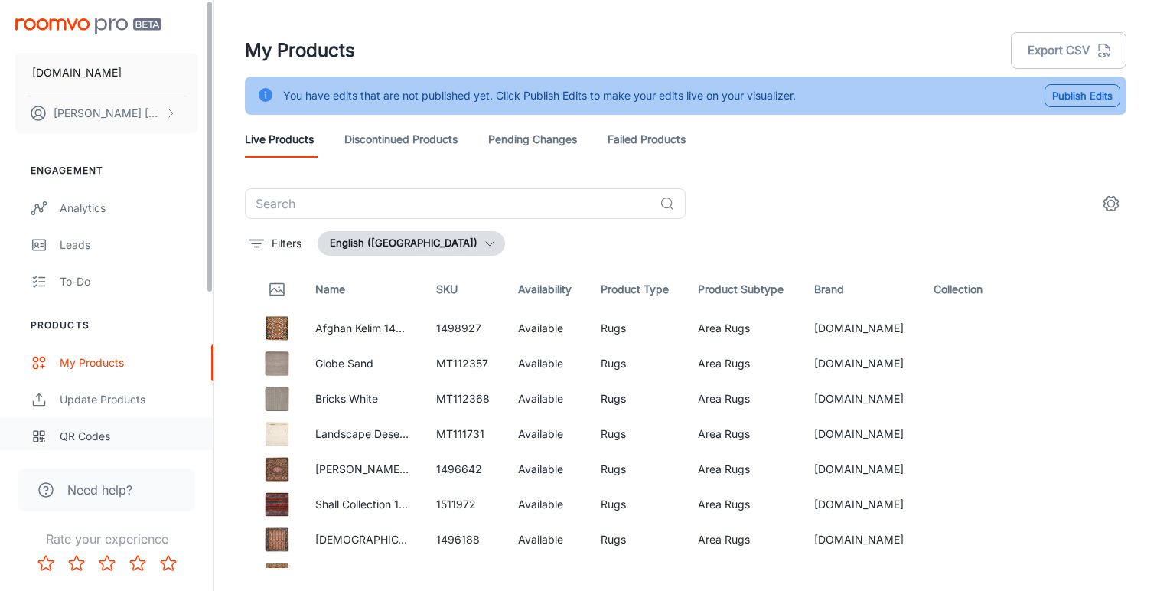
click at [63, 440] on div "QR Codes" at bounding box center [129, 436] width 138 height 17
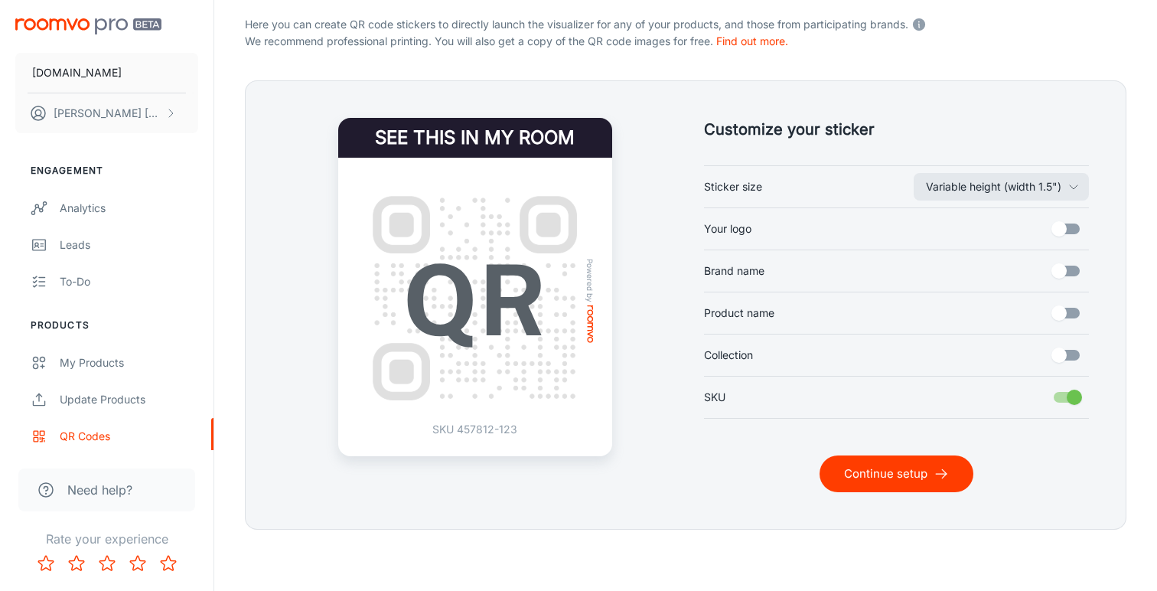
click at [885, 471] on button "Continue setup" at bounding box center [896, 473] width 154 height 37
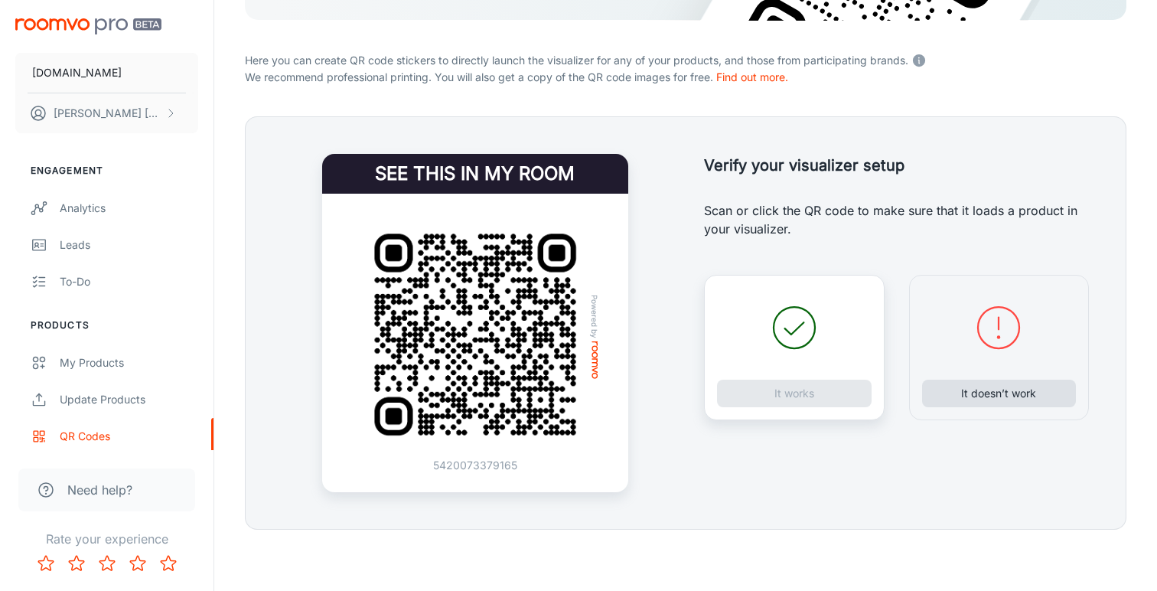
scroll to position [278, 0]
click at [978, 392] on button "It doesn’t work" at bounding box center [999, 393] width 155 height 28
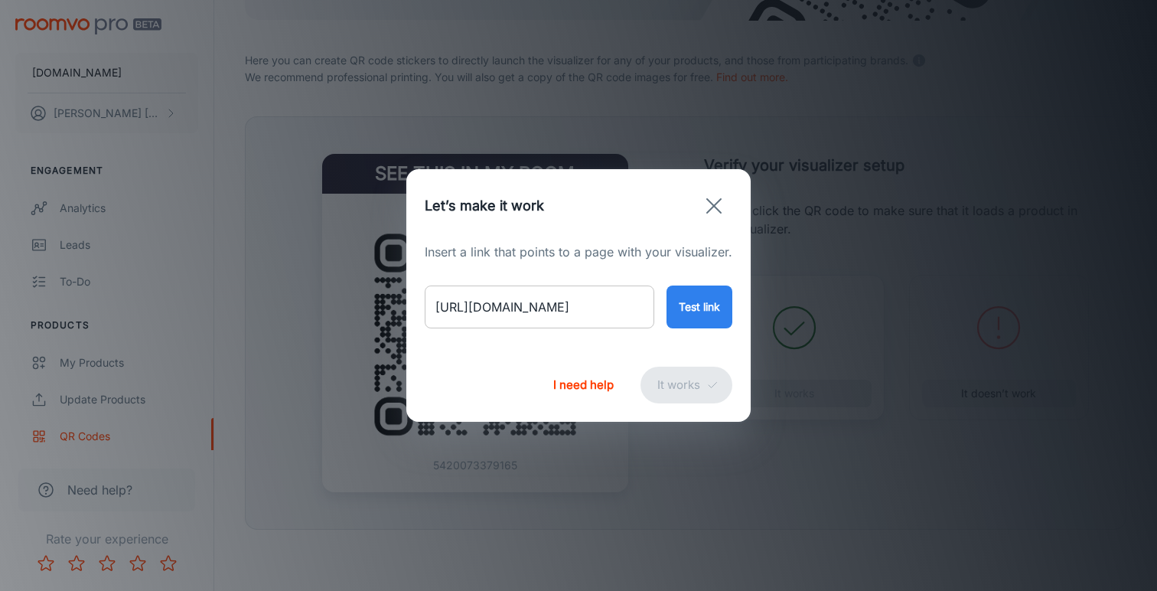
click at [575, 311] on input "[URL][DOMAIN_NAME]" at bounding box center [540, 306] width 230 height 43
paste input "riviera-gold"
type input "[URL][DOMAIN_NAME]"
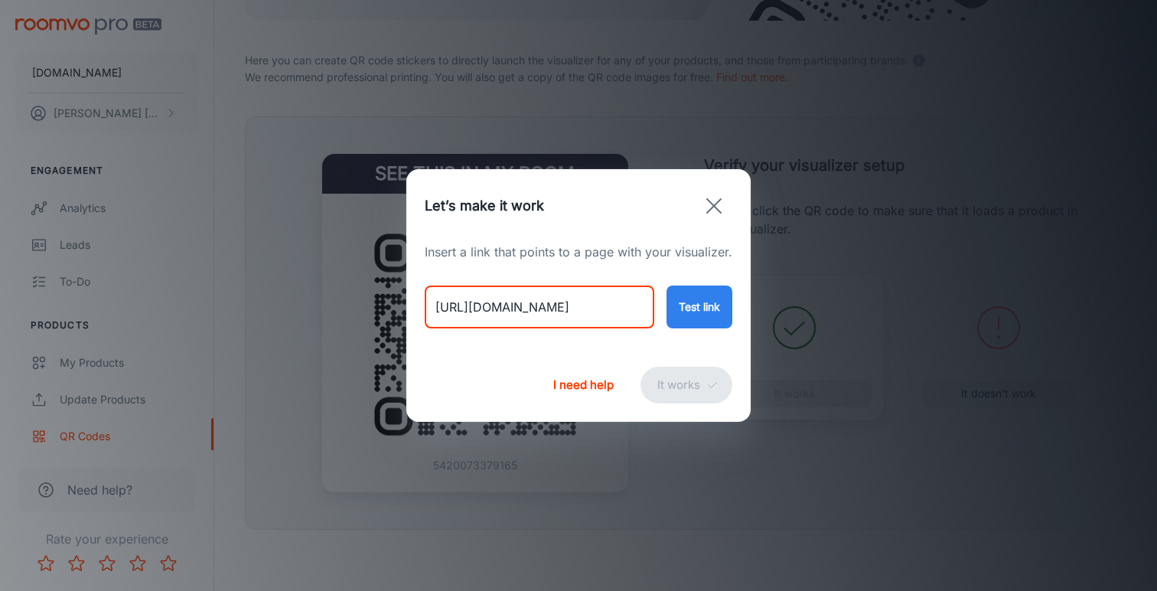
click at [693, 303] on button "Test link" at bounding box center [699, 306] width 66 height 43
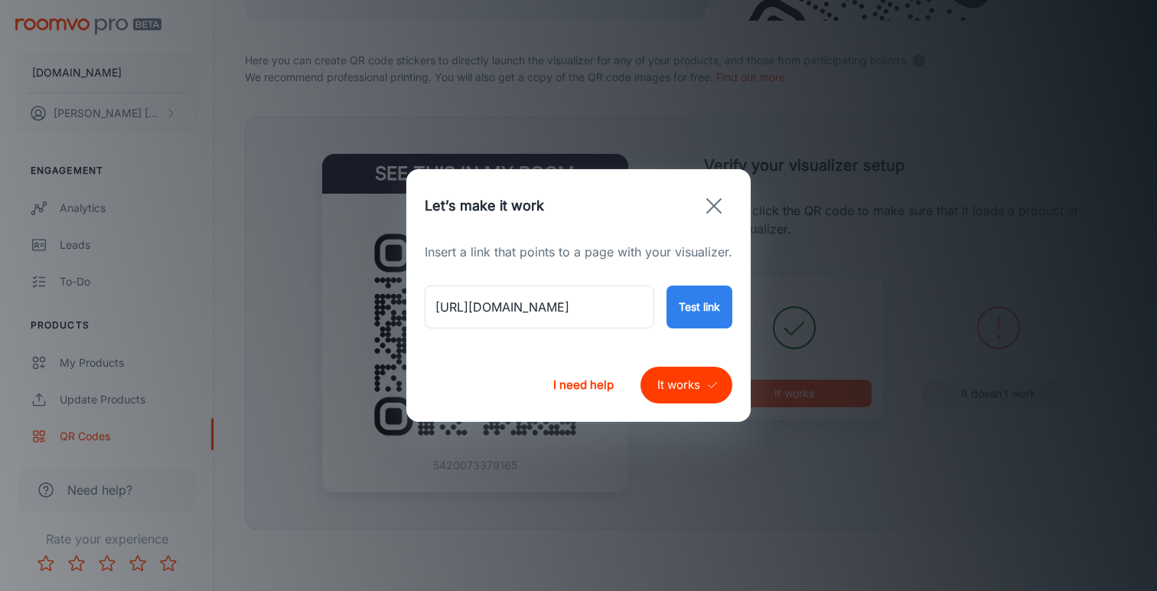
click at [676, 376] on button "It works" at bounding box center [686, 384] width 92 height 37
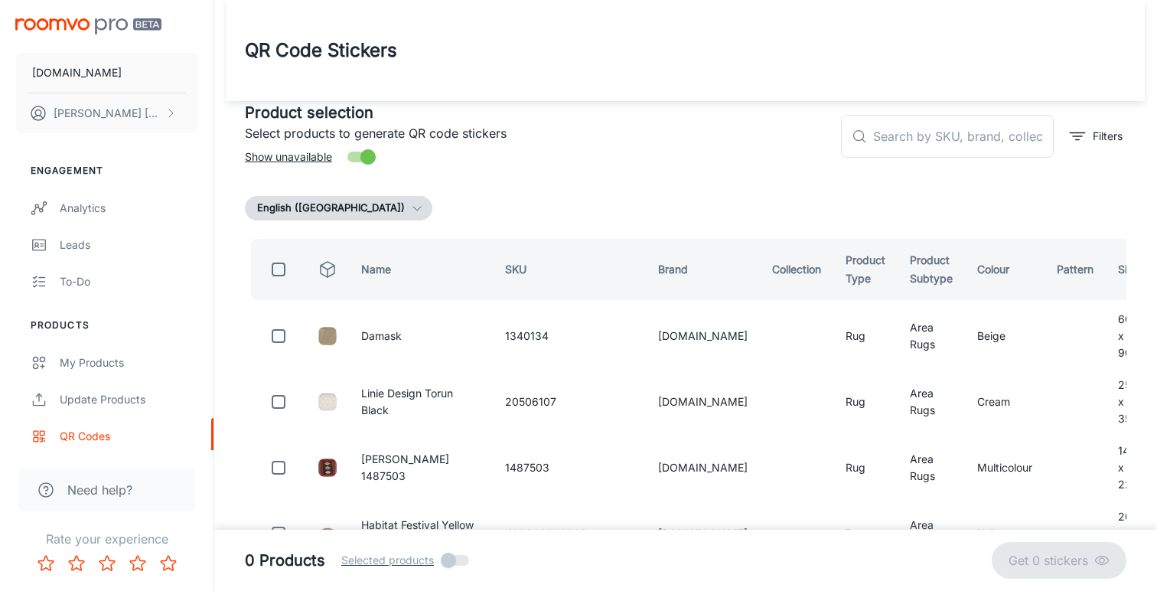
scroll to position [0, 0]
click at [892, 133] on input "text" at bounding box center [963, 136] width 181 height 43
paste input "Riviera Gold"
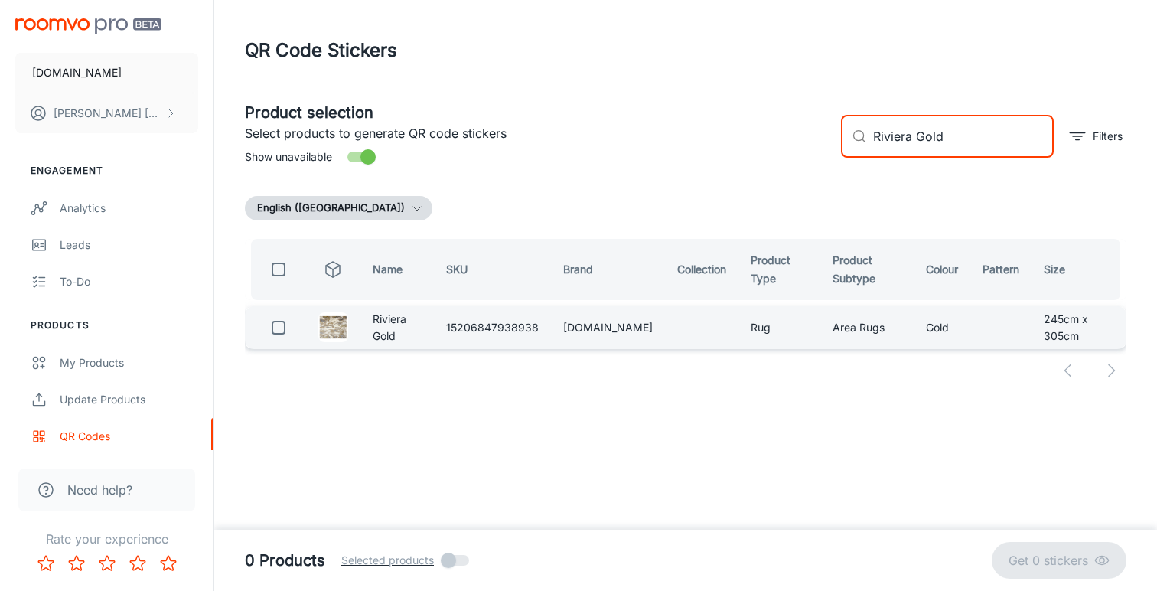
type input "Riviera Gold"
click at [275, 332] on input "checkbox" at bounding box center [278, 327] width 31 height 31
checkbox input "true"
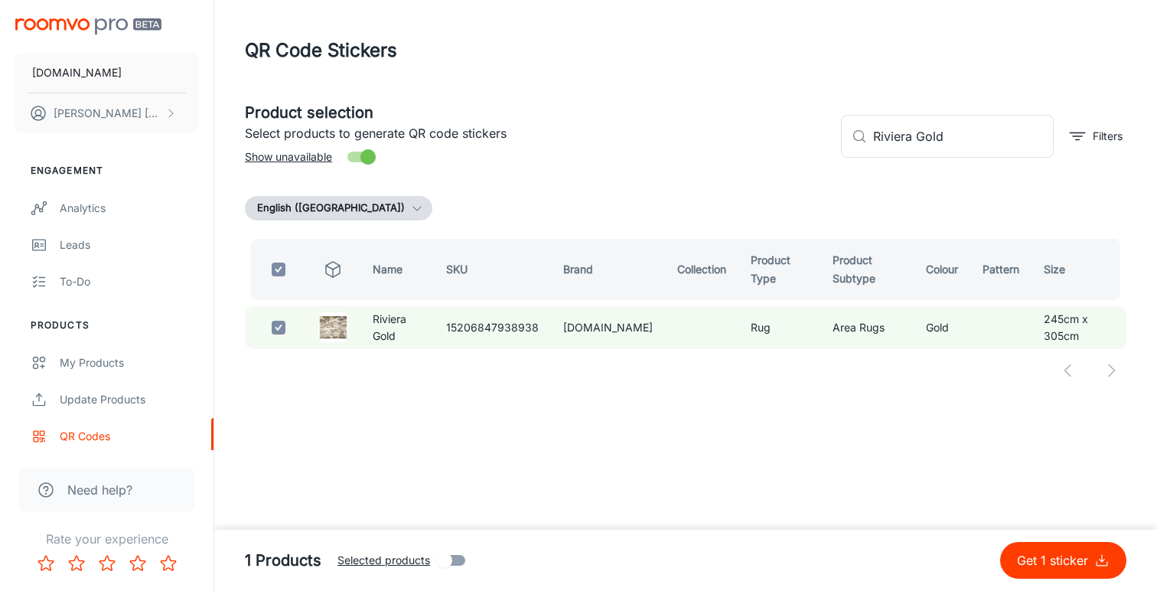
click at [1042, 555] on p "Get 1 sticker" at bounding box center [1055, 560] width 77 height 18
checkbox input "false"
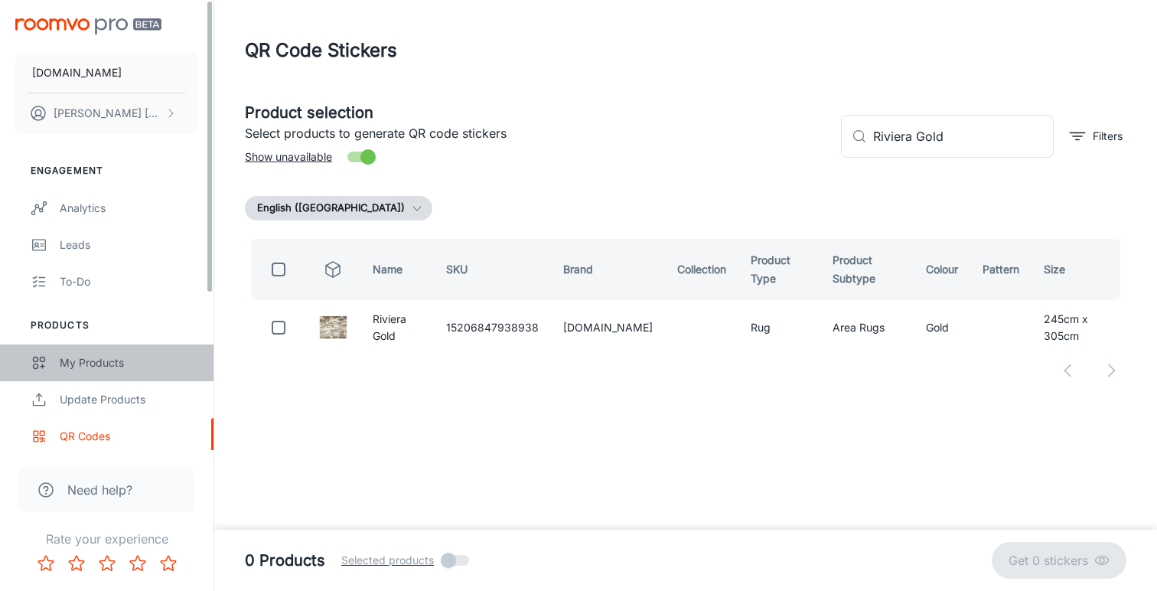
click at [103, 360] on div "My Products" at bounding box center [129, 362] width 138 height 17
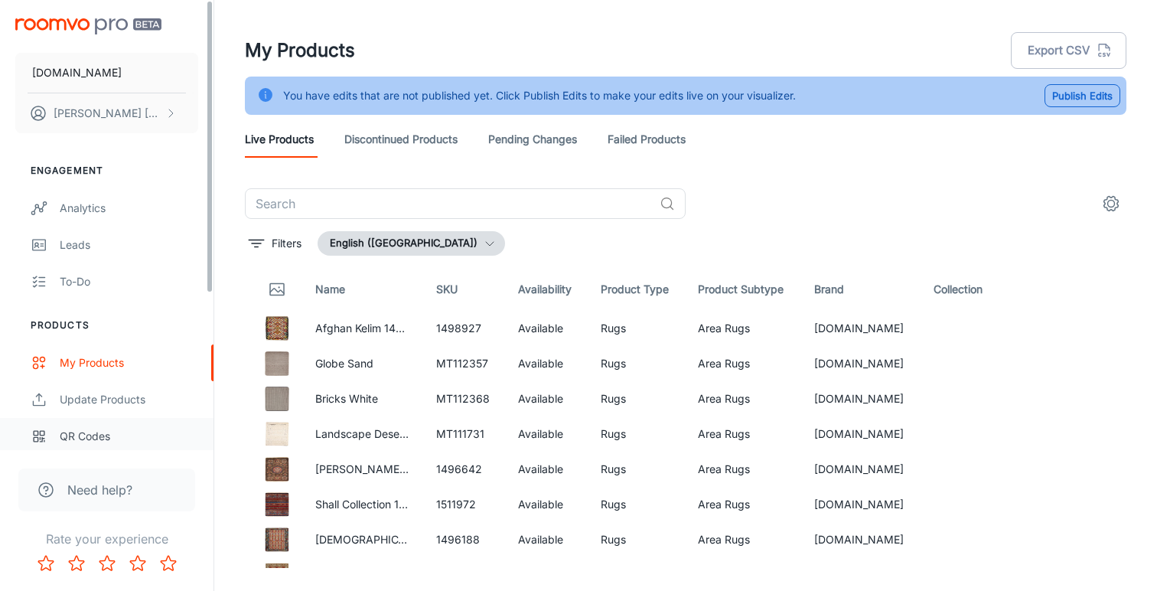
click at [90, 438] on div "QR Codes" at bounding box center [129, 436] width 138 height 17
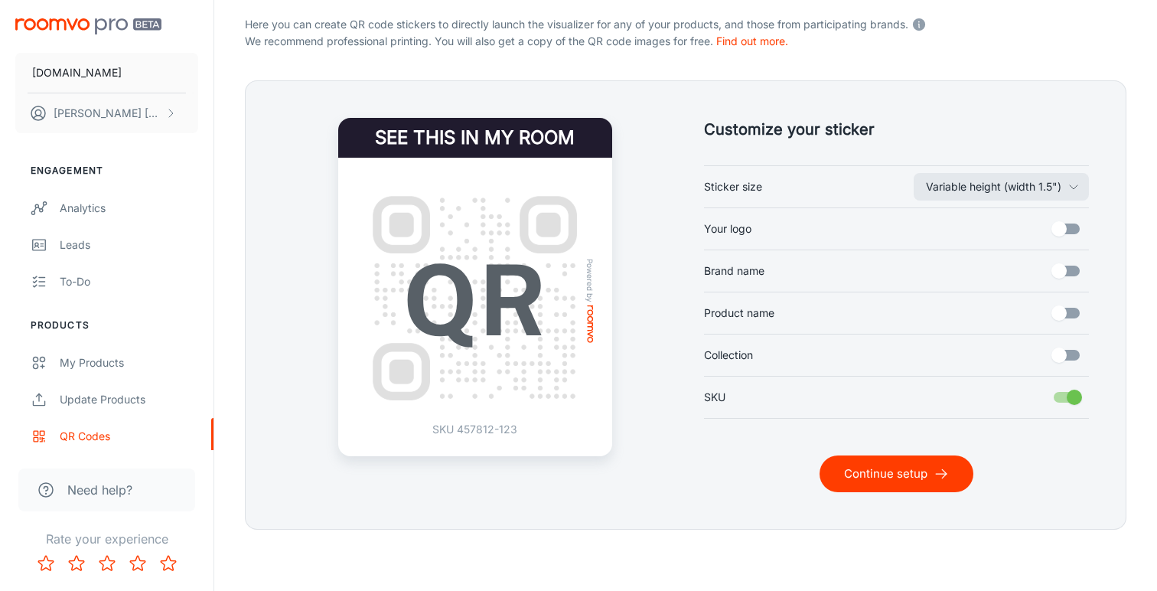
click at [890, 475] on button "Continue setup" at bounding box center [896, 473] width 154 height 37
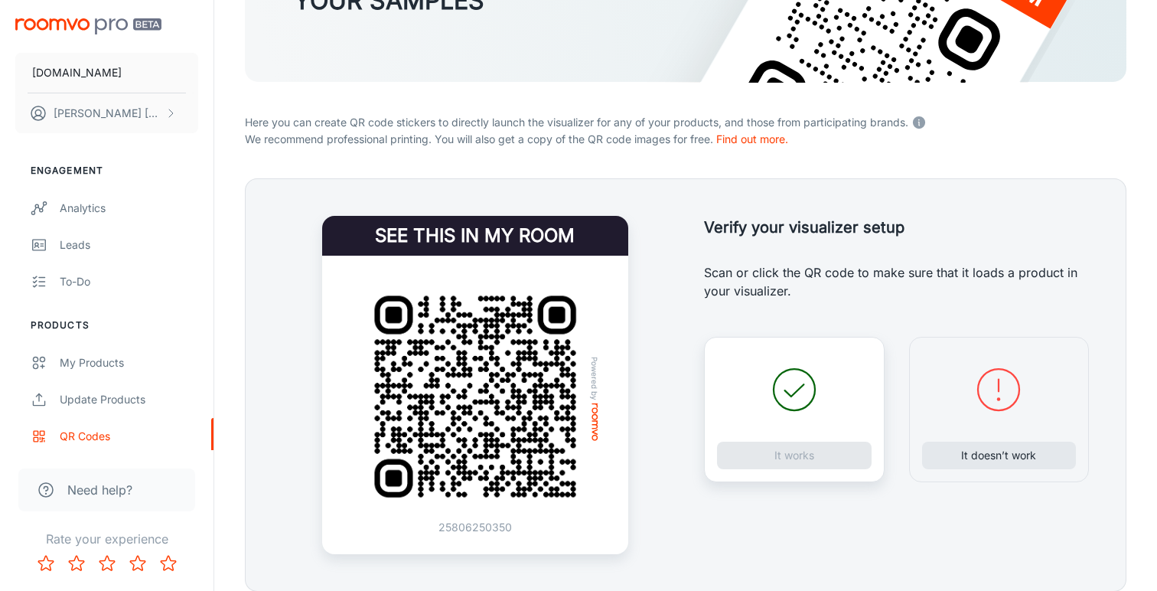
scroll to position [250, 0]
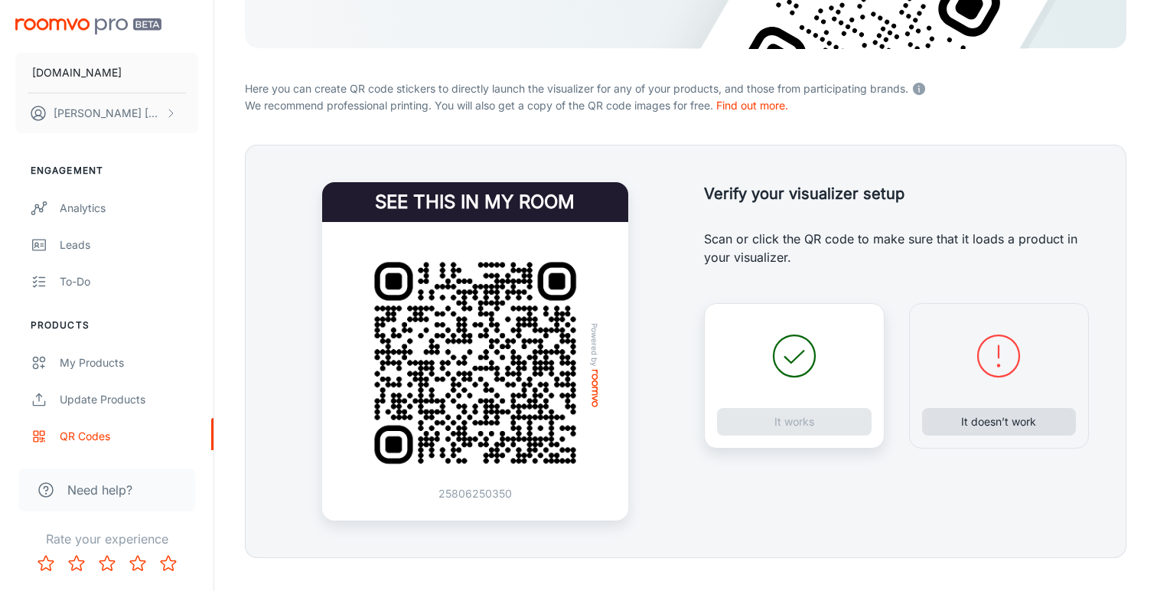
click at [985, 424] on button "It doesn’t work" at bounding box center [999, 422] width 155 height 28
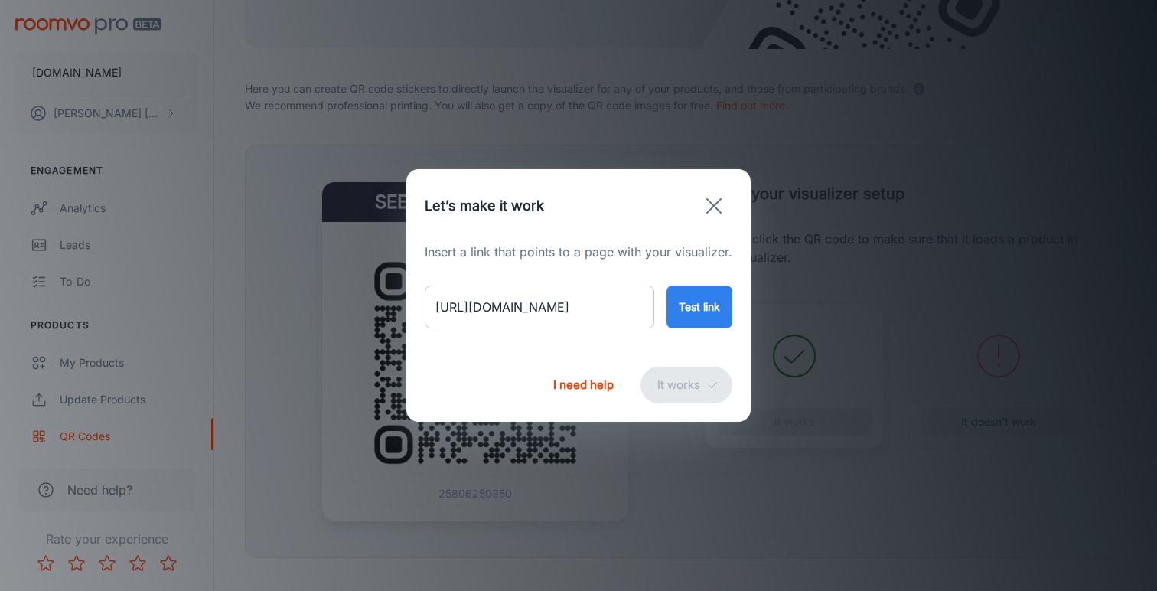
click at [544, 308] on input "[URL][DOMAIN_NAME]" at bounding box center [540, 306] width 230 height 43
paste input "riviera-beige-blue"
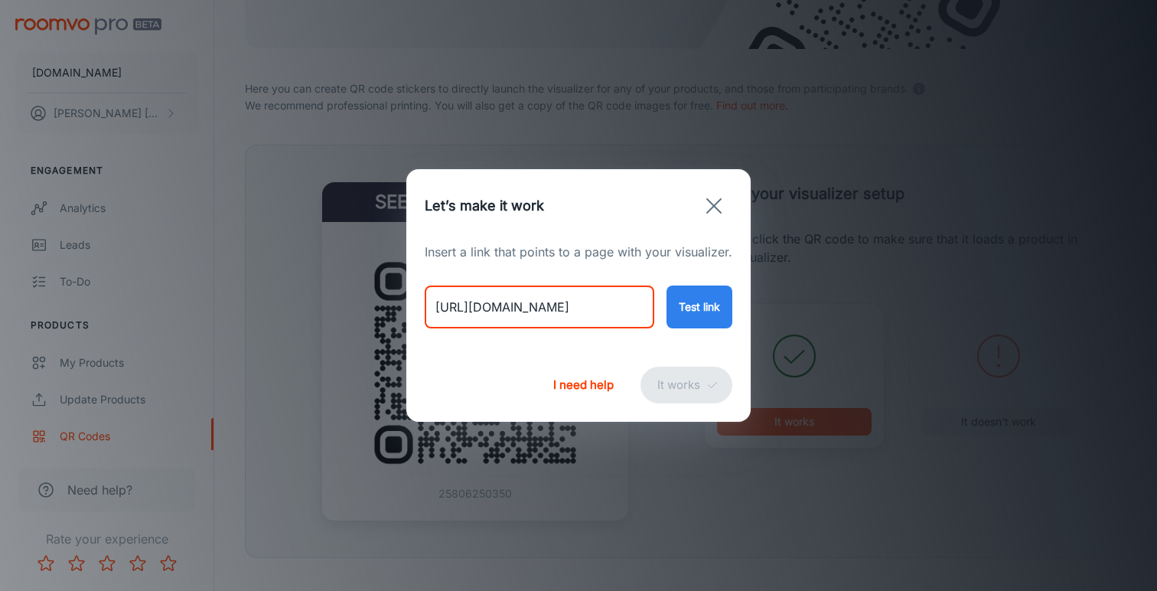
type input "[URL][DOMAIN_NAME]"
click at [709, 307] on button "Test link" at bounding box center [699, 306] width 66 height 43
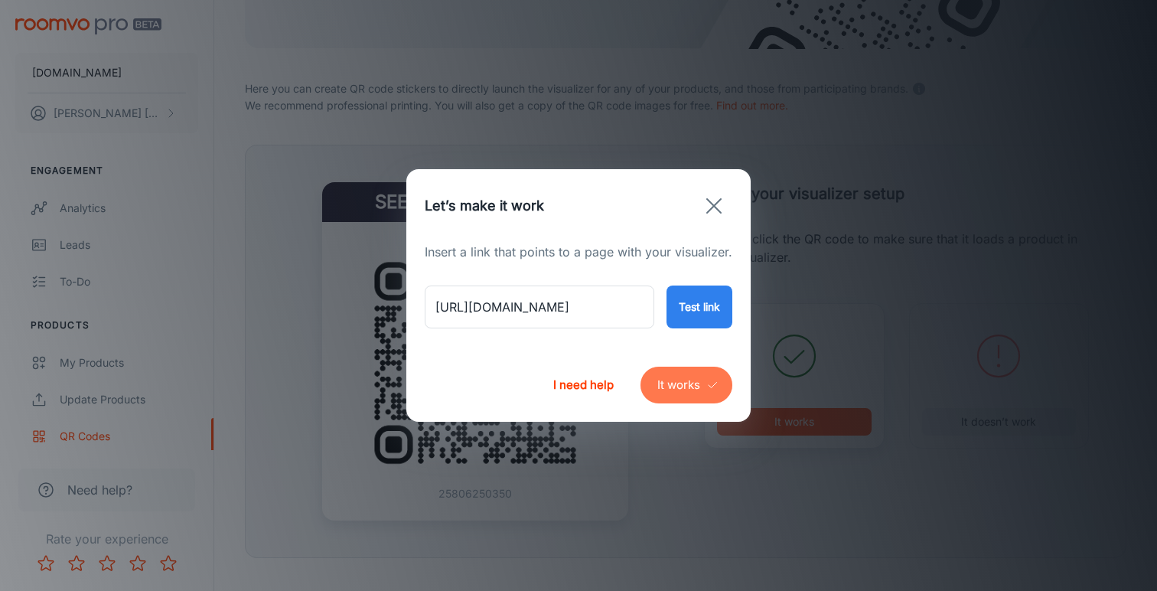
click at [672, 390] on button "It works" at bounding box center [686, 384] width 92 height 37
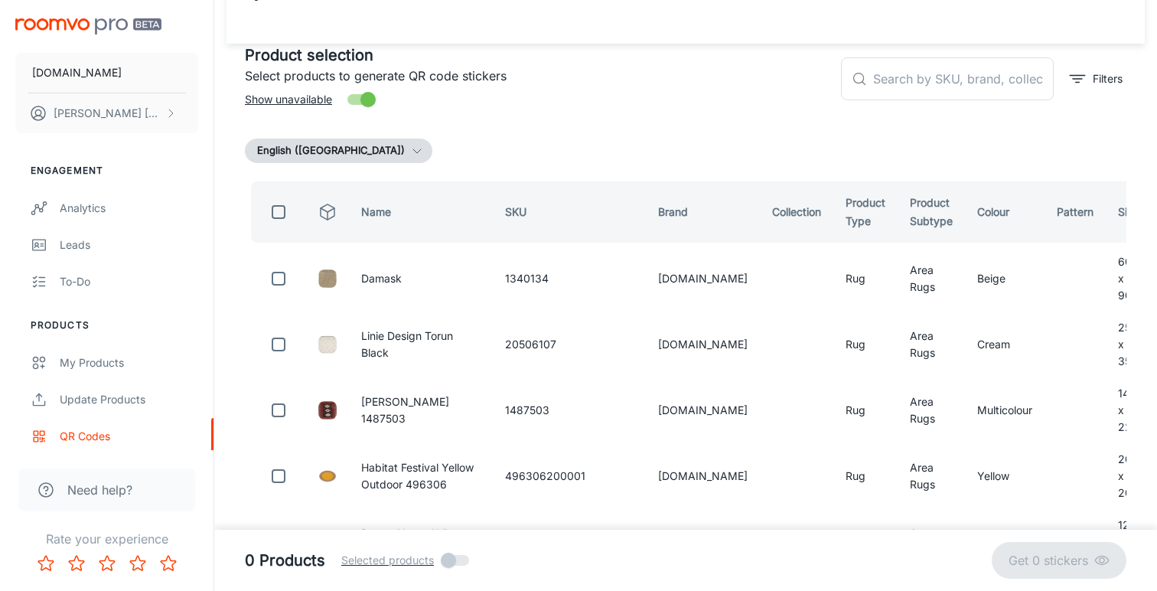
scroll to position [44, 0]
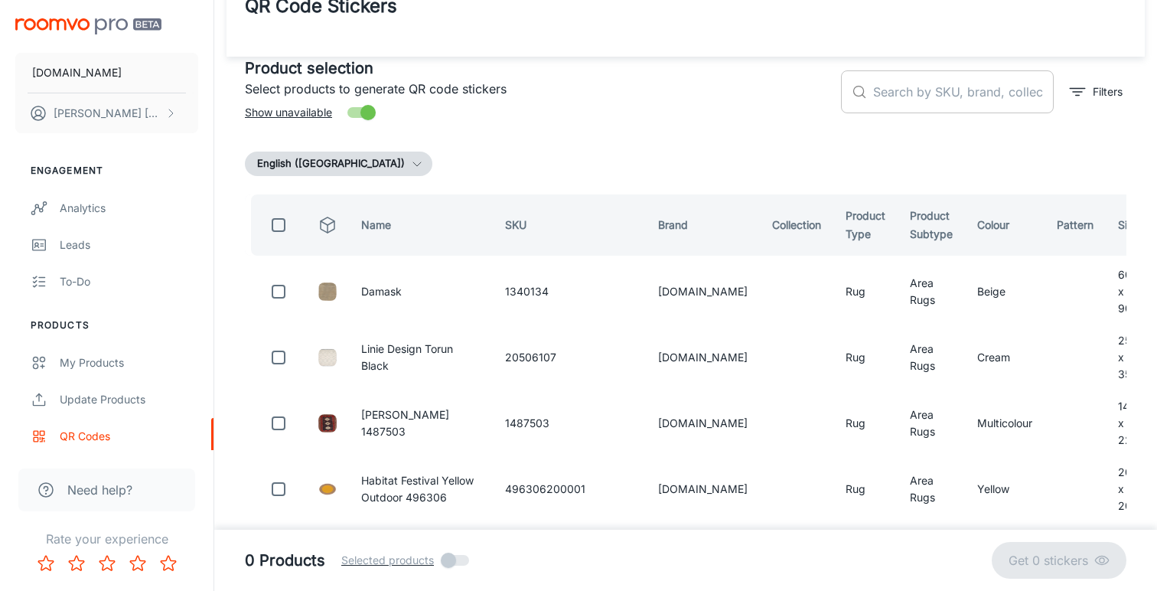
click at [903, 96] on input "text" at bounding box center [963, 91] width 181 height 43
paste input "Riviera Fawn Blue"
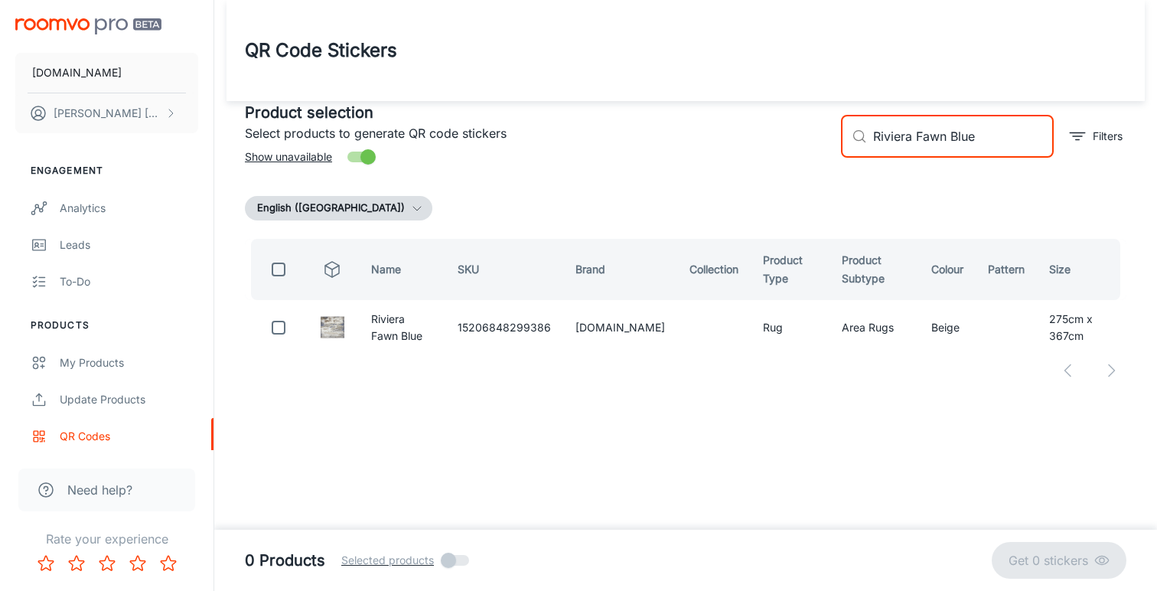
scroll to position [0, 0]
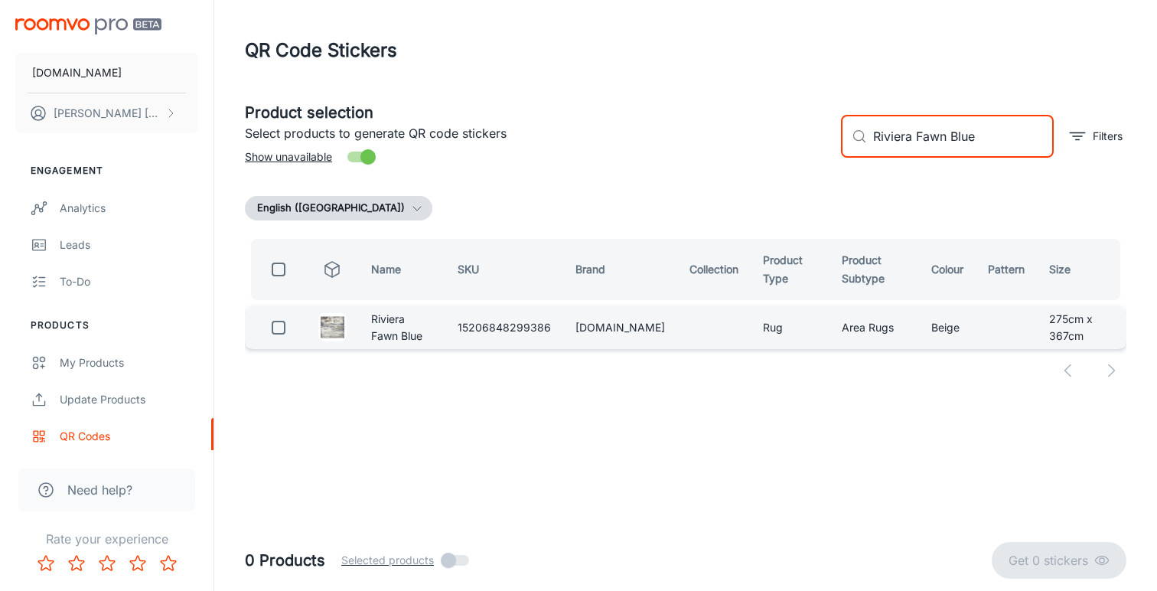
type input "Riviera Fawn Blue"
click at [277, 324] on input "checkbox" at bounding box center [278, 327] width 31 height 31
checkbox input "true"
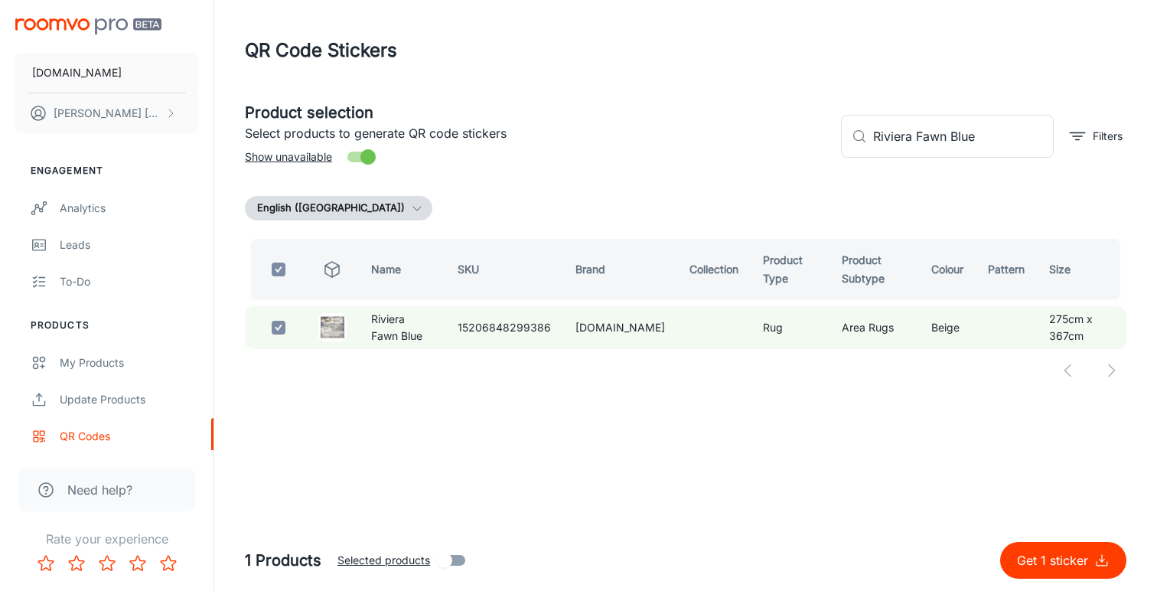
click at [1060, 568] on p "Get 1 sticker" at bounding box center [1055, 560] width 77 height 18
checkbox input "false"
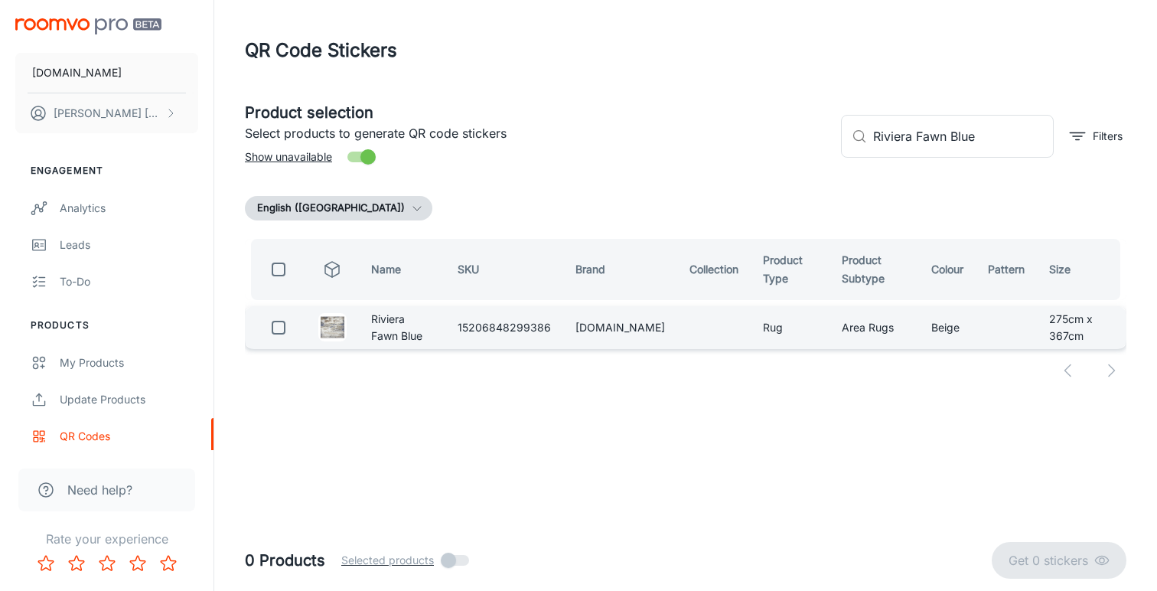
click at [284, 326] on input "checkbox" at bounding box center [278, 327] width 31 height 31
checkbox input "true"
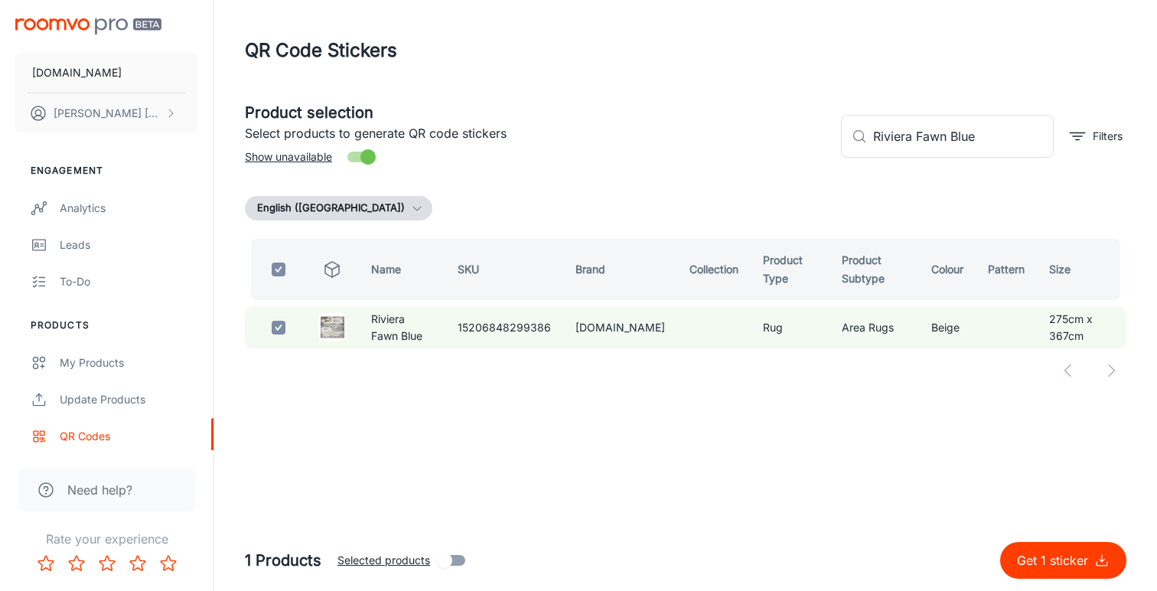
click at [1056, 552] on p "Get 1 sticker" at bounding box center [1055, 560] width 77 height 18
checkbox input "false"
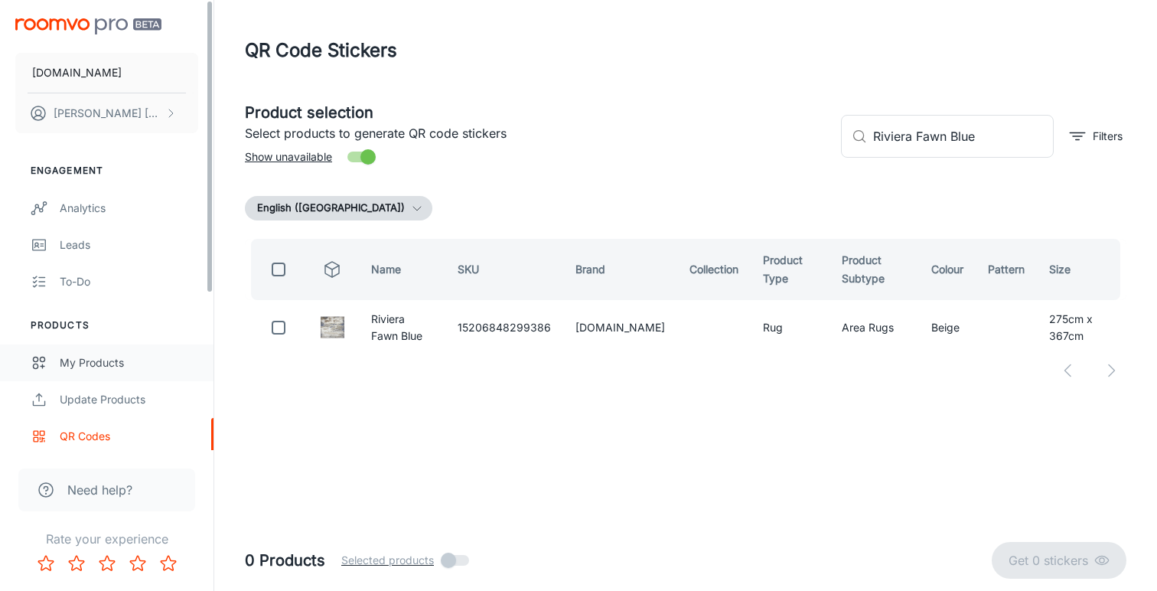
click at [77, 353] on link "My Products" at bounding box center [106, 362] width 213 height 37
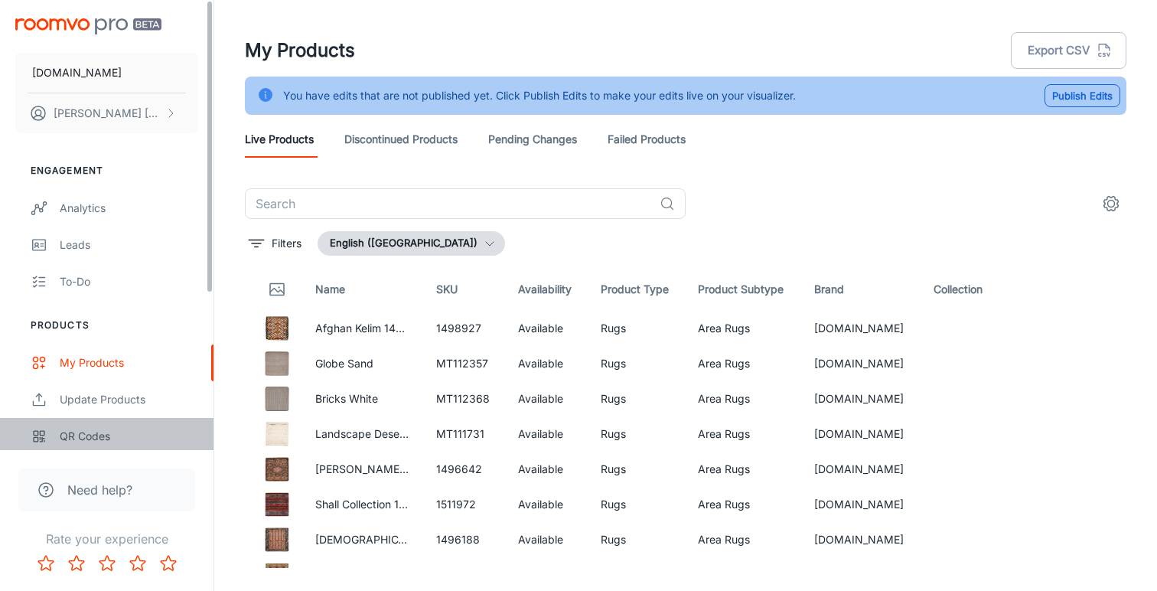
click at [97, 438] on div "QR Codes" at bounding box center [129, 436] width 138 height 17
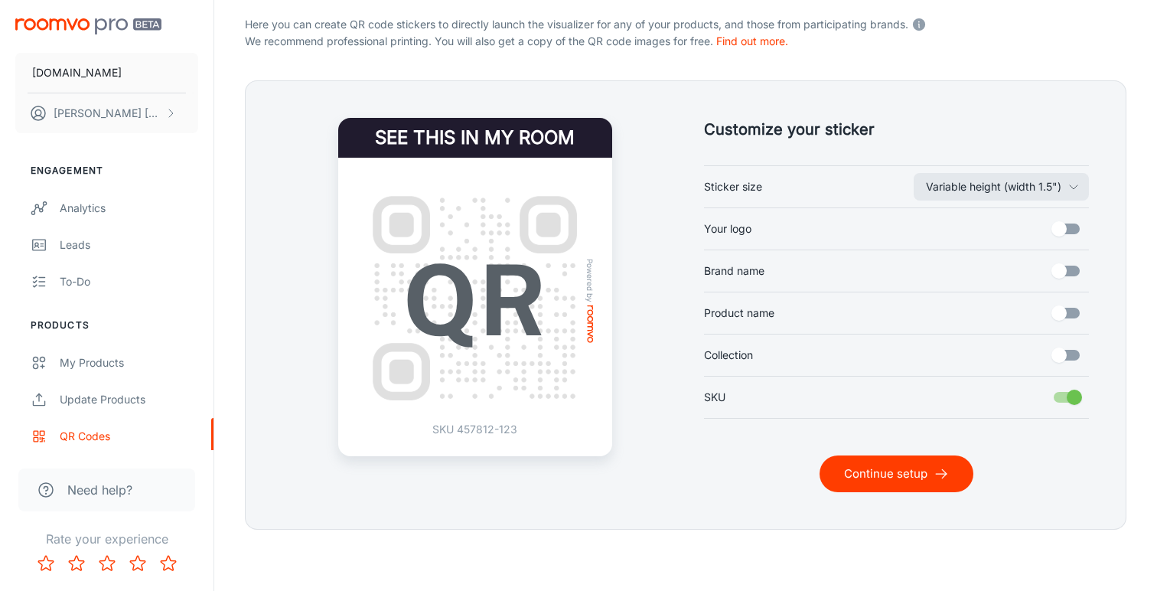
click at [918, 469] on button "Continue setup" at bounding box center [896, 473] width 154 height 37
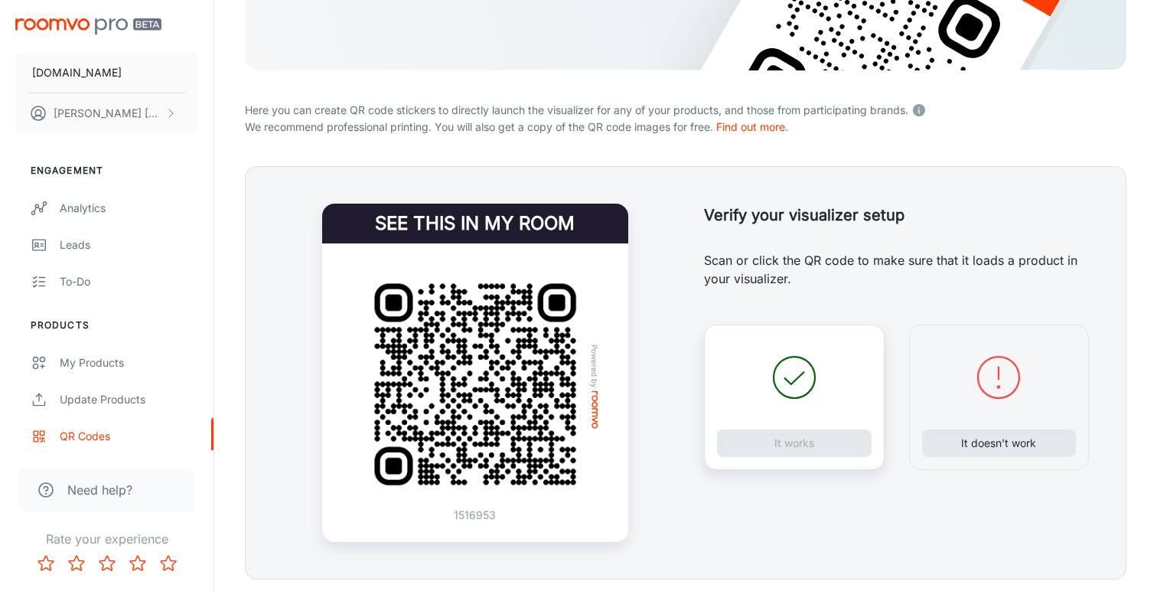
scroll to position [235, 0]
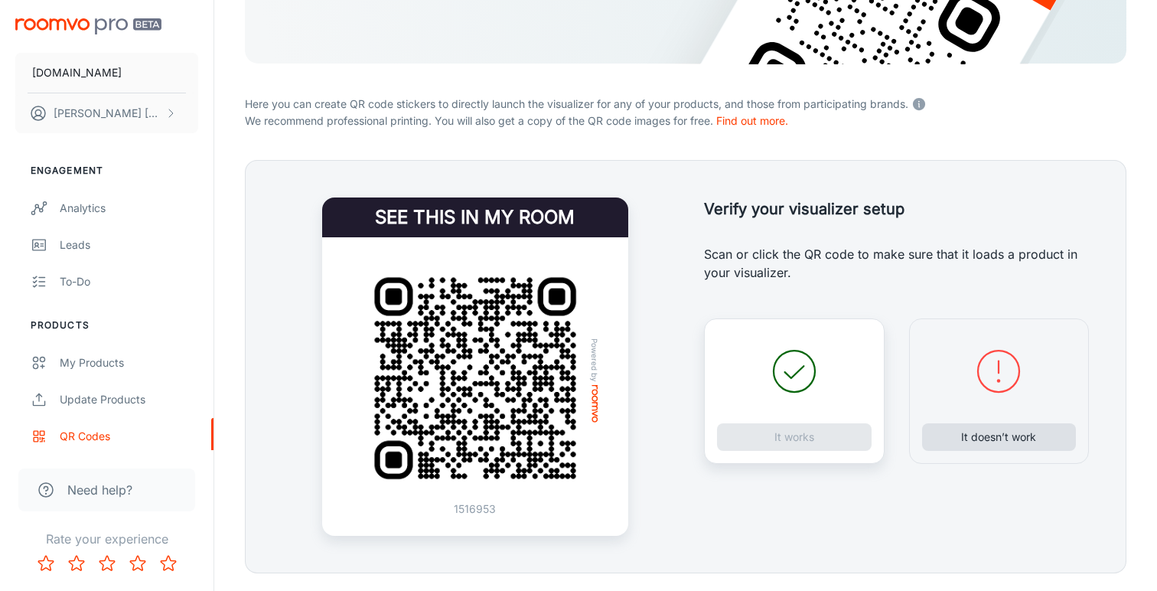
click at [975, 438] on button "It doesn’t work" at bounding box center [999, 437] width 155 height 28
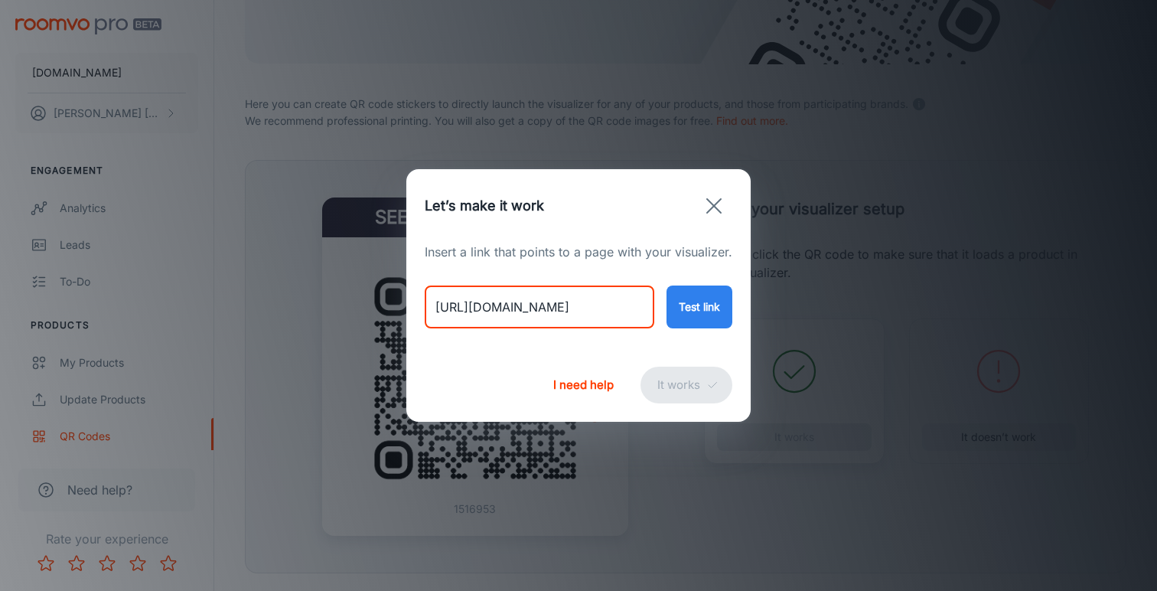
click at [576, 309] on input "[URL][DOMAIN_NAME]" at bounding box center [540, 306] width 230 height 43
paste input "riviera-cl-249-rug1452541"
type input "[URL][DOMAIN_NAME]"
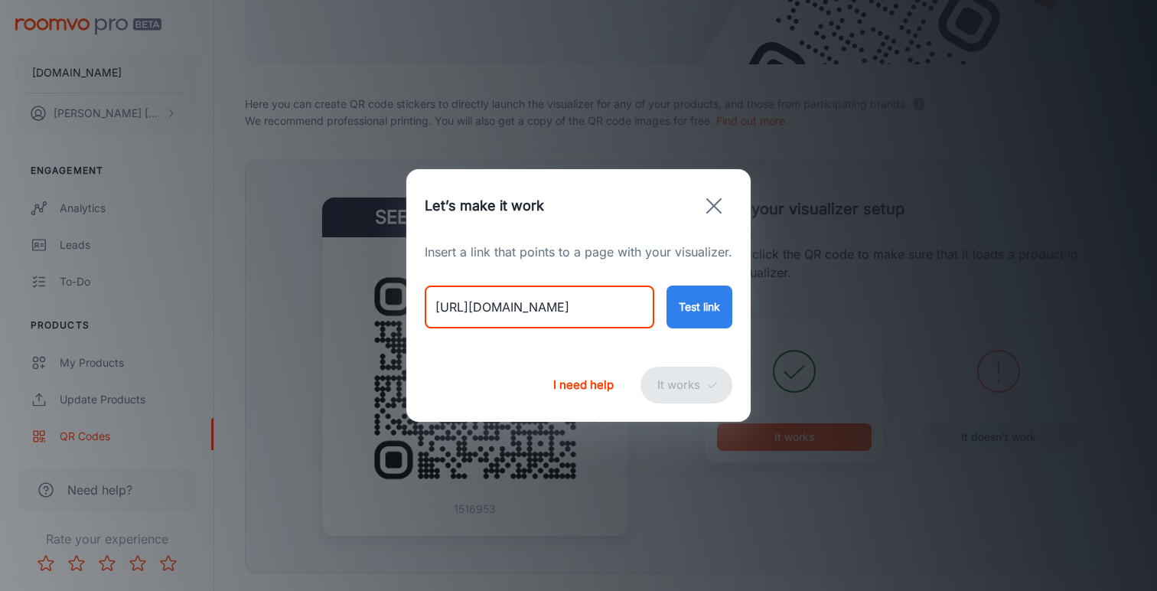
click at [692, 308] on button "Test link" at bounding box center [699, 306] width 66 height 43
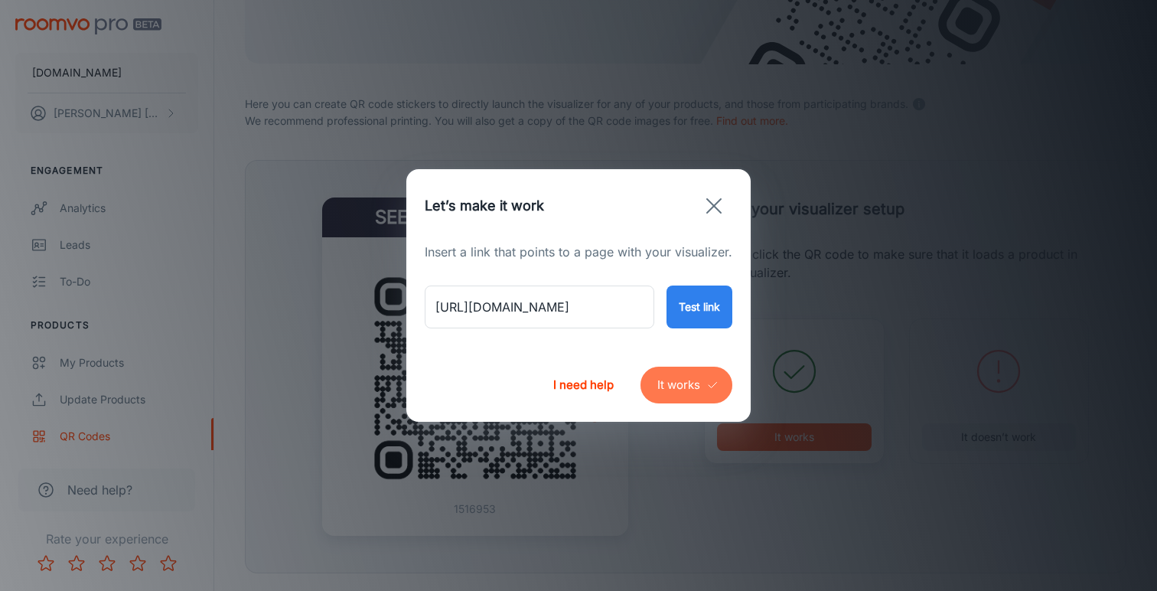
click at [672, 379] on button "It works" at bounding box center [686, 384] width 92 height 37
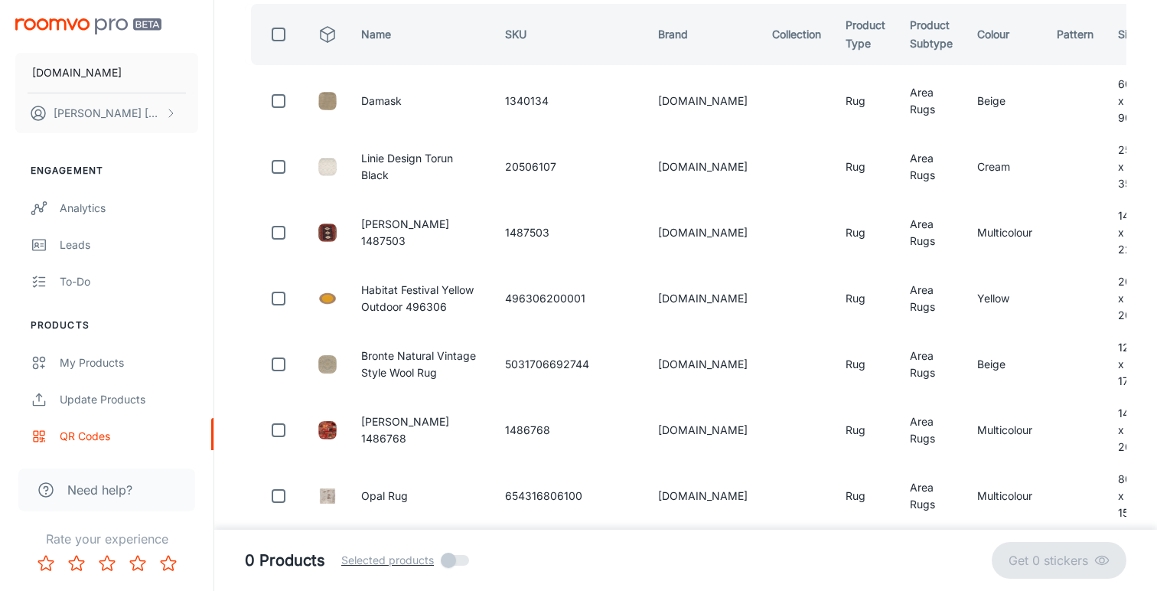
scroll to position [88, 0]
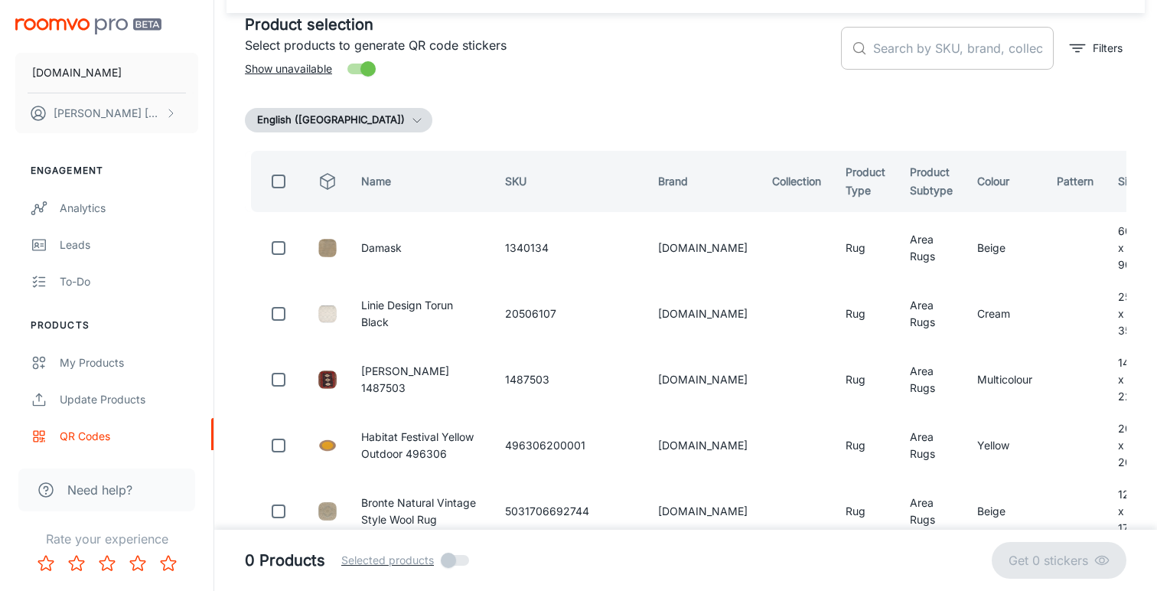
click at [895, 50] on input "text" at bounding box center [963, 48] width 181 height 43
paste input "Riviera Navy Grey"
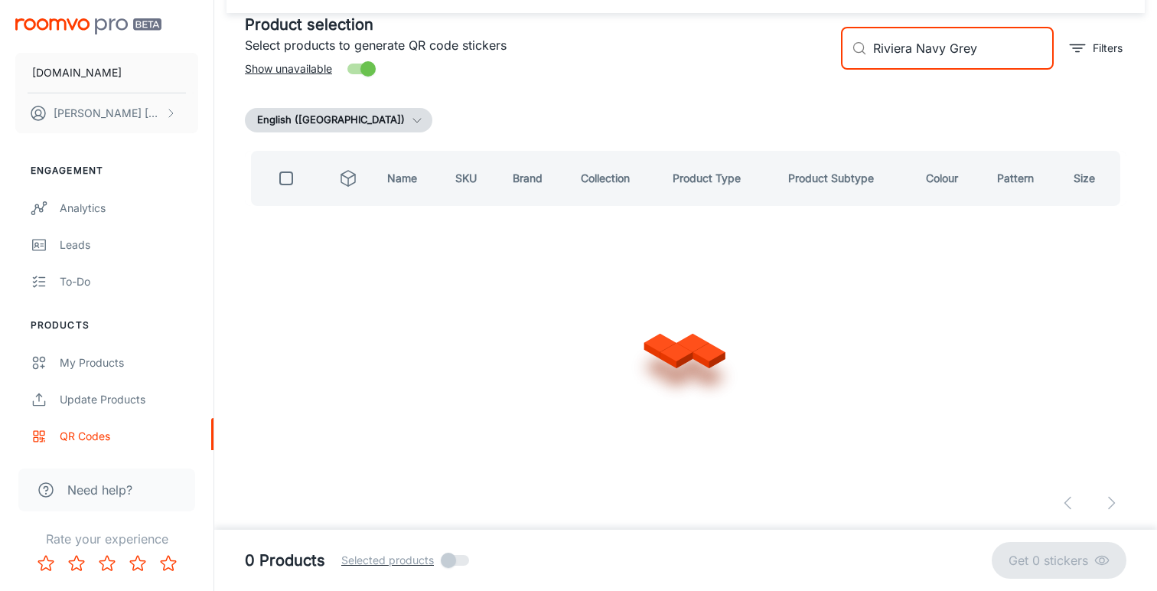
scroll to position [0, 0]
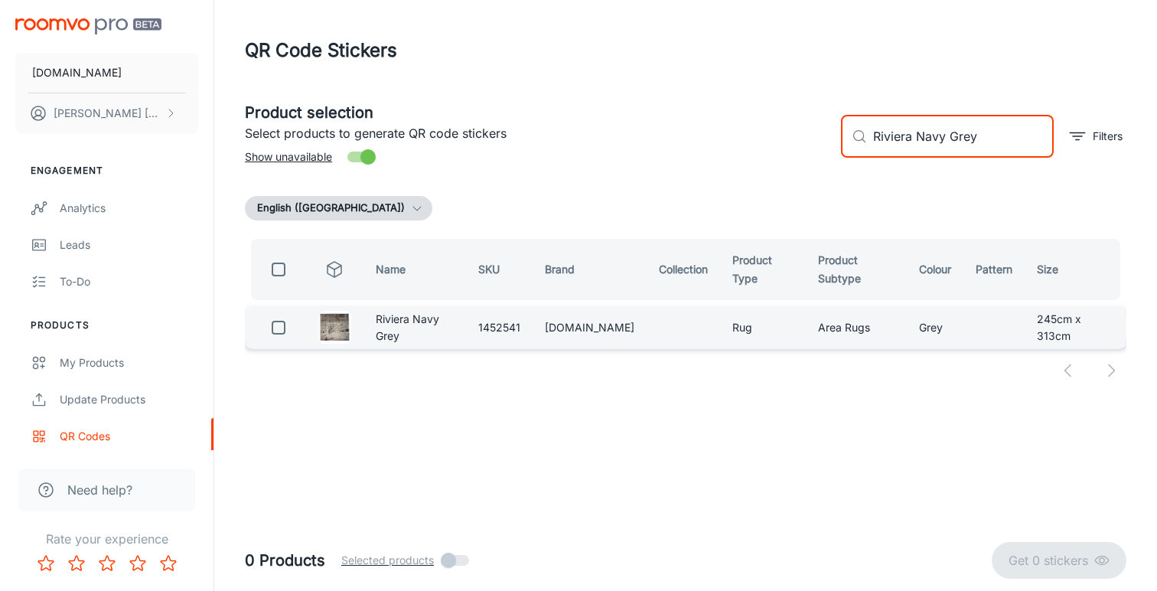
type input "Riviera Navy Grey"
click at [269, 326] on input "checkbox" at bounding box center [278, 327] width 31 height 31
checkbox input "true"
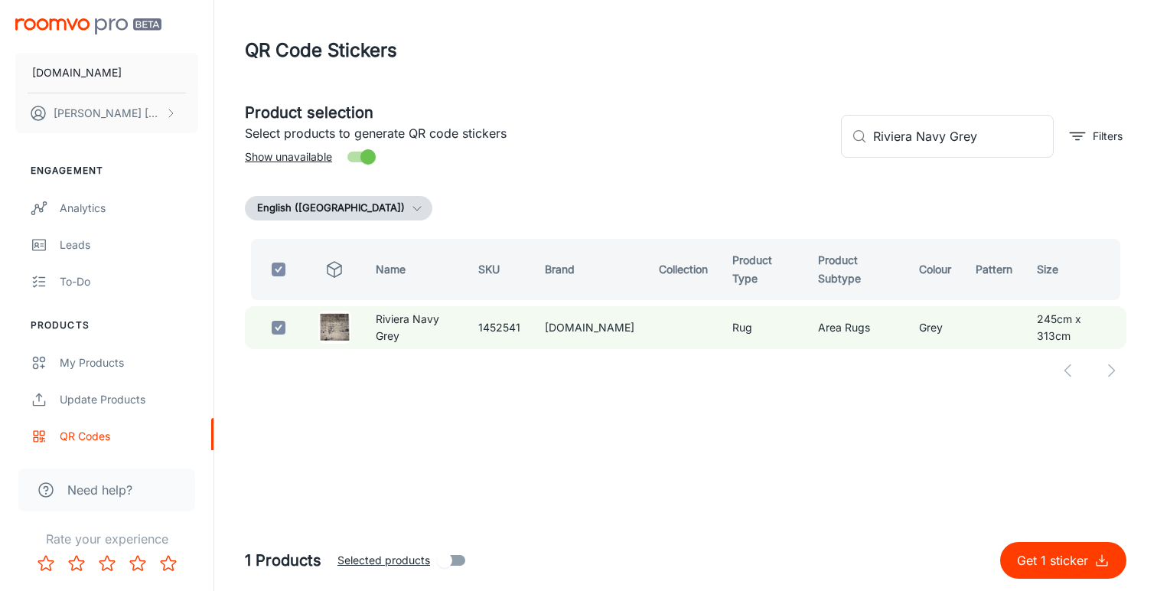
click at [1039, 557] on p "Get 1 sticker" at bounding box center [1055, 560] width 77 height 18
checkbox input "false"
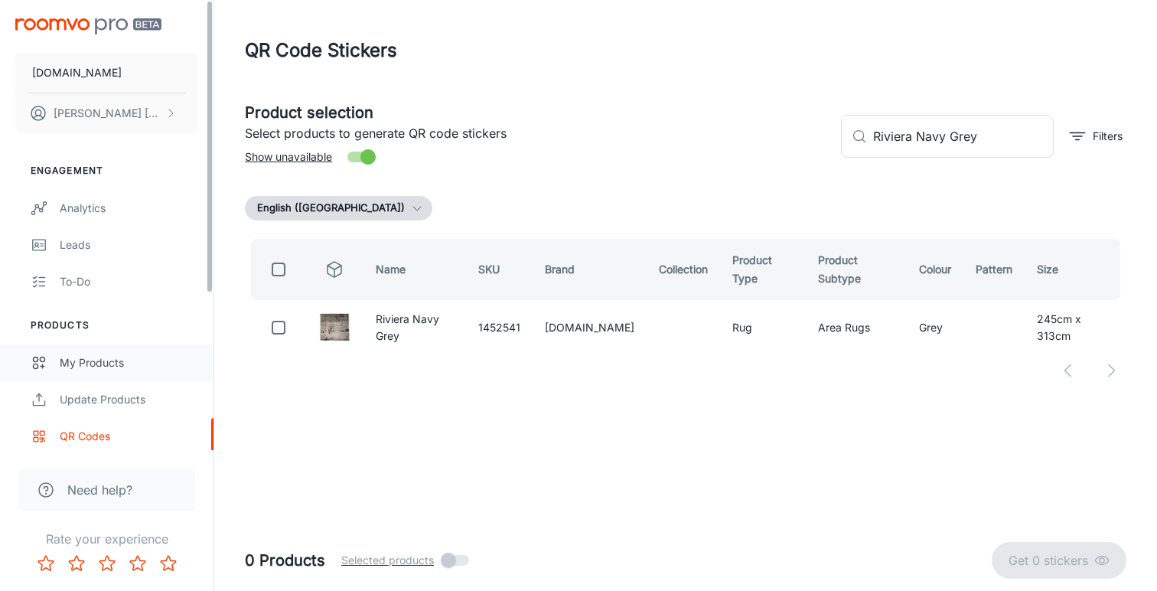
click at [126, 364] on div "My Products" at bounding box center [129, 362] width 138 height 17
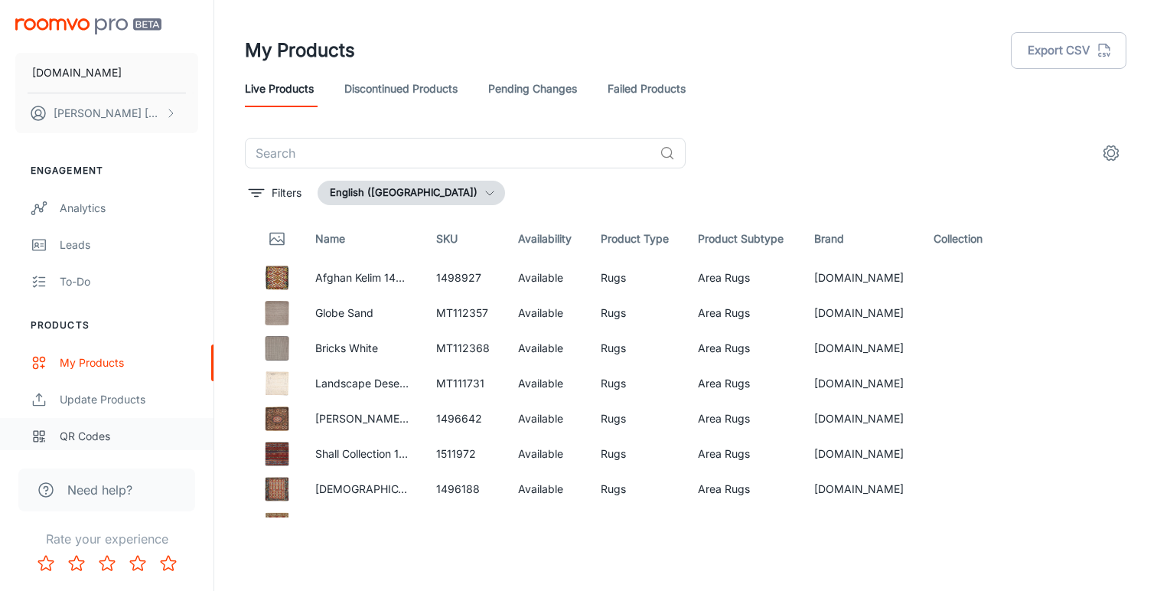
click at [74, 437] on div "QR Codes" at bounding box center [129, 436] width 138 height 17
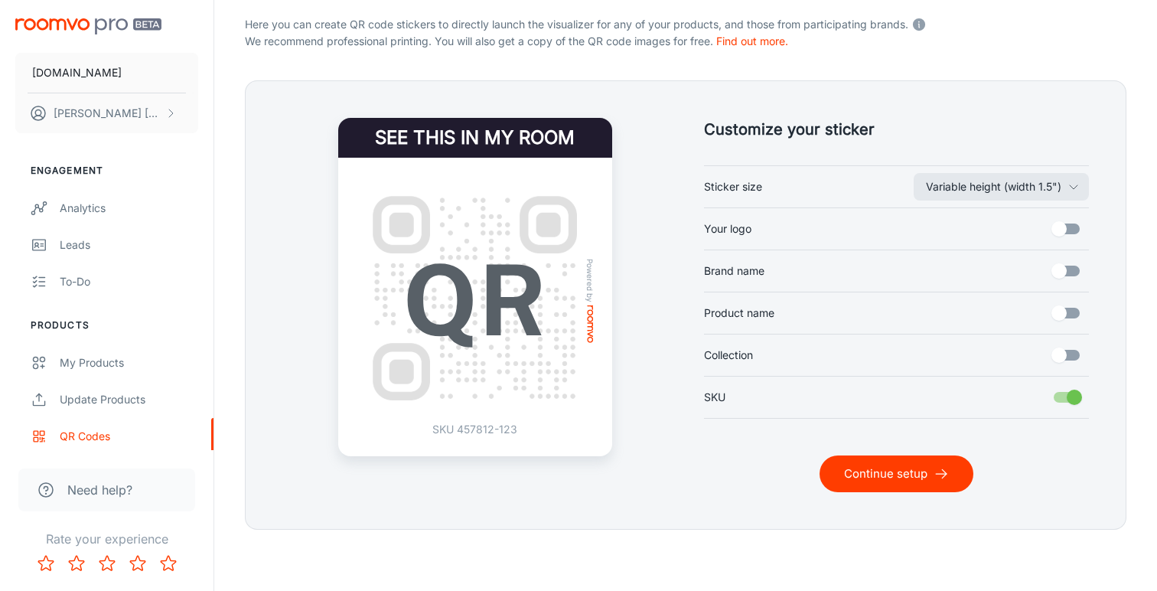
click at [875, 467] on button "Continue setup" at bounding box center [896, 473] width 154 height 37
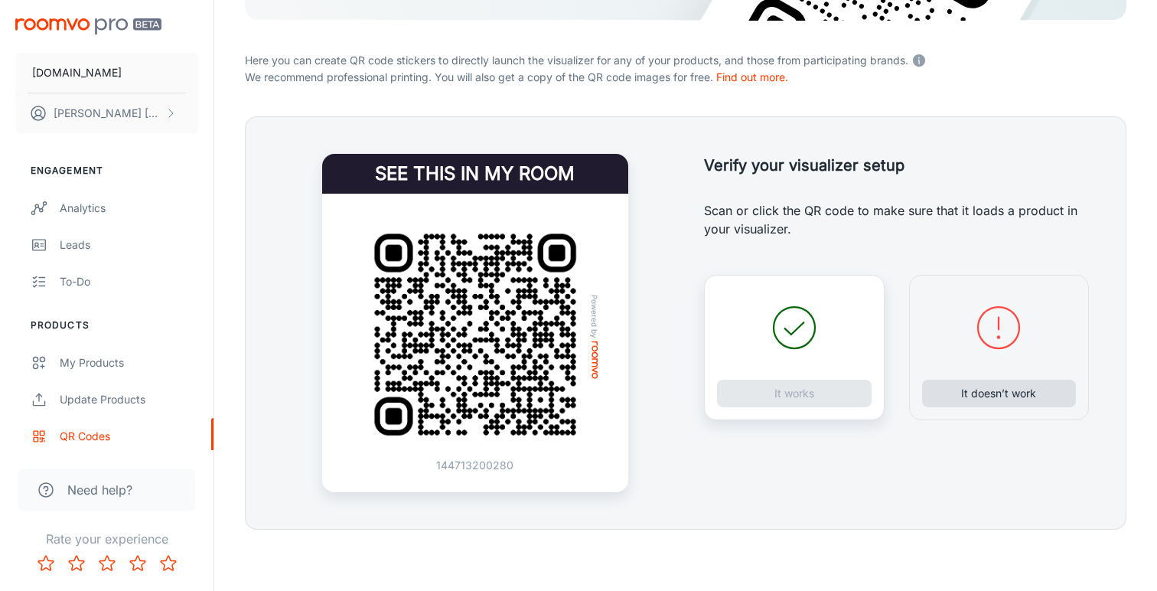
scroll to position [278, 0]
click at [990, 400] on button "It doesn’t work" at bounding box center [999, 393] width 155 height 28
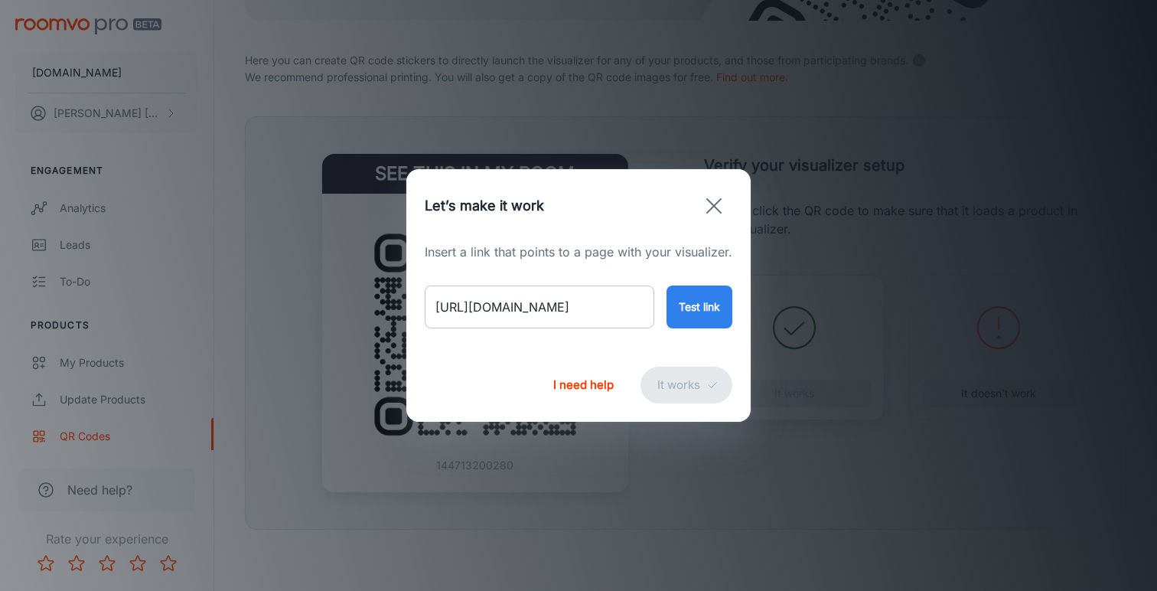
click at [589, 309] on input "[URL][DOMAIN_NAME]" at bounding box center [540, 306] width 230 height 43
paste input "burren-white-rug?variant=55122084888954"
type input "[URL][DOMAIN_NAME]"
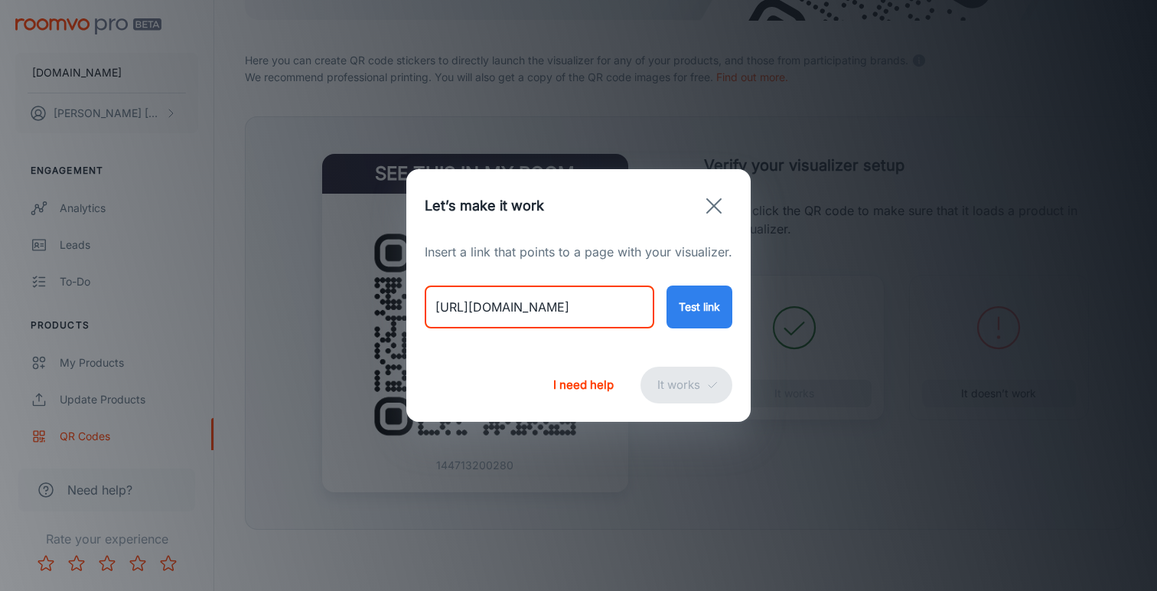
click at [701, 301] on button "Test link" at bounding box center [699, 306] width 66 height 43
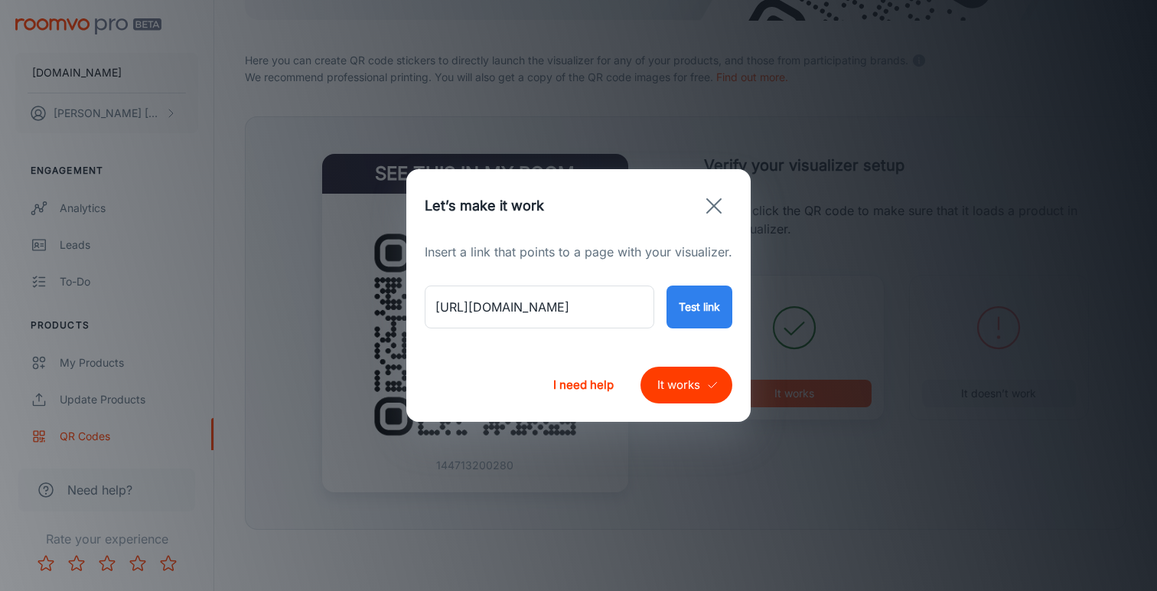
click at [679, 379] on button "It works" at bounding box center [686, 384] width 92 height 37
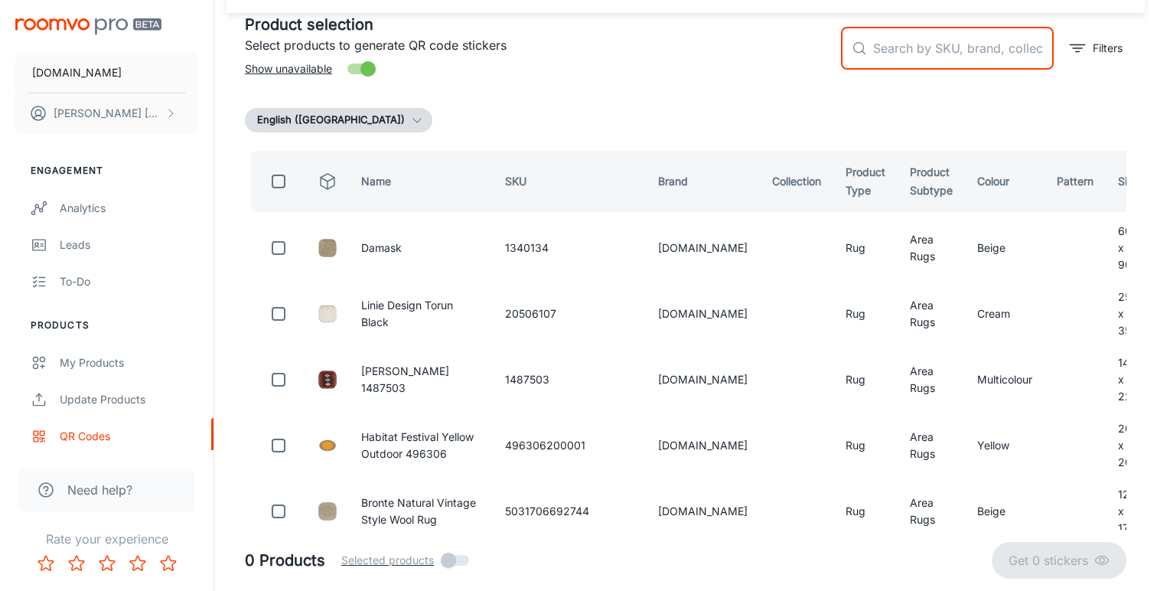
click at [919, 56] on input "text" at bounding box center [963, 48] width 181 height 43
paste input "654316807060"
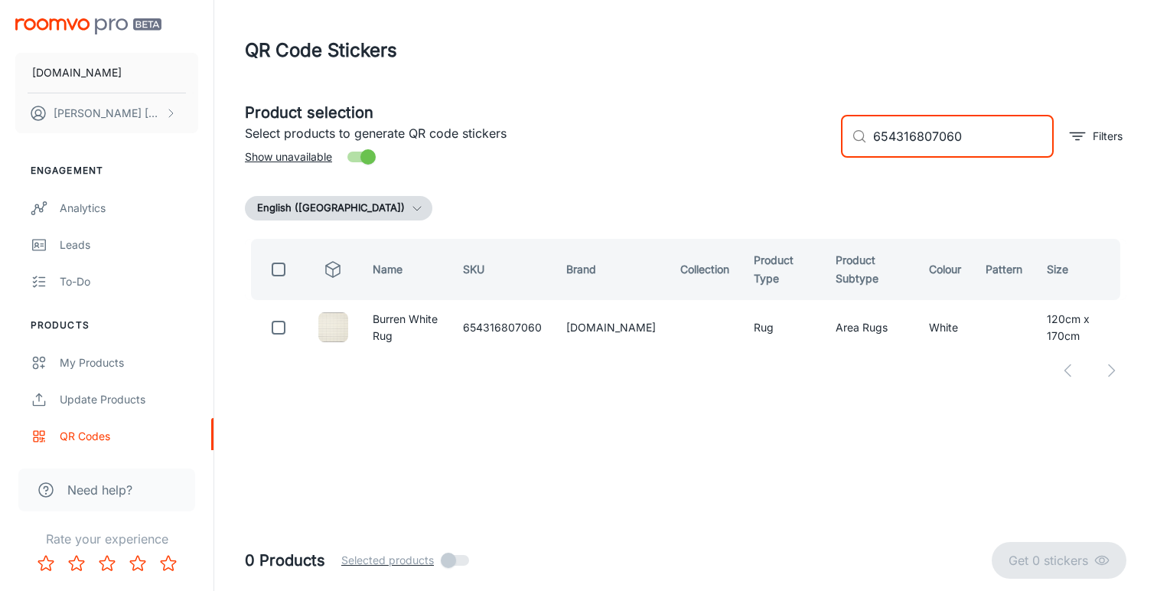
scroll to position [0, 0]
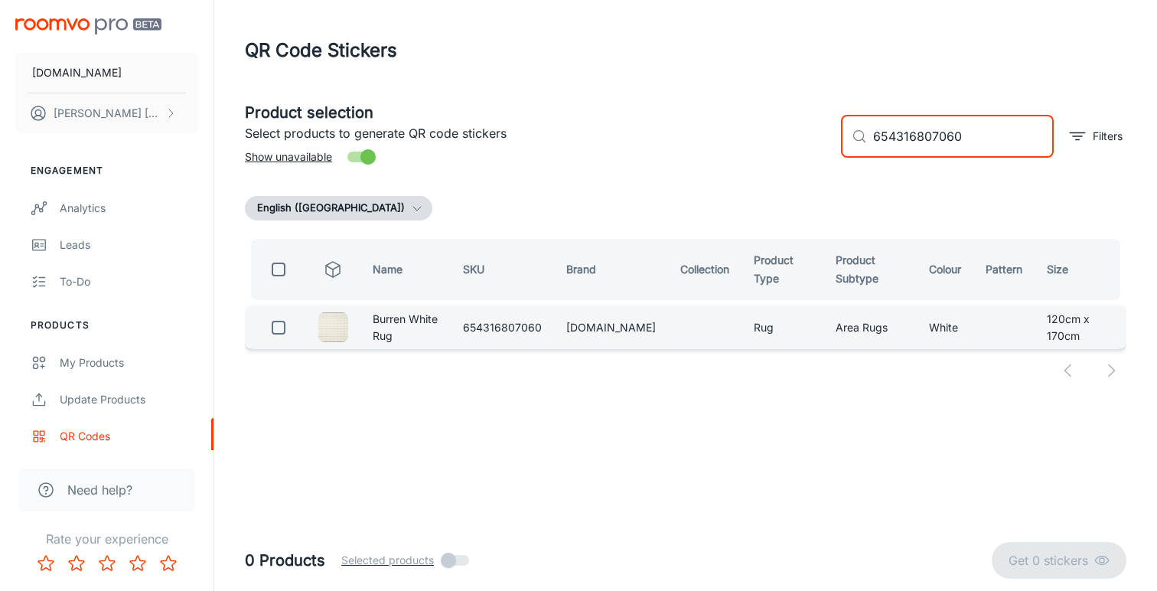
type input "654316807060"
click at [281, 321] on input "checkbox" at bounding box center [278, 327] width 31 height 31
checkbox input "true"
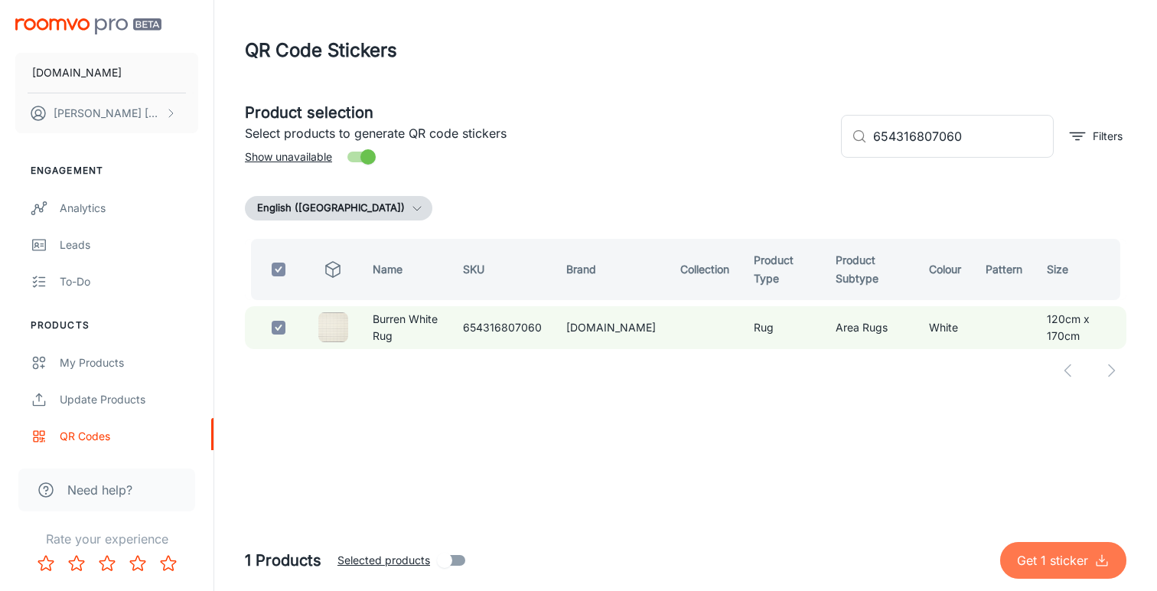
click at [1040, 568] on p "Get 1 sticker" at bounding box center [1055, 560] width 77 height 18
checkbox input "false"
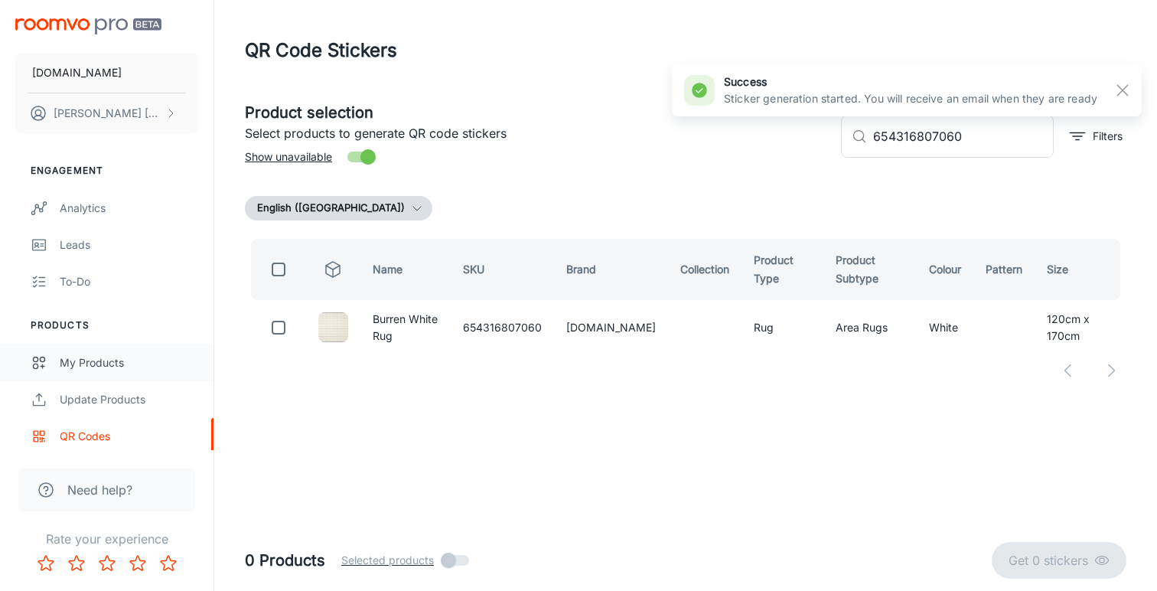
click at [119, 362] on div "My Products" at bounding box center [129, 362] width 138 height 17
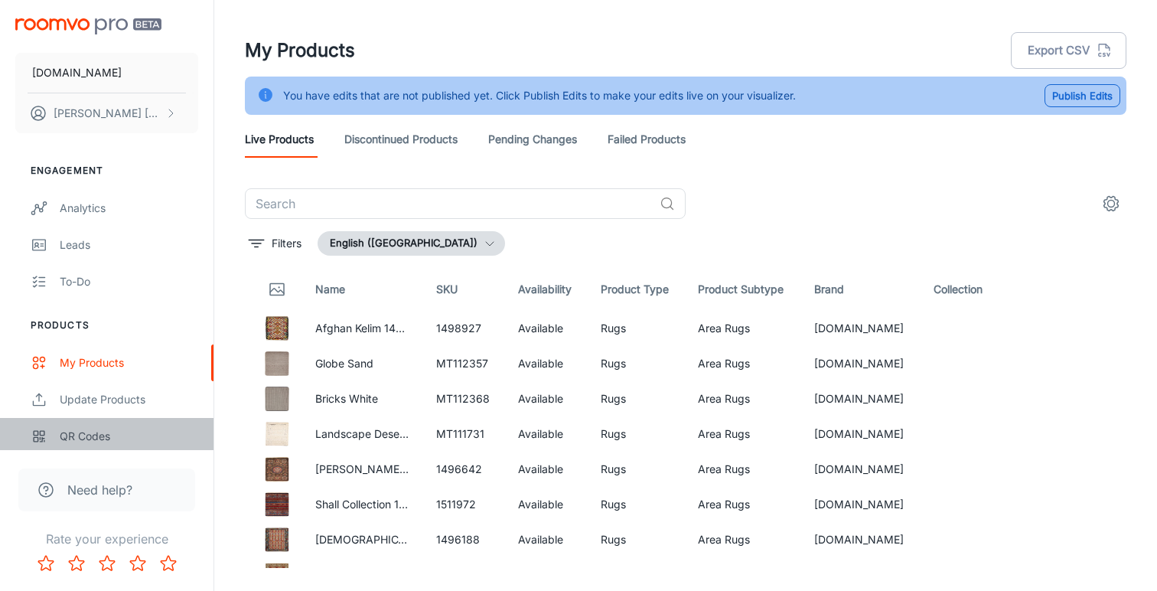
click at [106, 433] on div "QR Codes" at bounding box center [129, 436] width 138 height 17
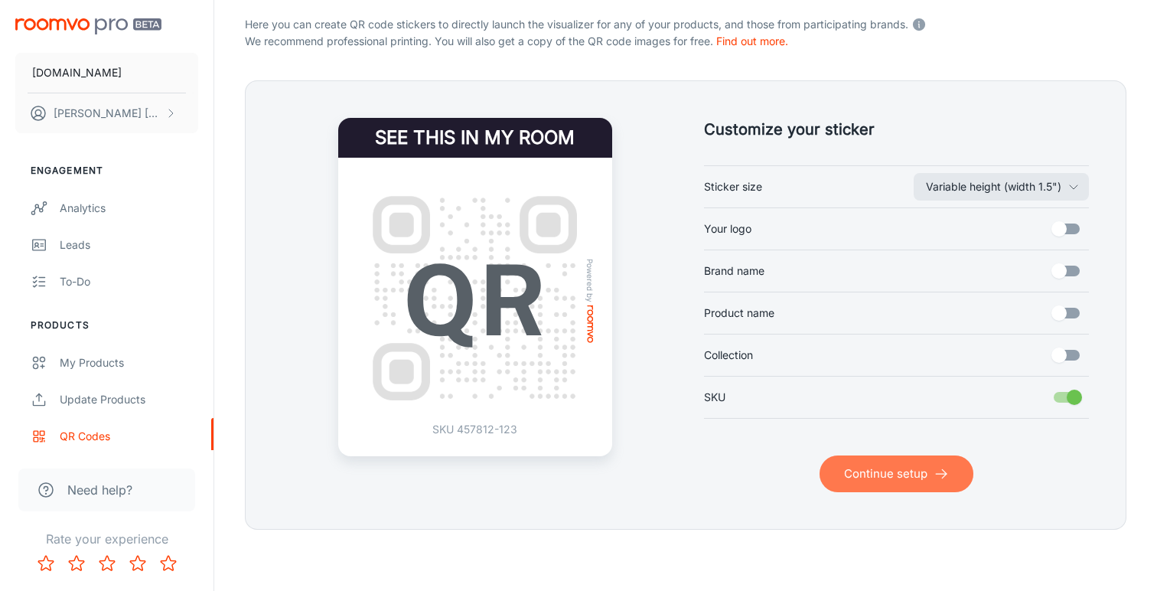
click at [894, 458] on button "Continue setup" at bounding box center [896, 473] width 154 height 37
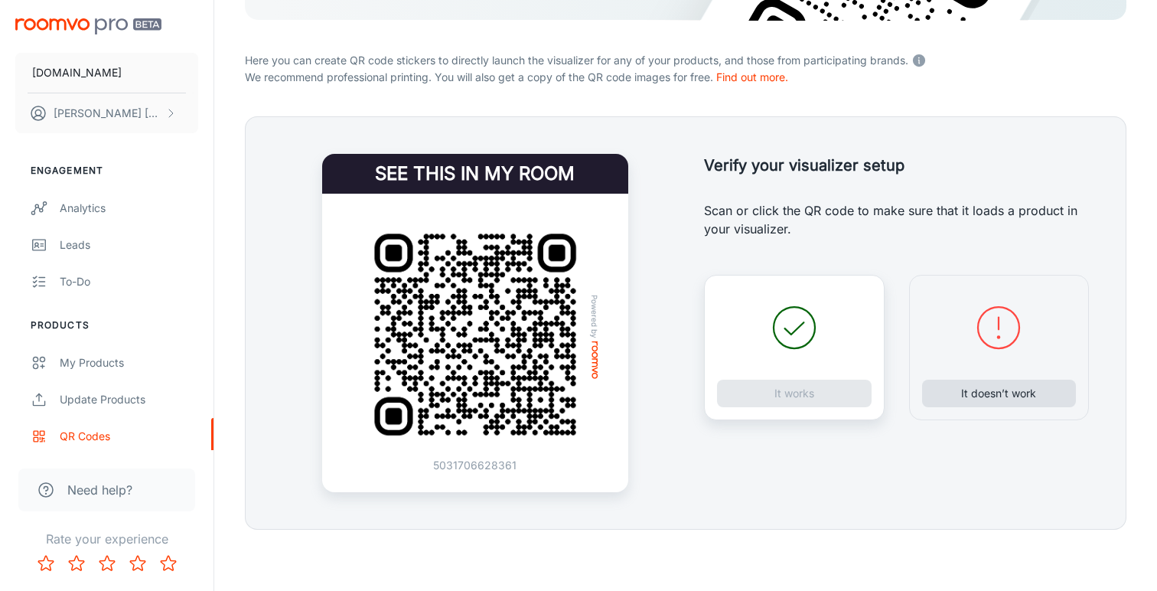
scroll to position [278, 0]
click at [993, 399] on button "It doesn’t work" at bounding box center [999, 393] width 155 height 28
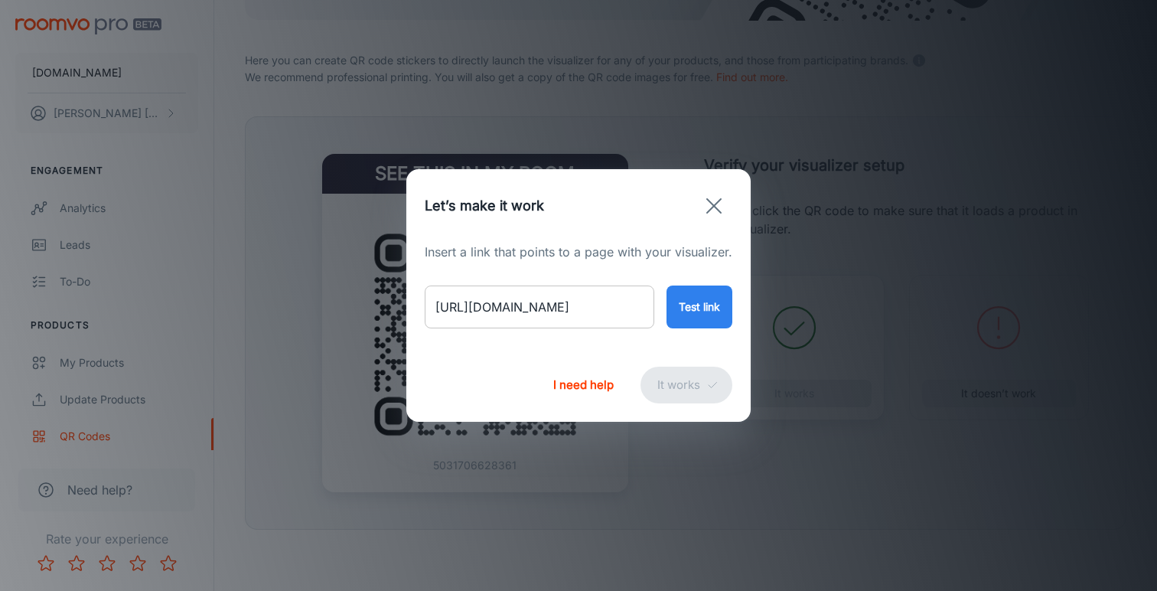
click at [581, 309] on input "[URL][DOMAIN_NAME]" at bounding box center [540, 306] width 230 height 43
paste input "dingle-wool-rug?variant=55067779203450"
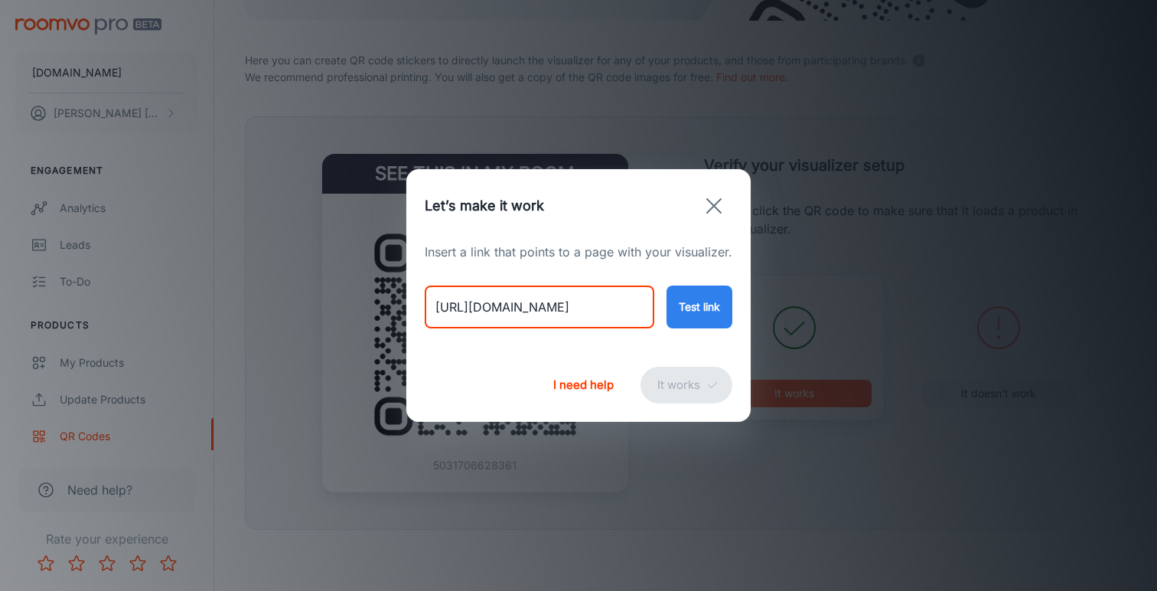
type input "[URL][DOMAIN_NAME]"
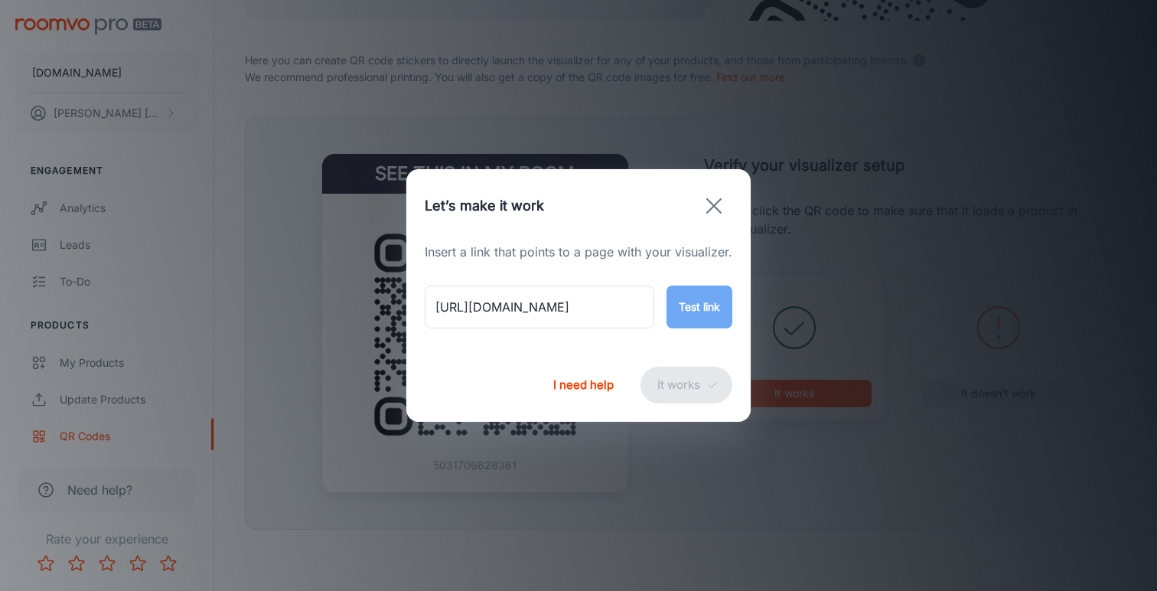
click at [705, 303] on button "Test link" at bounding box center [699, 306] width 66 height 43
click at [673, 385] on button "It works" at bounding box center [686, 384] width 92 height 37
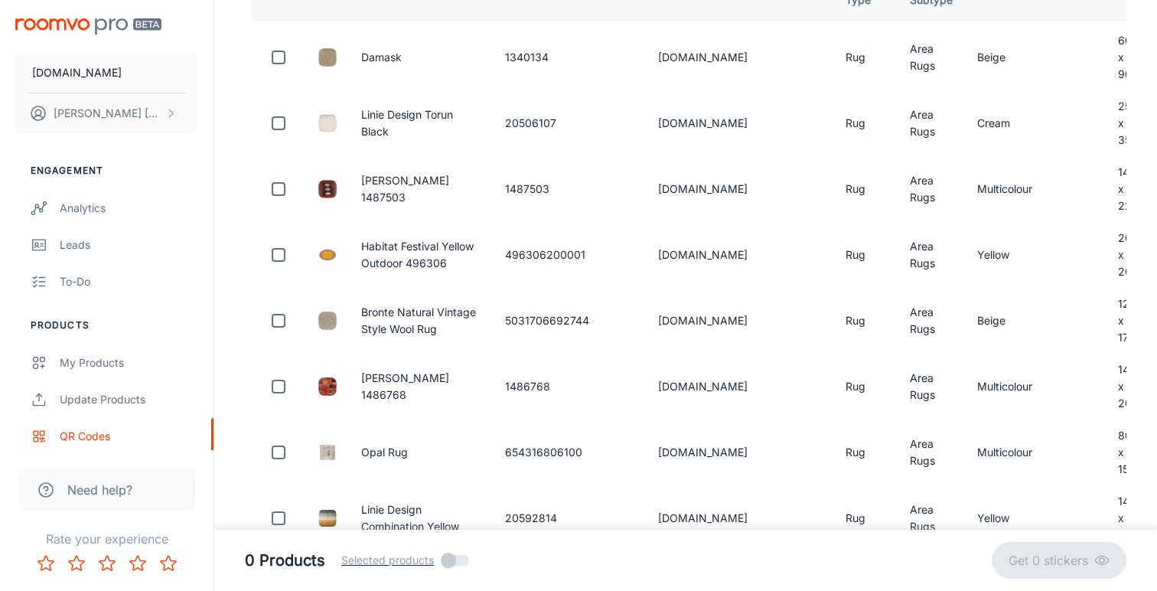
scroll to position [88, 0]
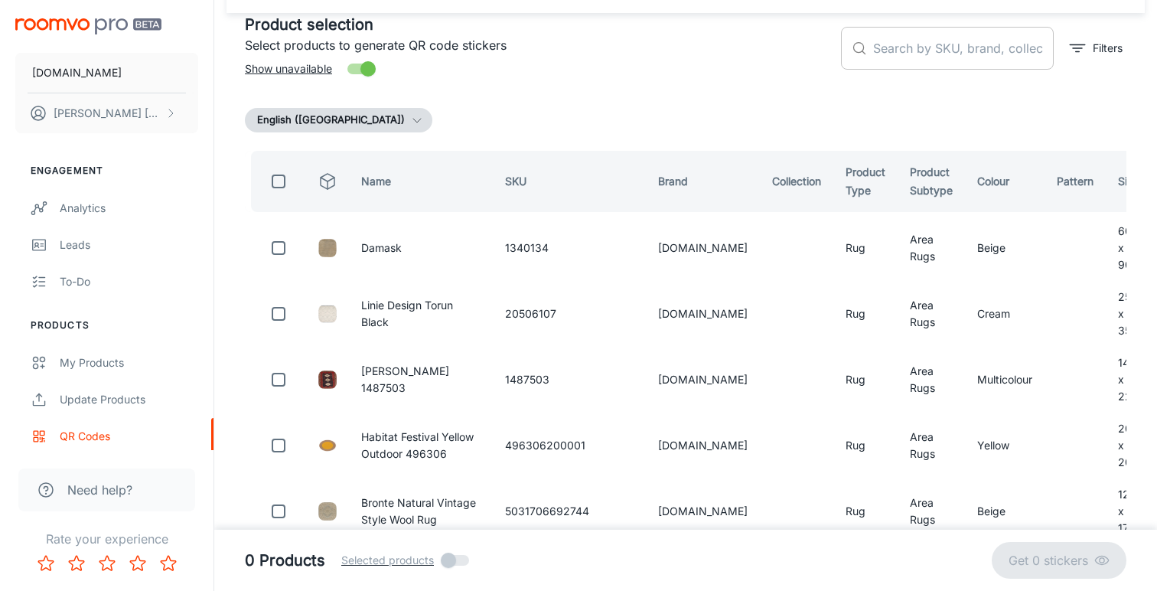
click at [888, 48] on input "text" at bounding box center [963, 48] width 181 height 43
paste input "654316807169"
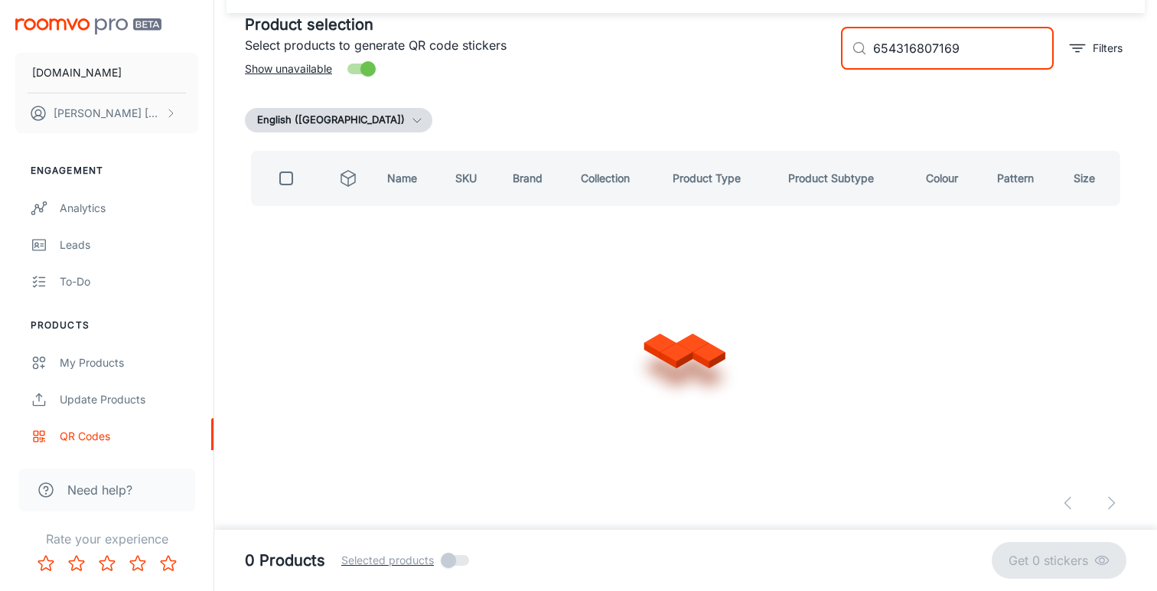
scroll to position [0, 0]
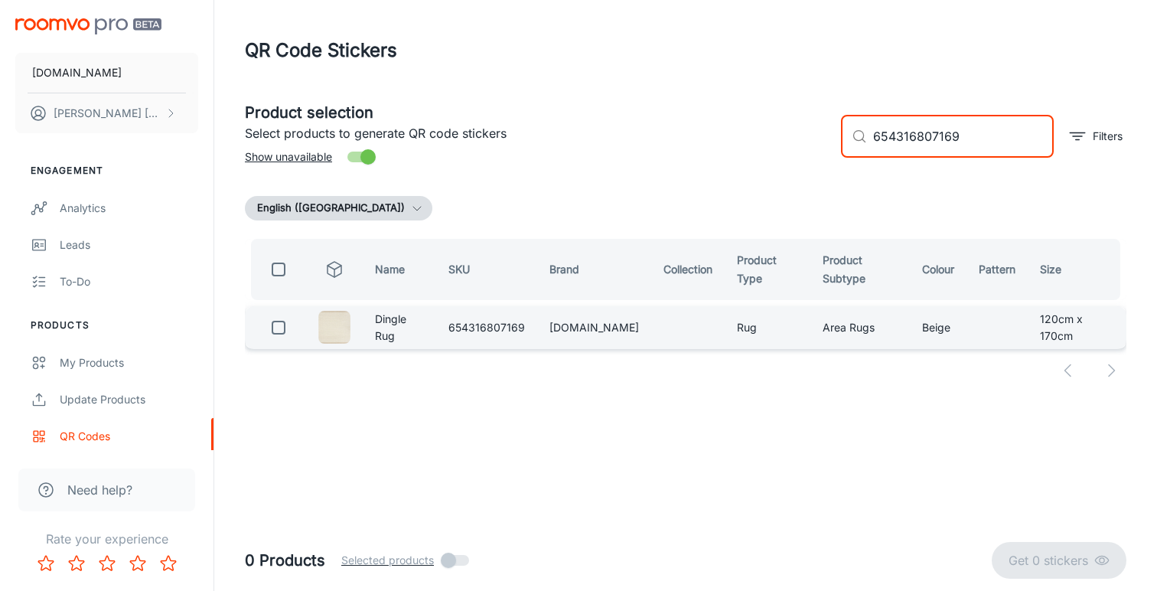
type input "654316807169"
click at [277, 326] on input "checkbox" at bounding box center [278, 327] width 31 height 31
checkbox input "true"
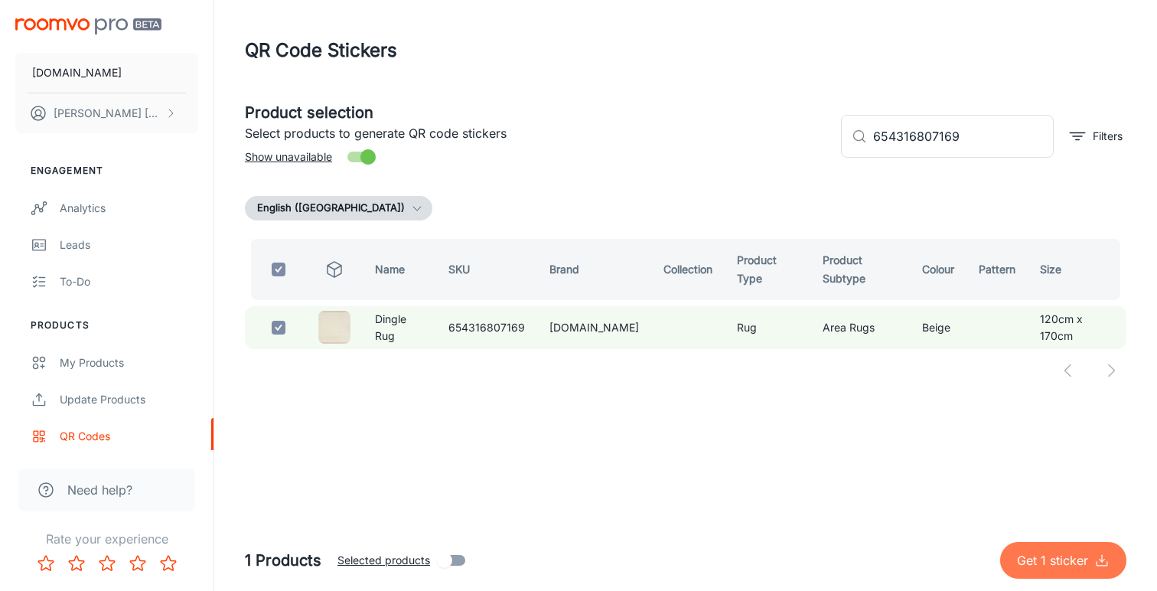
click at [1083, 573] on button "Get 1 sticker" at bounding box center [1063, 560] width 126 height 37
checkbox input "false"
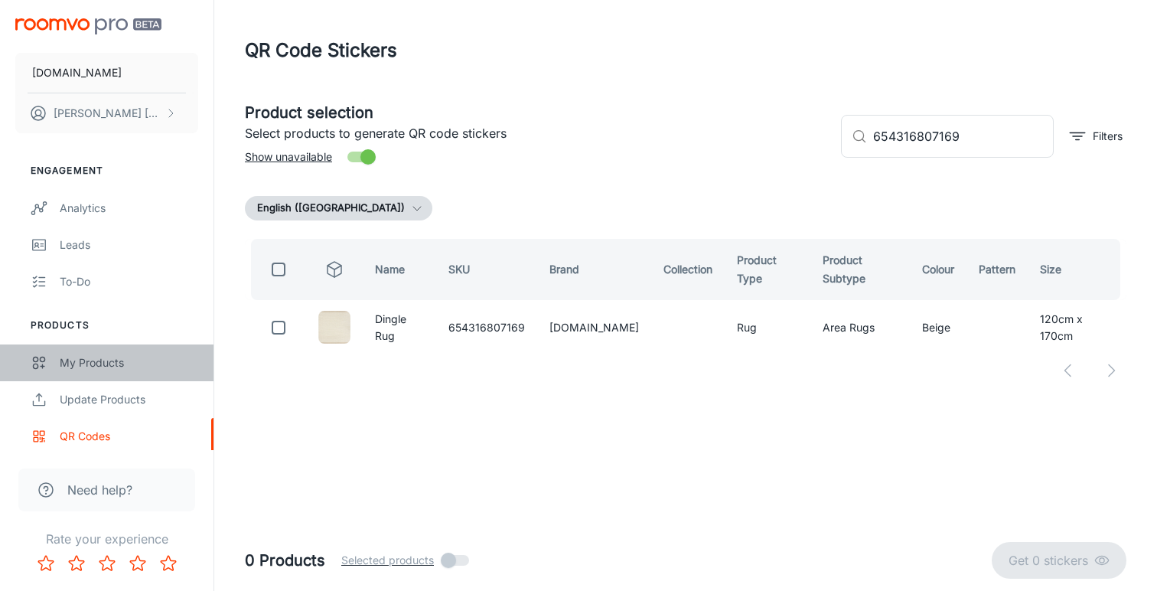
click at [119, 362] on div "My Products" at bounding box center [129, 362] width 138 height 17
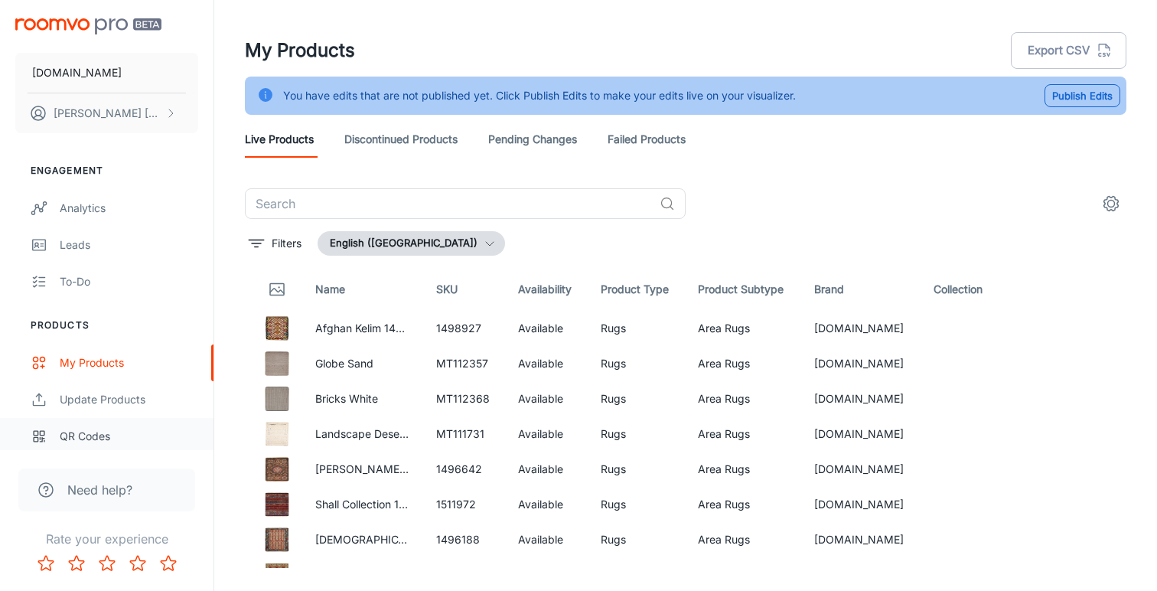
click at [109, 431] on div "QR Codes" at bounding box center [129, 436] width 138 height 17
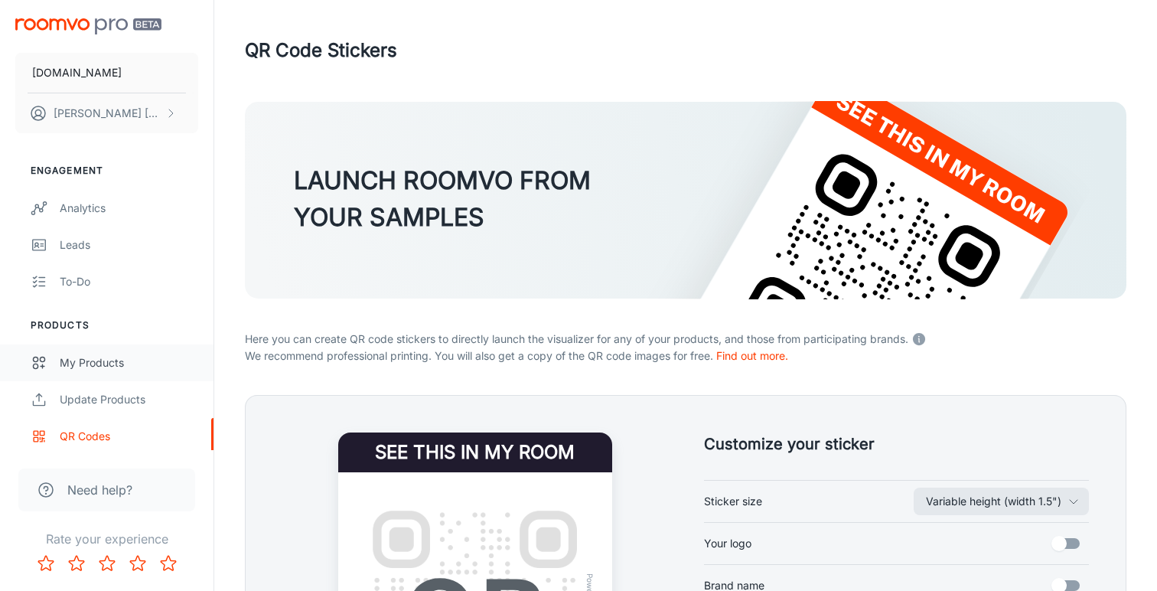
click at [109, 360] on div "My Products" at bounding box center [129, 362] width 138 height 17
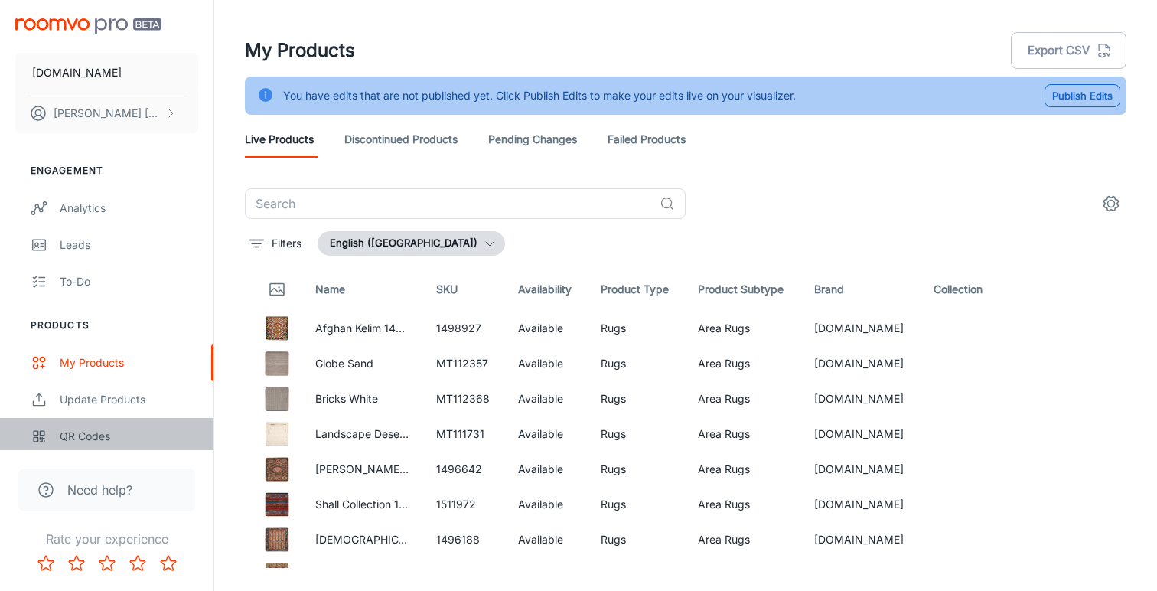
click at [99, 430] on div "QR Codes" at bounding box center [129, 436] width 138 height 17
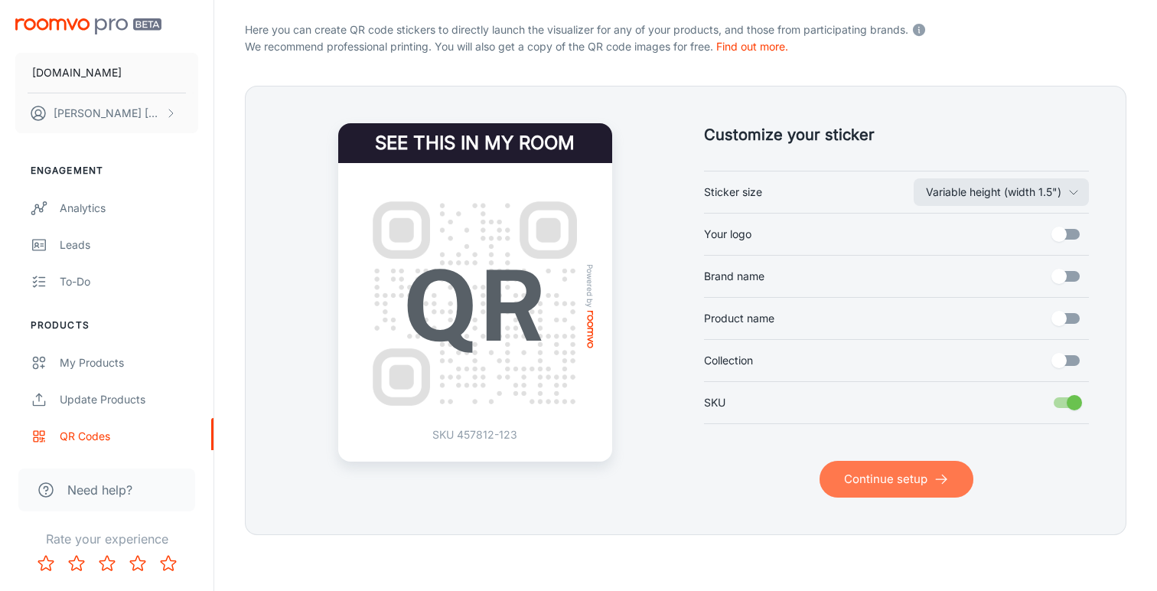
click at [920, 487] on button "Continue setup" at bounding box center [896, 479] width 154 height 37
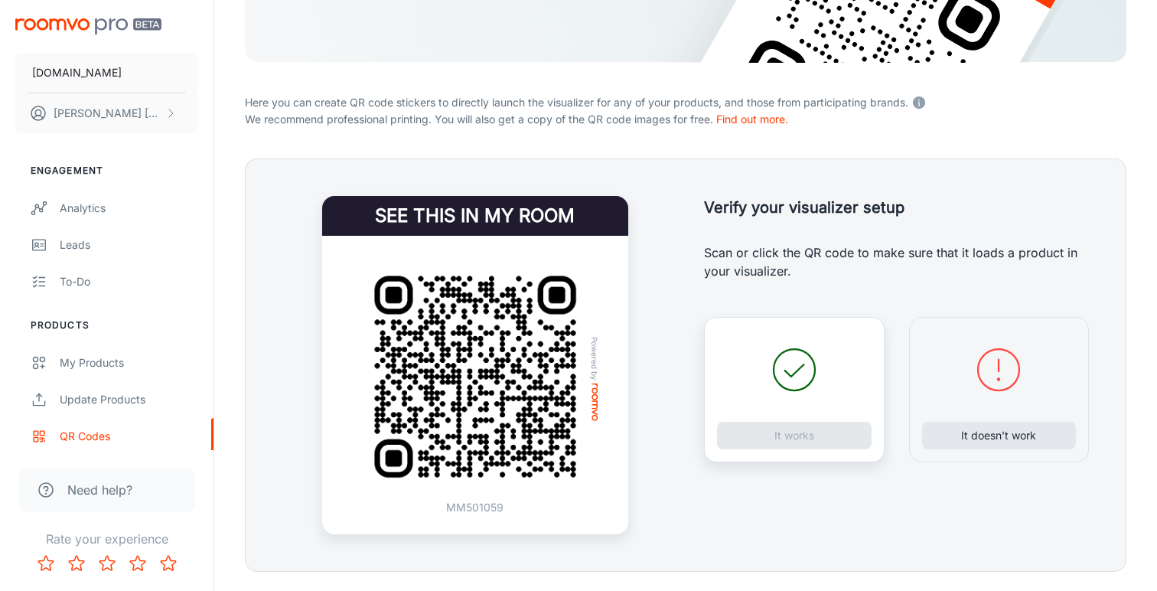
scroll to position [275, 0]
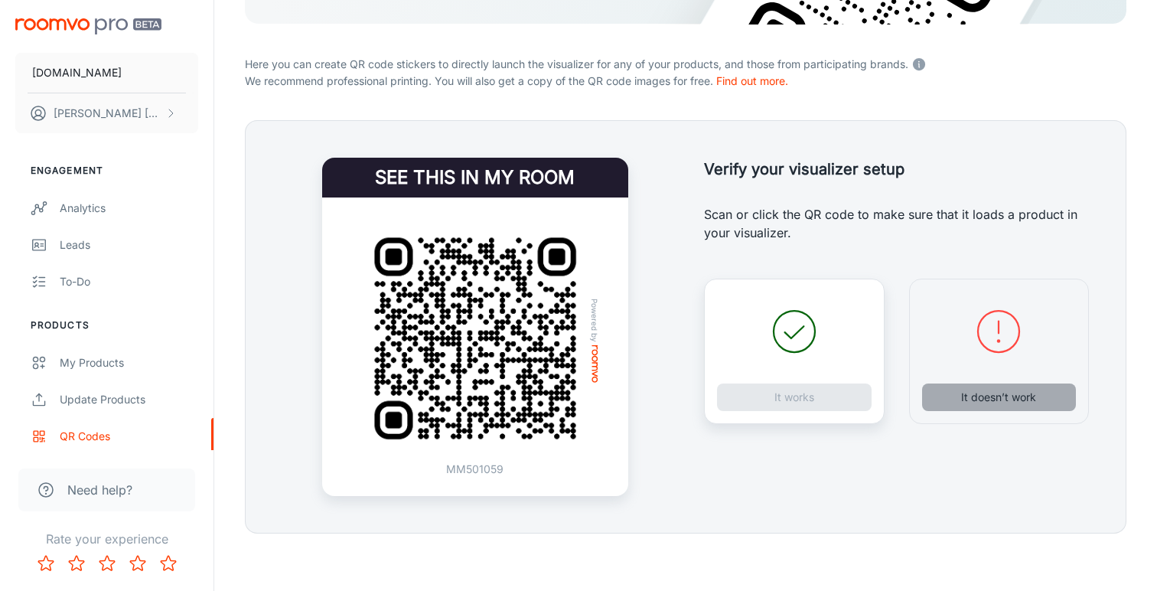
click at [986, 397] on button "It doesn’t work" at bounding box center [999, 397] width 155 height 28
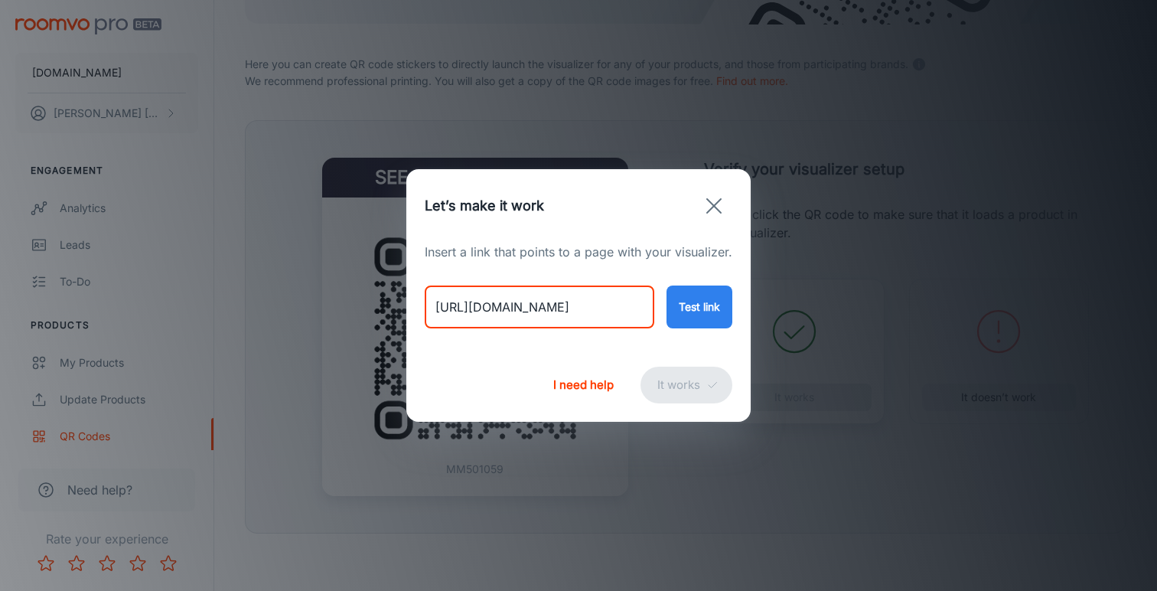
click at [598, 303] on input "[URL][DOMAIN_NAME]" at bounding box center [540, 306] width 230 height 43
paste input "ash-runner?variant=55122083447162"
type input "[URL][DOMAIN_NAME]"
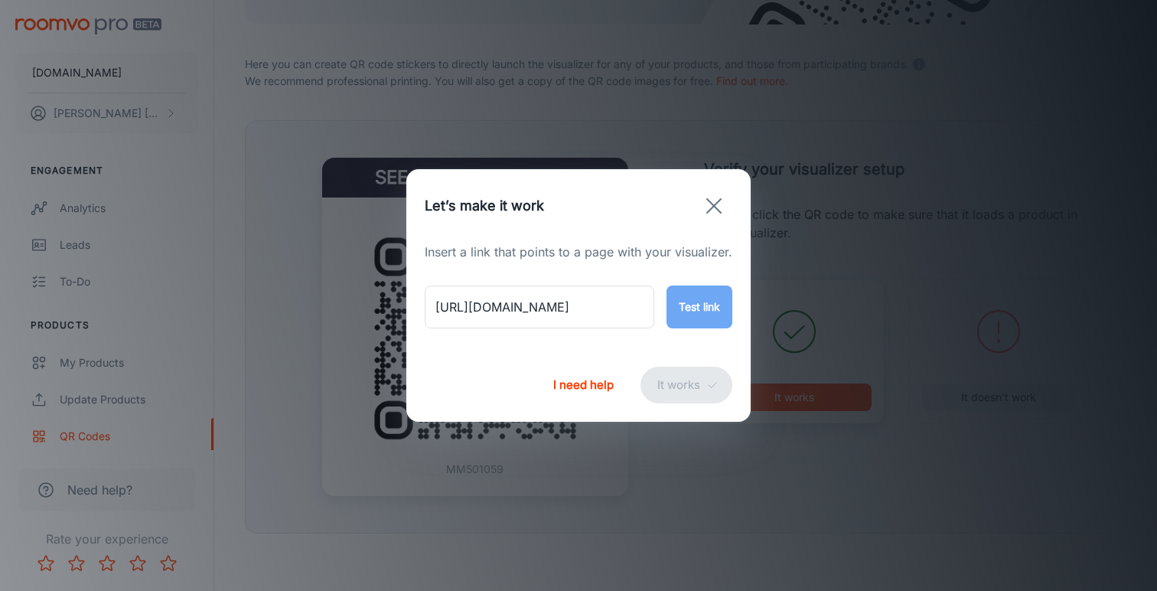
click at [708, 311] on button "Test link" at bounding box center [699, 306] width 66 height 43
click at [698, 377] on button "It works" at bounding box center [686, 384] width 92 height 37
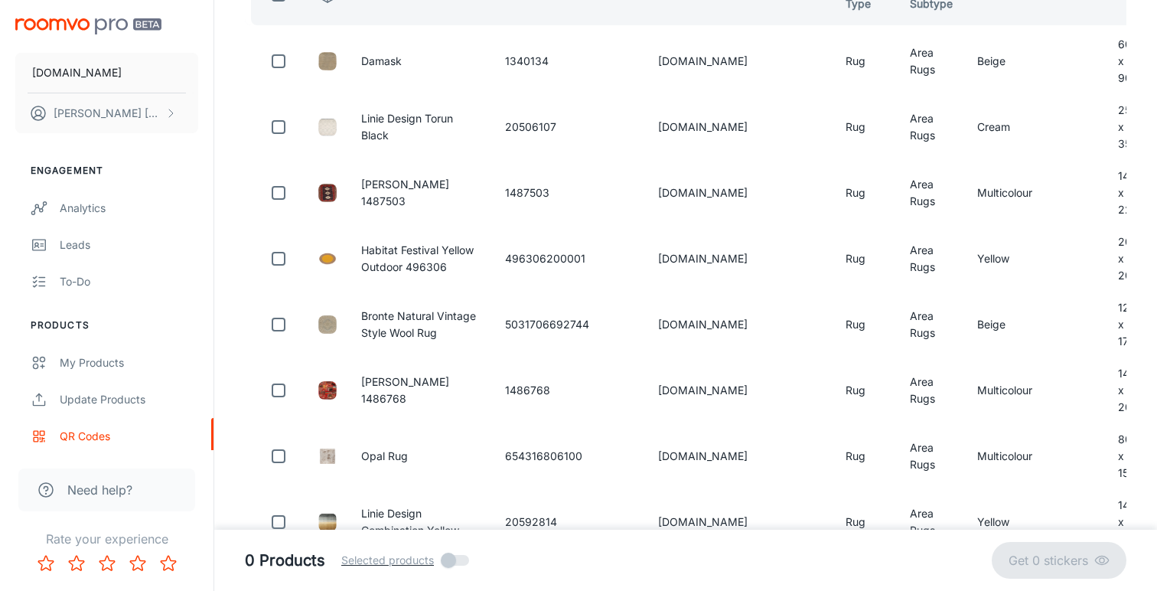
scroll to position [88, 0]
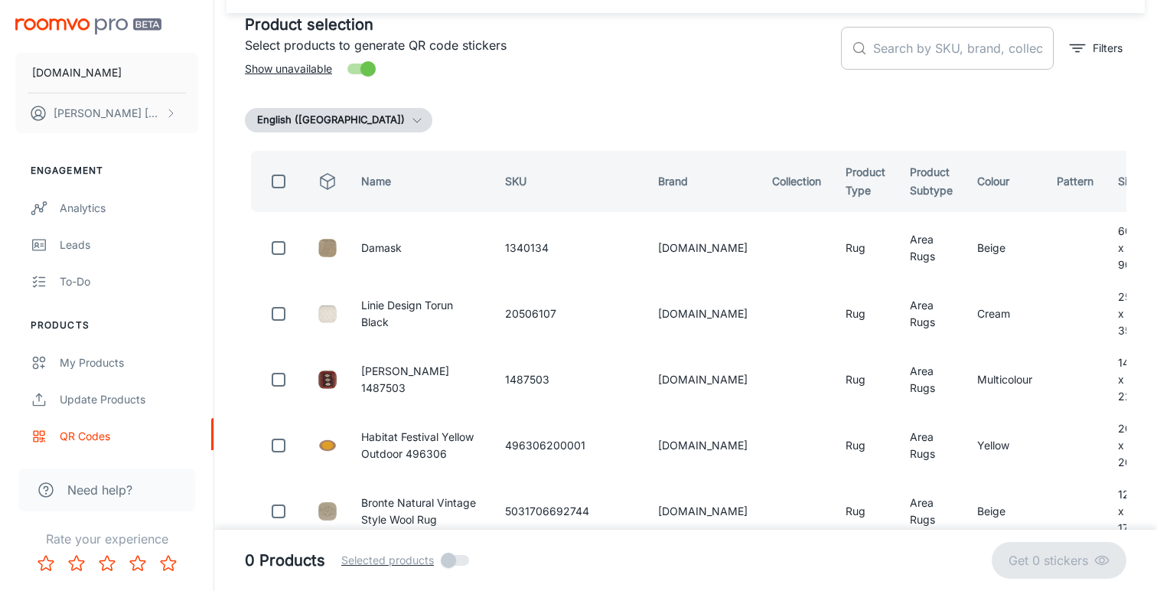
click at [894, 44] on input "text" at bounding box center [963, 48] width 181 height 43
paste input "654316807305"
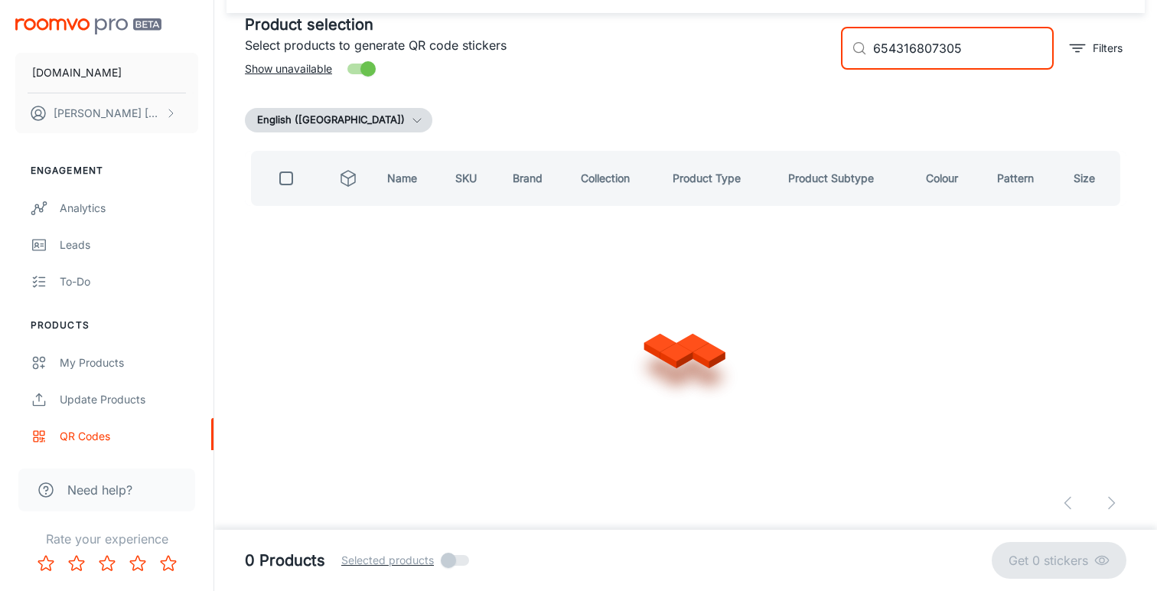
scroll to position [0, 0]
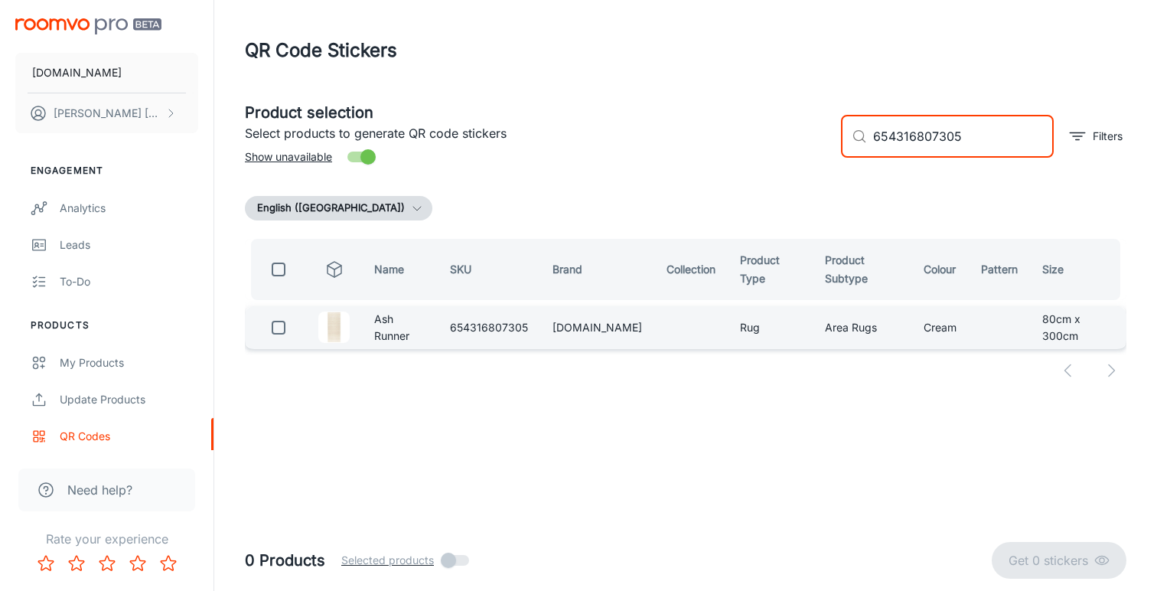
type input "654316807305"
click at [275, 330] on input "checkbox" at bounding box center [278, 327] width 31 height 31
checkbox input "true"
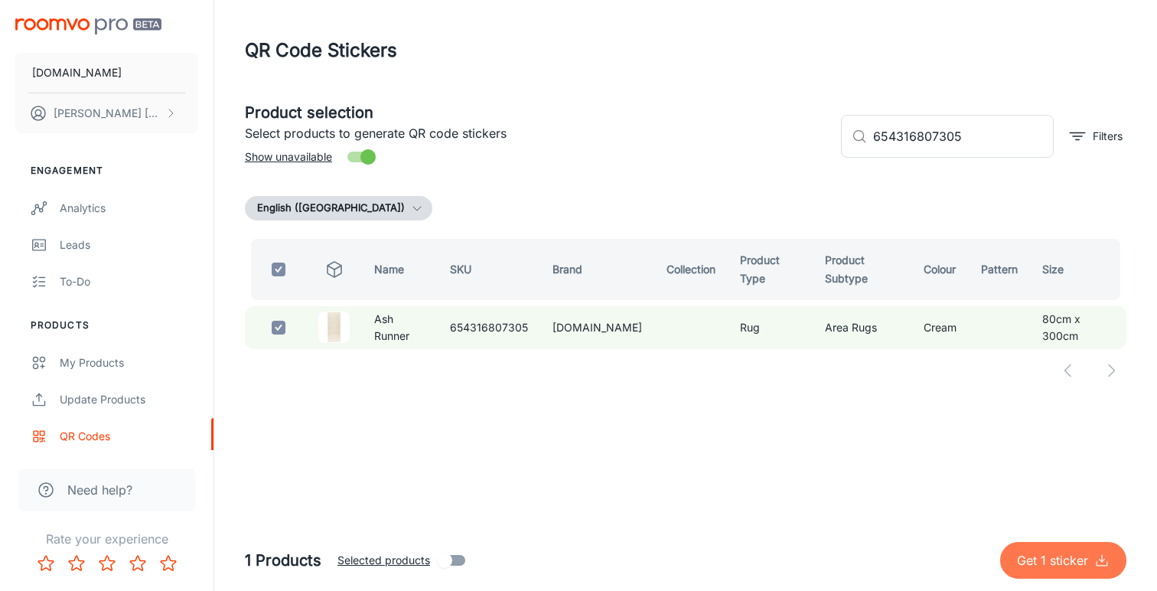
click at [1064, 553] on p "Get 1 sticker" at bounding box center [1055, 560] width 77 height 18
checkbox input "false"
